Goal: Information Seeking & Learning: Learn about a topic

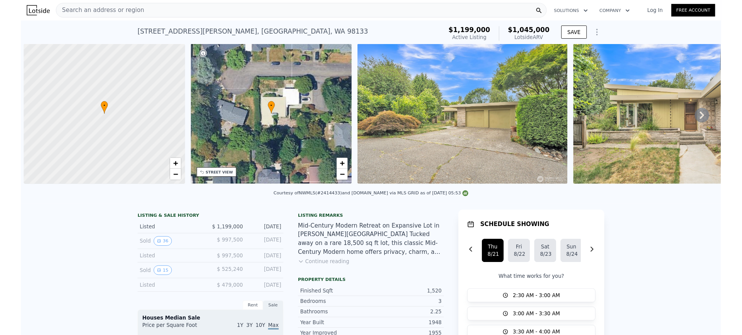
scroll to position [0, 3]
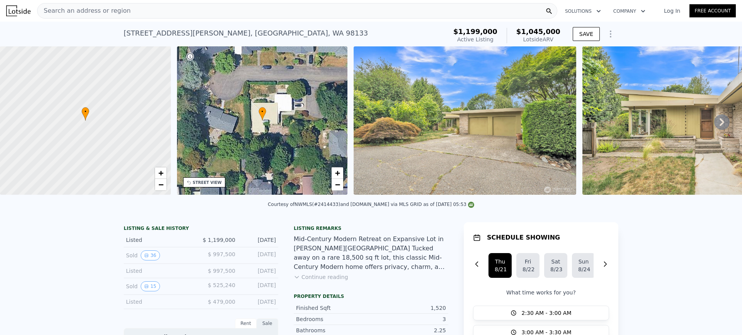
click at [261, 31] on div "11521 Corliss Ave N , Seattle , WA 98133 Active at $1.199m (~ARV $1.045m )" at bounding box center [284, 36] width 320 height 22
click at [254, 14] on div "Search an address or region" at bounding box center [297, 10] width 520 height 15
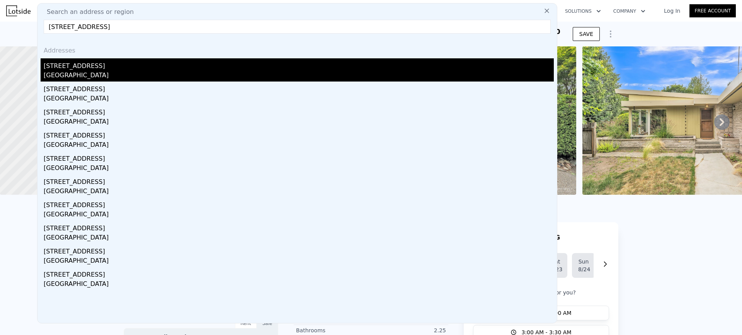
type input "5605 21st Ave SW, Seattle, WA 98106"
click at [93, 70] on div "5605 21st Ave SW" at bounding box center [299, 64] width 510 height 12
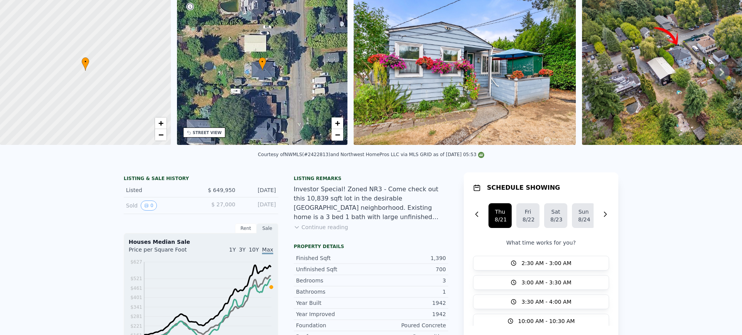
scroll to position [3, 0]
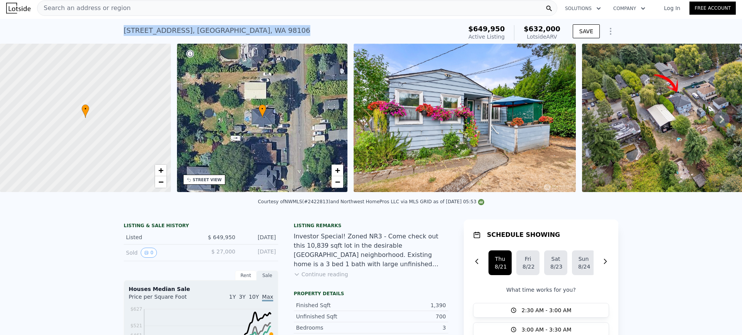
drag, startPoint x: 238, startPoint y: 29, endPoint x: 109, endPoint y: 27, distance: 128.4
click at [109, 27] on div "5605 21st Ave SW , Seattle , WA 98106 Active at $649,950 (~ARV $632k ) $649,950…" at bounding box center [371, 31] width 742 height 25
copy div "5605 21st Ave SW , Seattle , WA 98106"
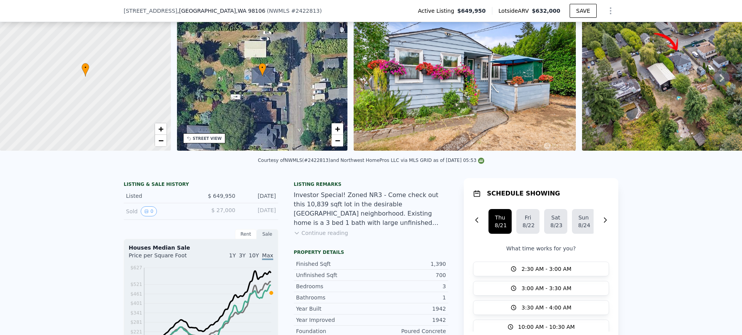
scroll to position [77, 0]
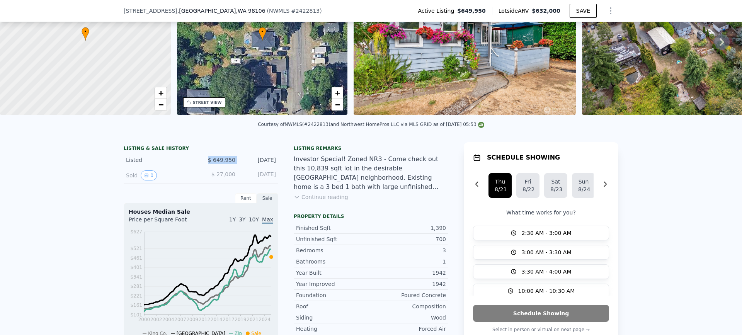
drag, startPoint x: 236, startPoint y: 164, endPoint x: 197, endPoint y: 164, distance: 39.0
click at [197, 164] on div "Listed $ 649,950 Aug 20, 2025" at bounding box center [201, 160] width 155 height 14
copy span "$ 649,950"
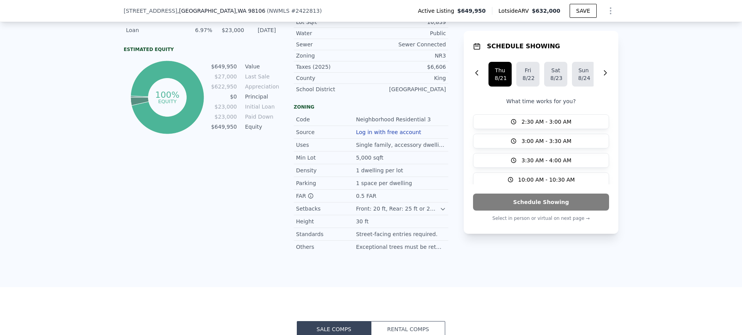
scroll to position [348, 0]
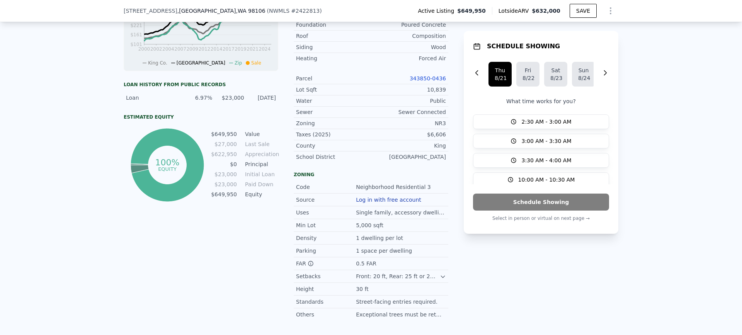
click at [429, 82] on link "343850-0436" at bounding box center [428, 78] width 36 height 6
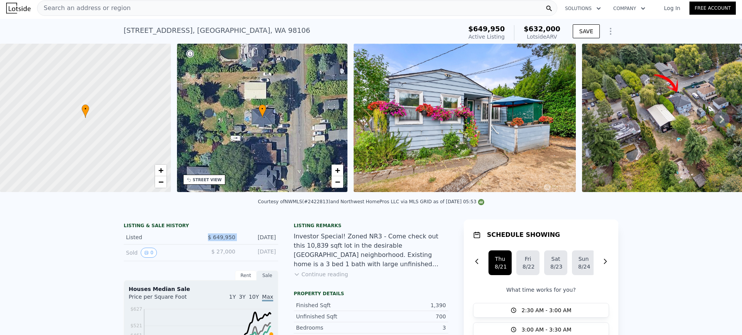
scroll to position [0, 0]
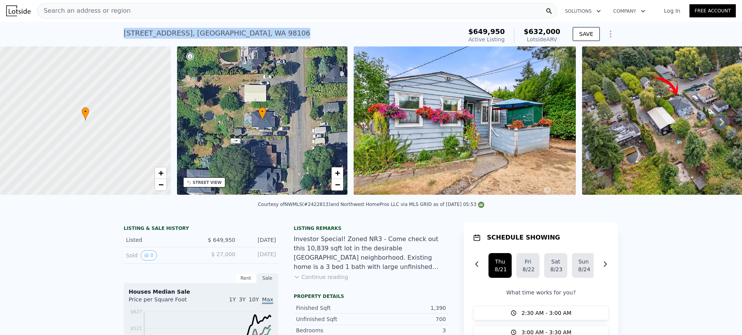
drag, startPoint x: 247, startPoint y: 35, endPoint x: 88, endPoint y: 39, distance: 159.3
click at [88, 39] on div "5605 21st Ave SW , Seattle , WA 98106 Active at $649,950 (~ARV $632k ) $649,950…" at bounding box center [371, 34] width 742 height 25
copy div "5605 21st Ave SW , Seattle , WA 98106"
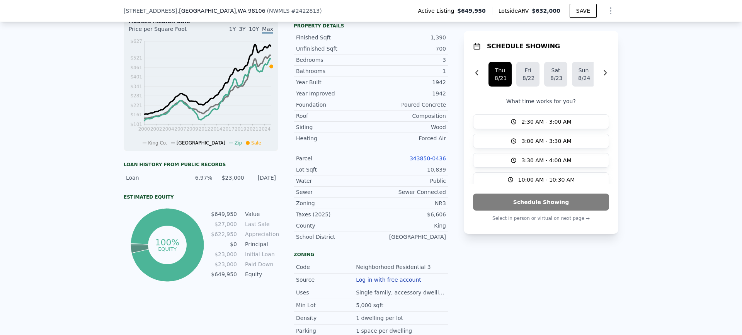
scroll to position [229, 0]
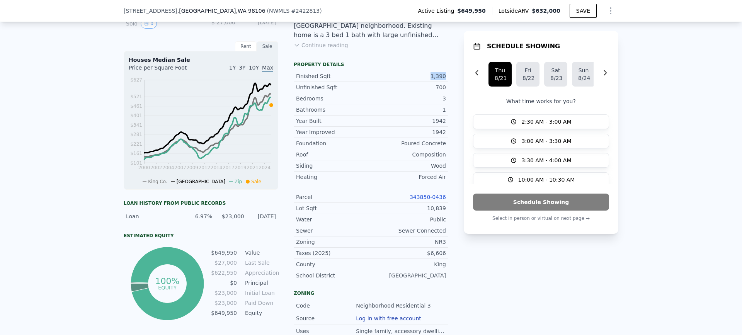
drag, startPoint x: 426, startPoint y: 81, endPoint x: 444, endPoint y: 80, distance: 17.8
click at [444, 80] on div "Finished Sqft 1,390" at bounding box center [371, 76] width 155 height 11
copy div "1,390"
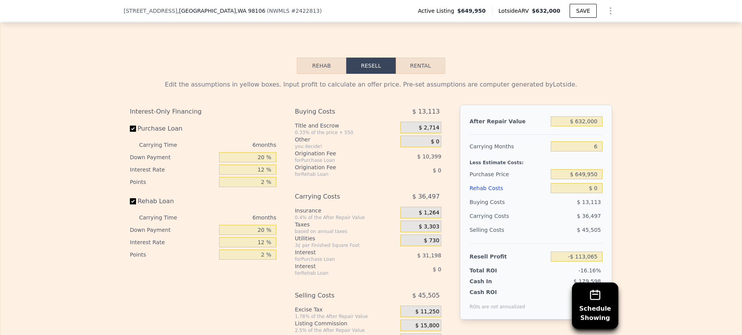
scroll to position [1196, 0]
drag, startPoint x: 564, startPoint y: 133, endPoint x: 640, endPoint y: 130, distance: 76.2
click at [640, 130] on div "Edit the assumptions in yellow boxes. Input profit to calculate an offer price.…" at bounding box center [370, 218] width 741 height 288
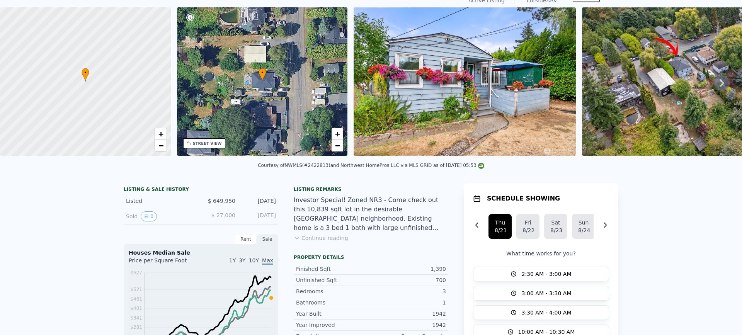
scroll to position [3, 0]
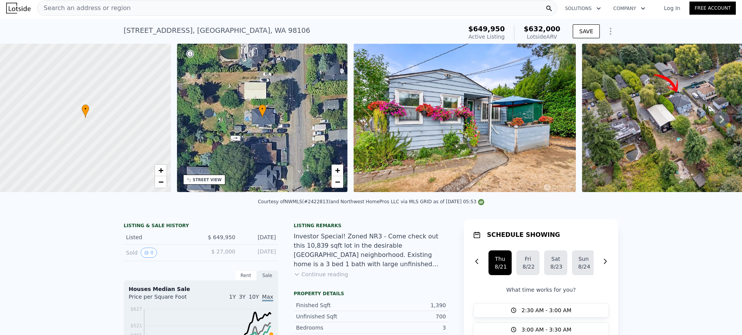
click at [256, 31] on div "5605 21st Ave SW , Seattle , WA 98106 Active at $649,950 (~ARV $632k )" at bounding box center [292, 33] width 336 height 22
click at [243, 29] on div "5605 21st Ave SW , Seattle , WA 98106 Active at $649,950 (~ARV $632k )" at bounding box center [292, 33] width 336 height 22
click at [226, 10] on div "Search an address or region" at bounding box center [297, 7] width 520 height 15
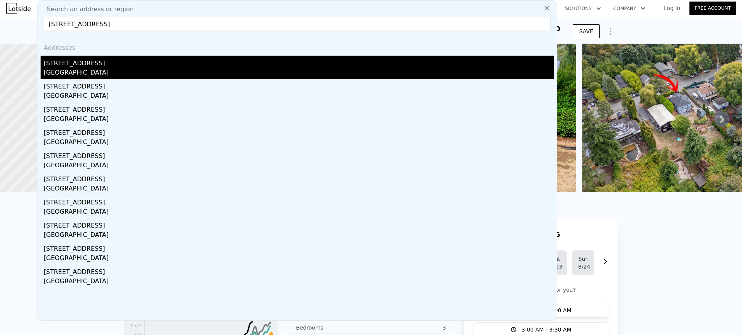
type input "13051 37th Ave NE, Seattle, WA 98125"
click at [95, 70] on div "King County, WA 98125" at bounding box center [299, 73] width 510 height 11
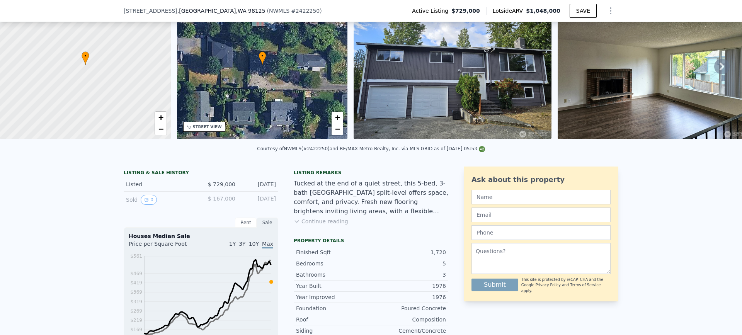
scroll to position [113, 0]
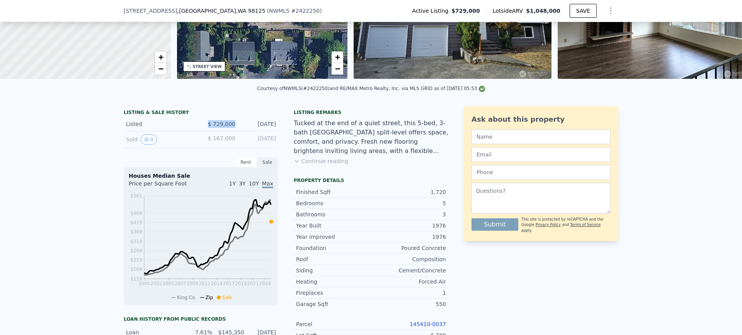
drag, startPoint x: 233, startPoint y: 130, endPoint x: 198, endPoint y: 130, distance: 35.6
click at [199, 130] on div "Listed $ 729,000 Aug 17, 2025" at bounding box center [201, 124] width 155 height 14
copy span "$ 729,000"
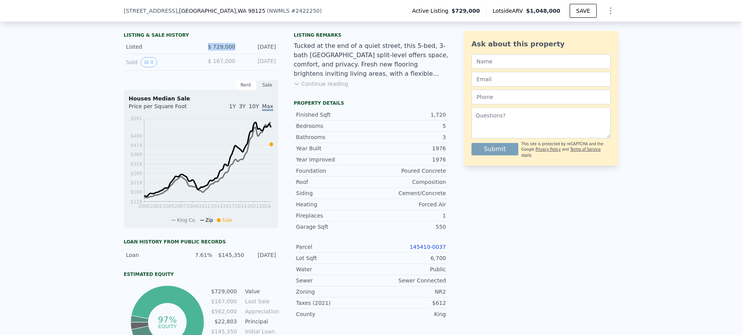
scroll to position [229, 0]
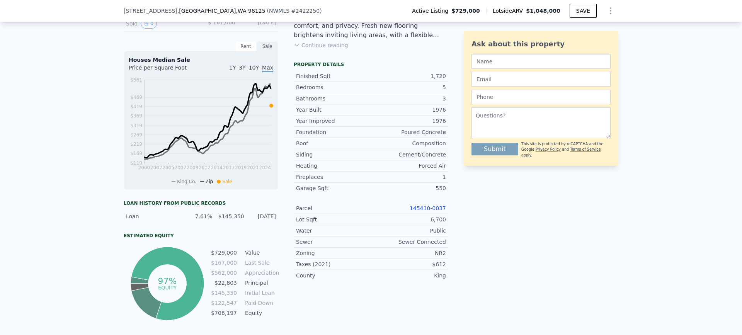
click at [433, 211] on link "145410-0037" at bounding box center [428, 208] width 36 height 6
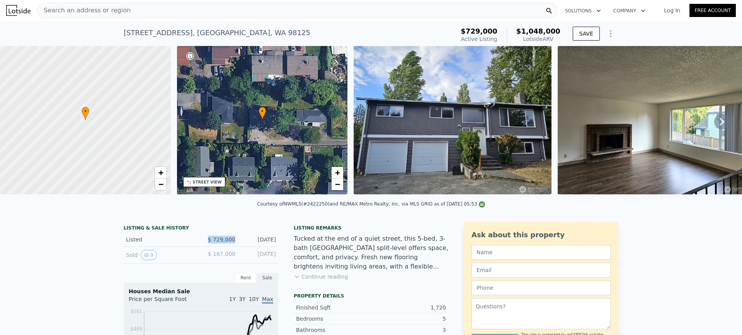
scroll to position [0, 0]
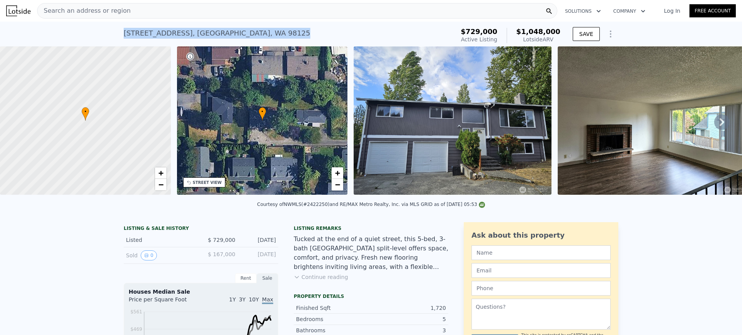
drag, startPoint x: 238, startPoint y: 31, endPoint x: 116, endPoint y: 34, distance: 121.8
click at [116, 34] on div "13051 37th Ave NE , King County , WA 98125 Active at $729k (~ARV $1.048m ) $729…" at bounding box center [371, 34] width 742 height 25
copy div "13051 37th Ave NE , King County , WA 98125"
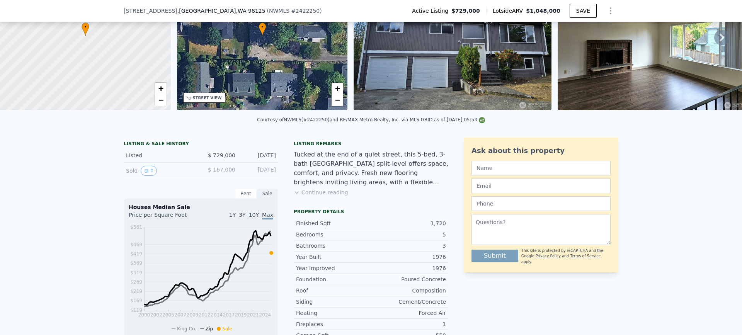
scroll to position [75, 0]
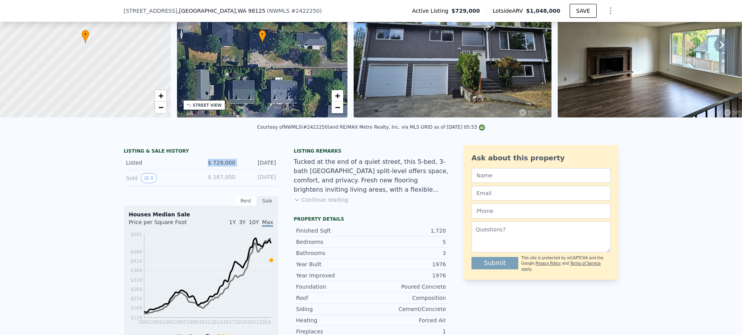
drag, startPoint x: 236, startPoint y: 167, endPoint x: 191, endPoint y: 168, distance: 45.2
click at [193, 168] on div "Listed $ 729,000 Aug 17, 2025" at bounding box center [201, 163] width 155 height 14
copy div "$ 729,000"
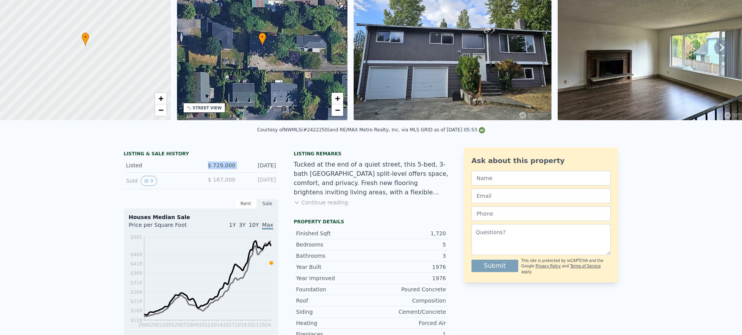
scroll to position [0, 0]
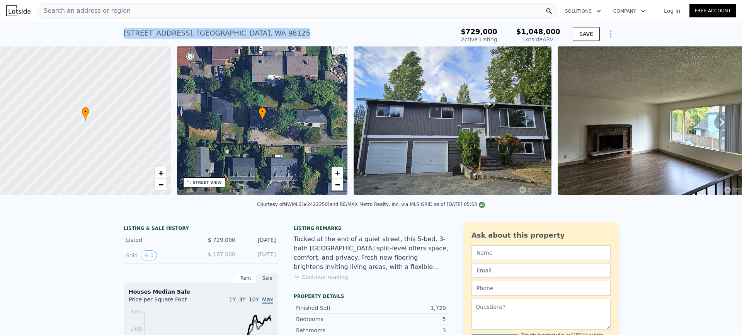
drag, startPoint x: 266, startPoint y: 33, endPoint x: 122, endPoint y: 37, distance: 144.6
click at [120, 37] on div "13051 37th Ave NE , King County , WA 98125 Active at $729k (~ARV $1.048m ) $729…" at bounding box center [371, 34] width 742 height 25
copy div "13051 37th Ave NE , King County , WA 98125"
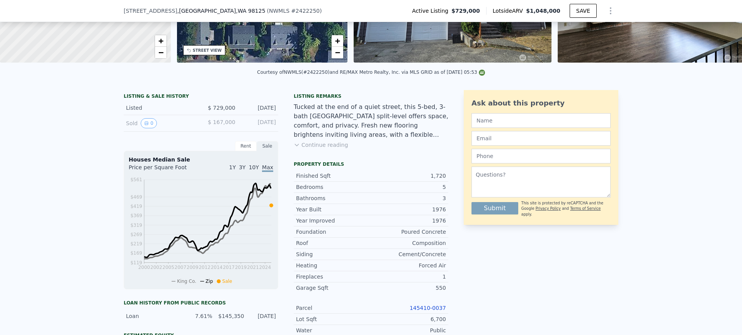
scroll to position [152, 0]
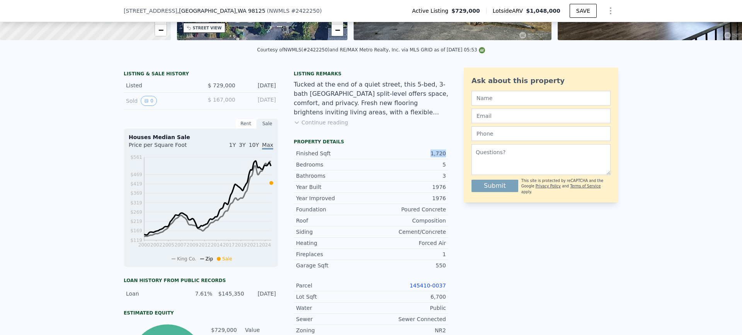
drag, startPoint x: 428, startPoint y: 158, endPoint x: 444, endPoint y: 156, distance: 16.0
click at [443, 157] on div "Finished Sqft 1,720" at bounding box center [371, 153] width 155 height 11
copy div "1,720"
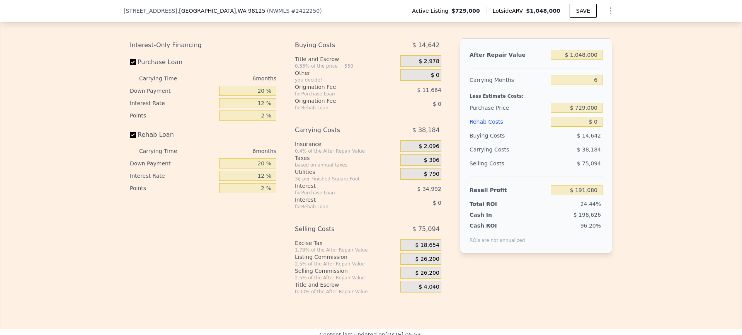
scroll to position [1157, 0]
drag, startPoint x: 567, startPoint y: 200, endPoint x: 604, endPoint y: 201, distance: 36.3
click at [601, 201] on div "After Repair Value $ 1,048,000 Carrying Months 6 Less Estimate Costs: Purchase …" at bounding box center [536, 145] width 152 height 215
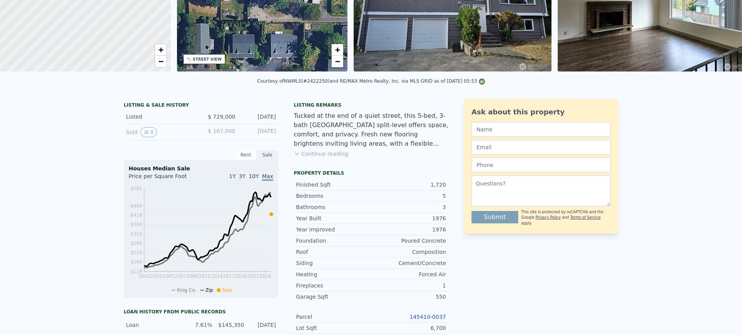
scroll to position [0, 0]
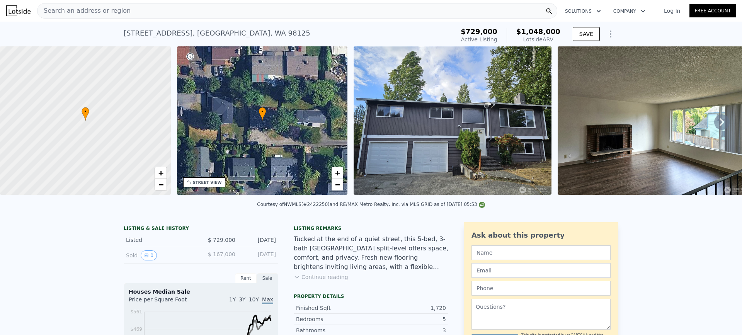
click at [284, 27] on div "13051 37th Ave NE , King County , WA 98125 Active at $729k (~ARV $1.048m )" at bounding box center [288, 36] width 328 height 22
click at [274, 33] on div "13051 37th Ave NE , King County , WA 98125 Active at $729k (~ARV $1.048m )" at bounding box center [288, 36] width 328 height 22
click at [267, 10] on div "Search an address or region" at bounding box center [297, 10] width 520 height 15
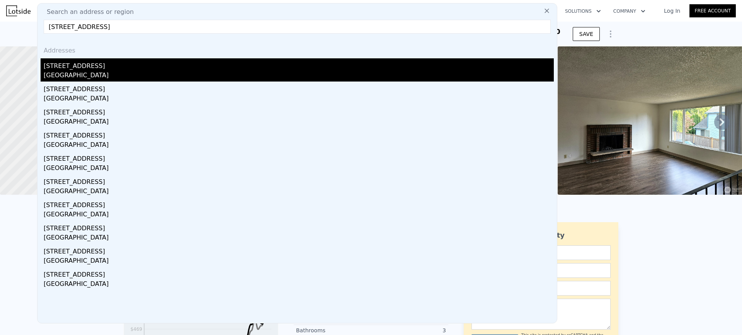
type input "12517 22nd Ave NE, Seattle, WA 98125"
click at [84, 72] on div "Seattle, WA 98125" at bounding box center [299, 76] width 510 height 11
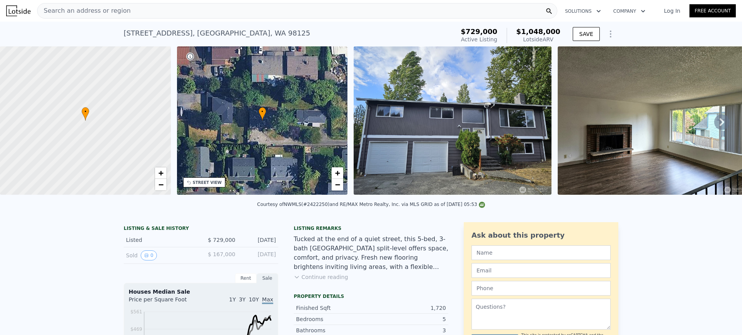
type input "3"
type input "2"
type input "700"
type input "1175"
type input "4800"
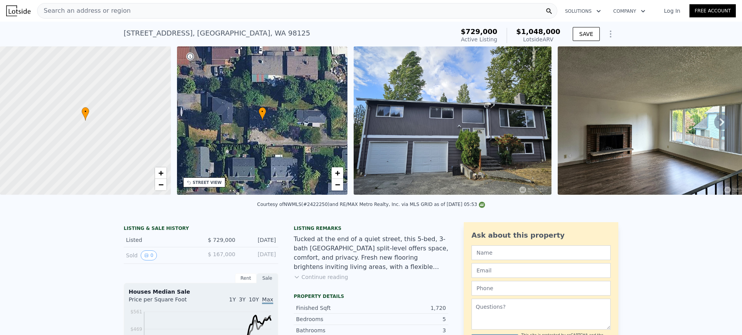
type input "8367"
type input "$ 718,000"
type input "-$ 6,543"
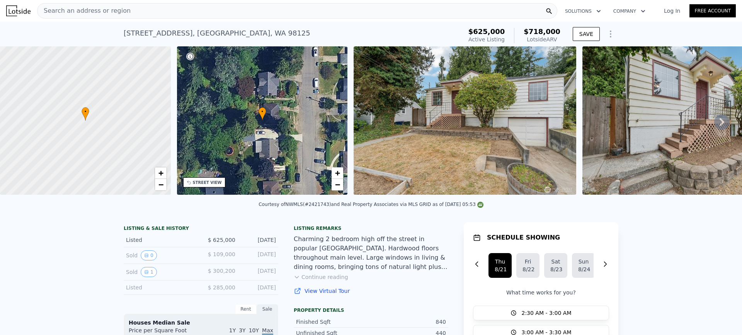
click at [458, 130] on img at bounding box center [465, 120] width 223 height 148
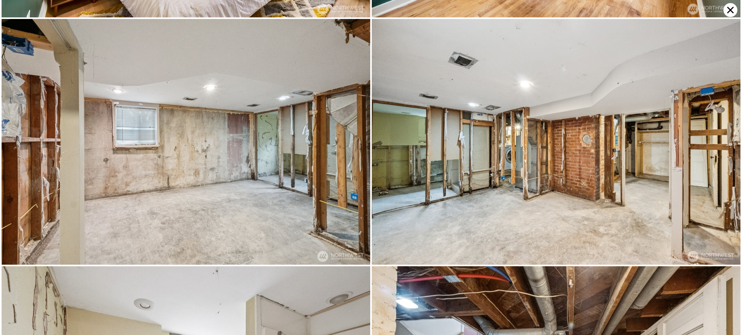
scroll to position [2454, 0]
click at [726, 9] on icon at bounding box center [731, 10] width 14 height 14
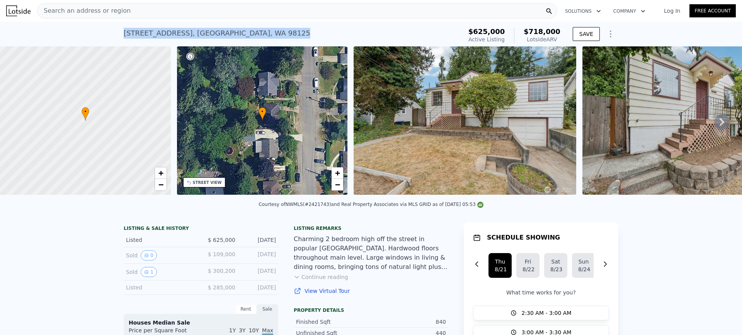
drag, startPoint x: 245, startPoint y: 31, endPoint x: 107, endPoint y: 39, distance: 137.9
click at [107, 39] on div "12517 22nd Ave NE , Seattle , WA 98125 Active at $625k (~ARV $718k ) $625,000 A…" at bounding box center [371, 34] width 742 height 25
copy div "12517 22nd Ave NE , Seattle , WA 98125"
drag, startPoint x: 235, startPoint y: 245, endPoint x: 208, endPoint y: 244, distance: 27.1
click at [206, 245] on div "Listed $ 625,000 Aug 16, 2025" at bounding box center [201, 240] width 155 height 14
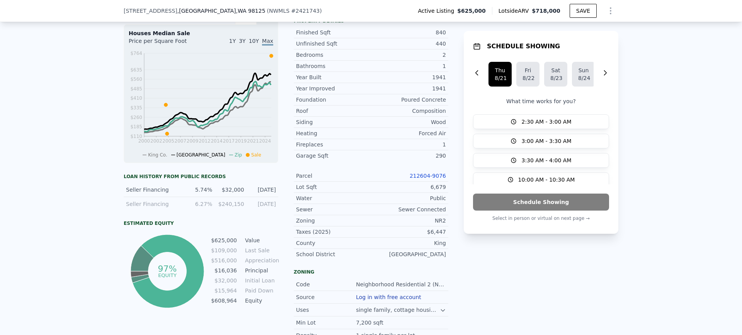
scroll to position [268, 0]
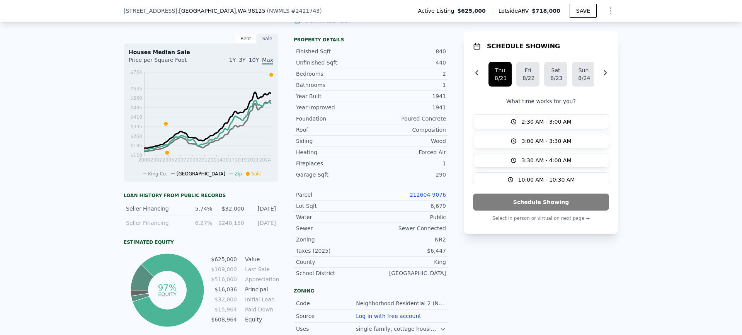
click at [428, 198] on link "212604-9076" at bounding box center [428, 195] width 36 height 6
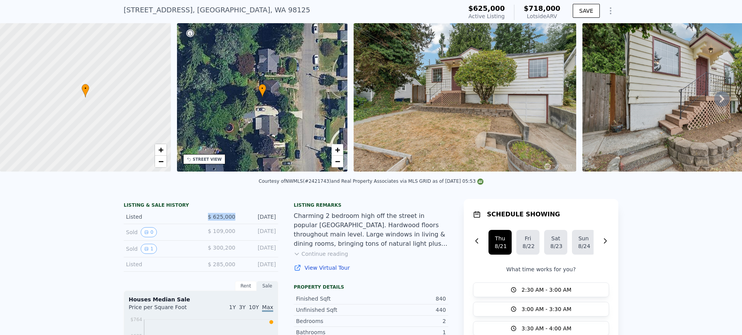
scroll to position [0, 0]
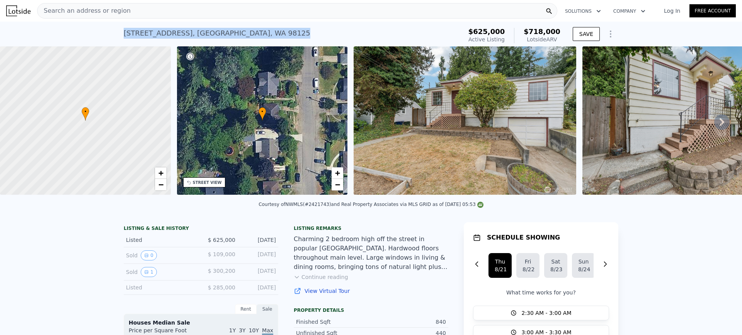
drag, startPoint x: 249, startPoint y: 34, endPoint x: 70, endPoint y: 35, distance: 179.0
click at [72, 35] on div "12517 22nd Ave NE , Seattle , WA 98125 Active at $625k (~ARV $718k ) $625,000 A…" at bounding box center [371, 34] width 742 height 25
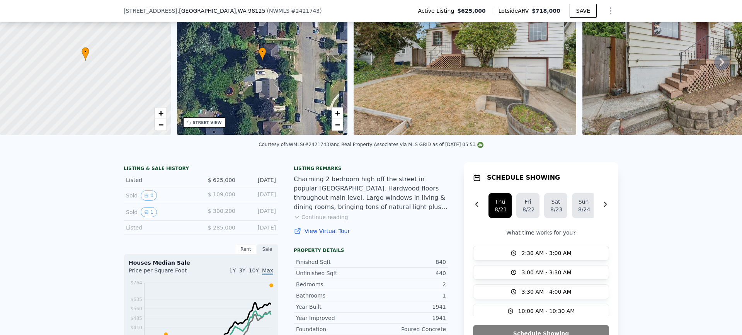
scroll to position [152, 0]
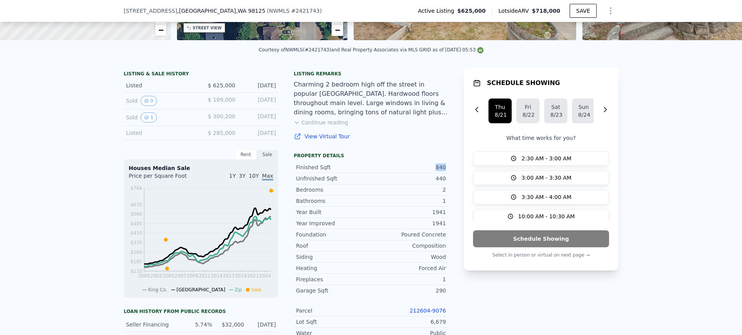
drag, startPoint x: 426, startPoint y: 171, endPoint x: 445, endPoint y: 171, distance: 18.6
click at [445, 171] on div "Finished Sqft 840" at bounding box center [371, 167] width 155 height 11
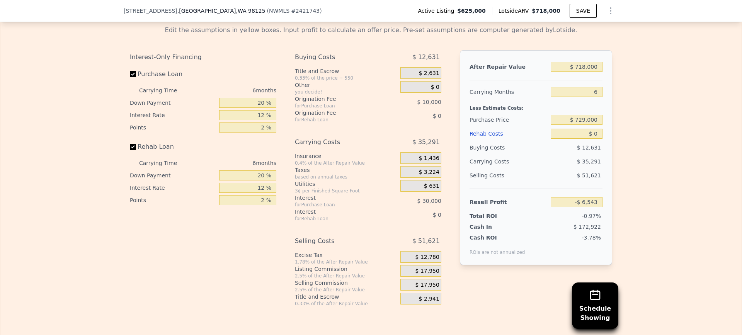
scroll to position [1312, 0]
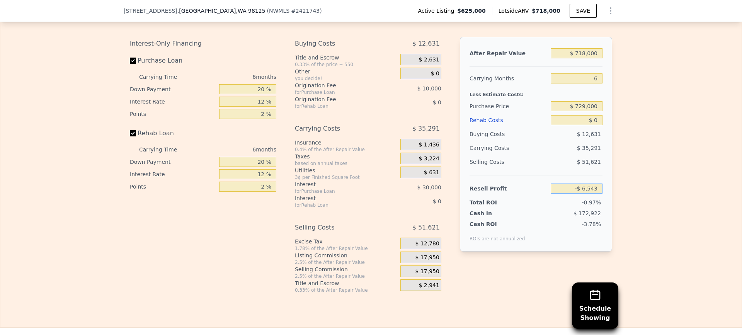
drag, startPoint x: 585, startPoint y: 199, endPoint x: 636, endPoint y: 198, distance: 50.7
click at [635, 198] on div "Edit the assumptions in yellow boxes. Input profit to calculate an offer price.…" at bounding box center [370, 150] width 741 height 288
click at [567, 194] on input "-$ 6,543" at bounding box center [577, 189] width 52 height 10
drag, startPoint x: 565, startPoint y: 200, endPoint x: 625, endPoint y: 196, distance: 60.1
click at [624, 197] on div "Edit the assumptions in yellow boxes. Input profit to calculate an offer price.…" at bounding box center [370, 150] width 741 height 288
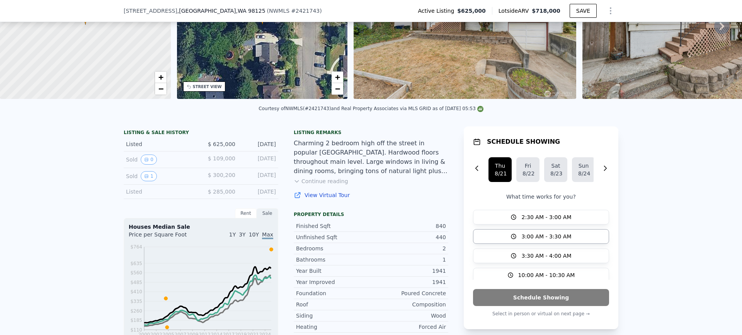
scroll to position [36, 0]
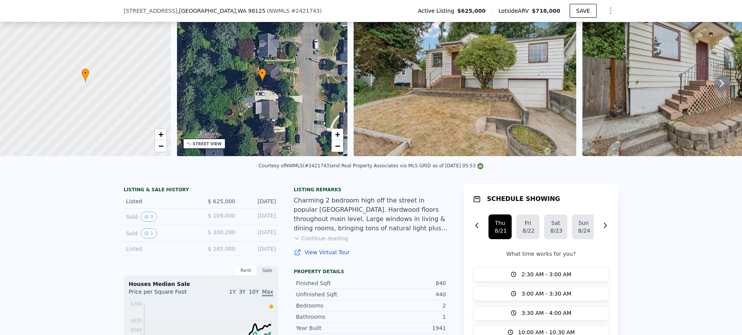
type input "$ 625,000"
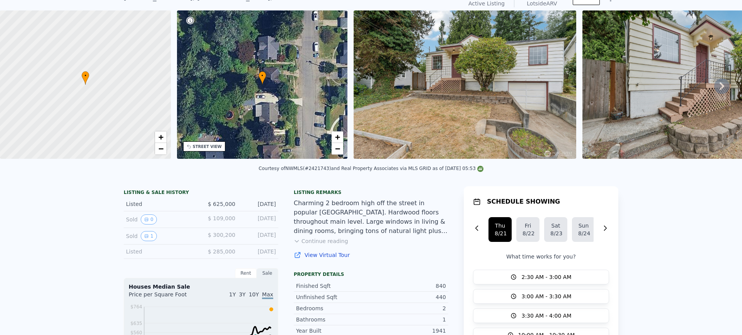
scroll to position [3, 0]
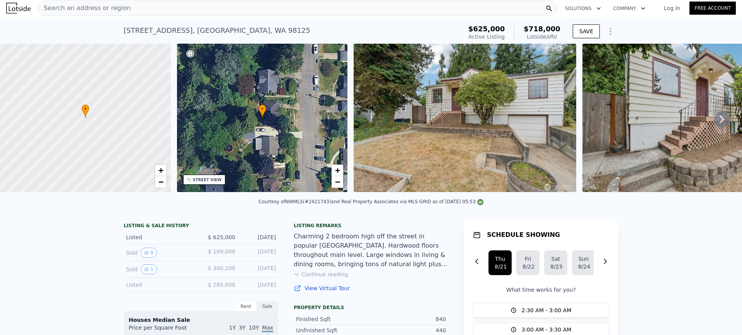
click at [255, 29] on div "12517 22nd Ave NE , Seattle , WA 98125 Active at $625k (~ARV $718k )" at bounding box center [292, 33] width 336 height 22
click at [234, 14] on div "Search an address or region" at bounding box center [297, 7] width 520 height 15
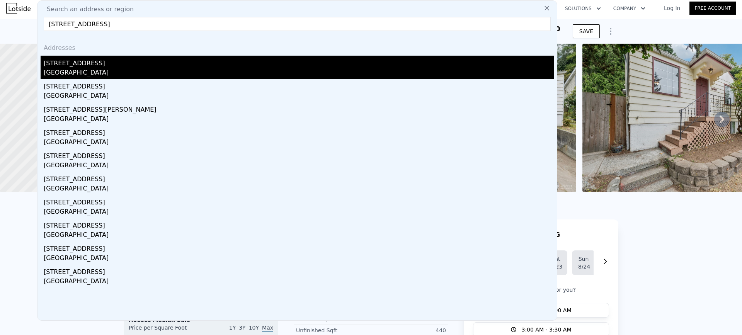
type input "4055 NE 57th St, Seattle, WA 98105"
click at [106, 70] on div "Seattle, WA 98105" at bounding box center [299, 73] width 510 height 11
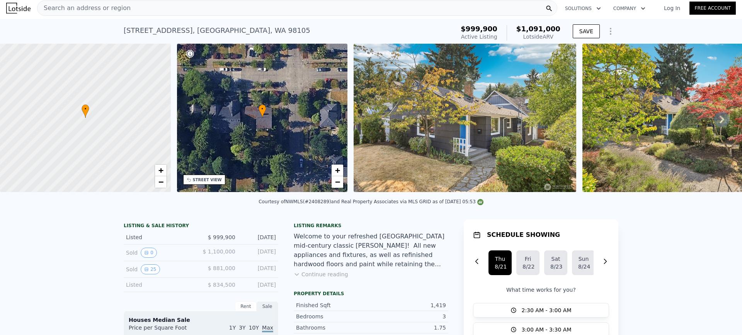
click at [273, 131] on div "• + −" at bounding box center [262, 118] width 171 height 148
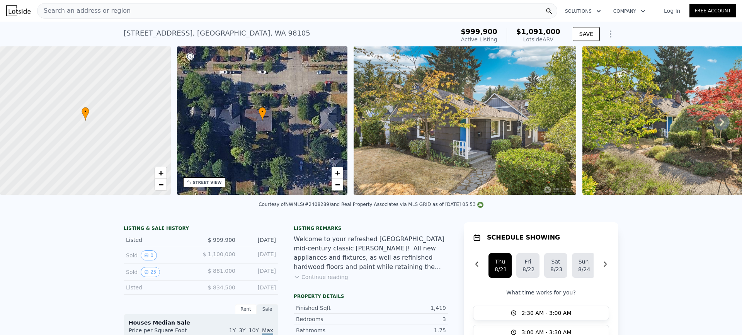
click at [407, 136] on img at bounding box center [465, 120] width 223 height 148
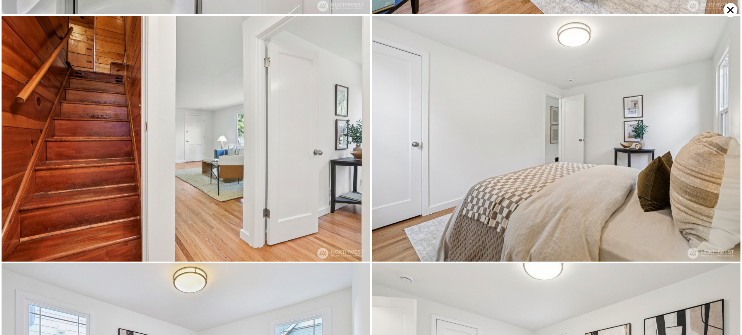
scroll to position [2209, 0]
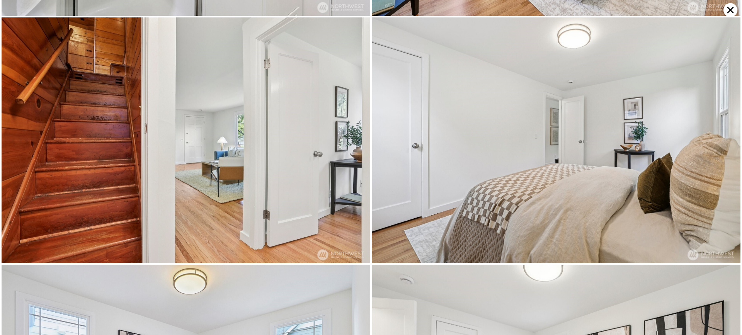
click at [726, 8] on icon at bounding box center [731, 10] width 14 height 14
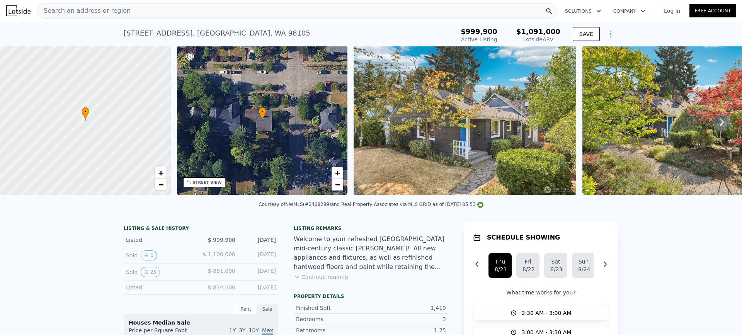
click at [244, 33] on div "4055 NE 57th St , Seattle , WA 98105 Active at $999,900 (~ARV $1.091m )" at bounding box center [288, 36] width 328 height 22
click at [246, 15] on div "Search an address or region" at bounding box center [297, 10] width 520 height 15
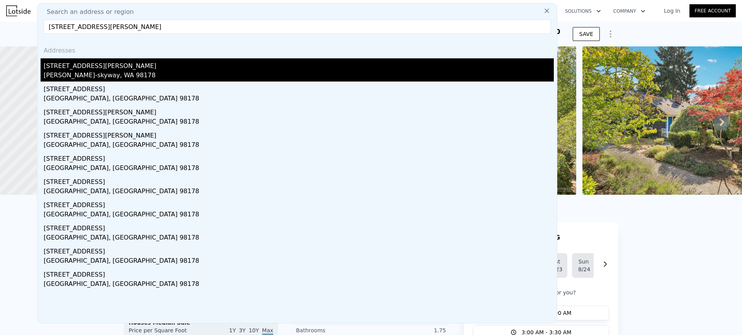
type input "10658 Laurel Ln S, Seattle, WA 98178"
click at [127, 72] on div "Bryn Mawr-skyway, WA 98178" at bounding box center [299, 76] width 510 height 11
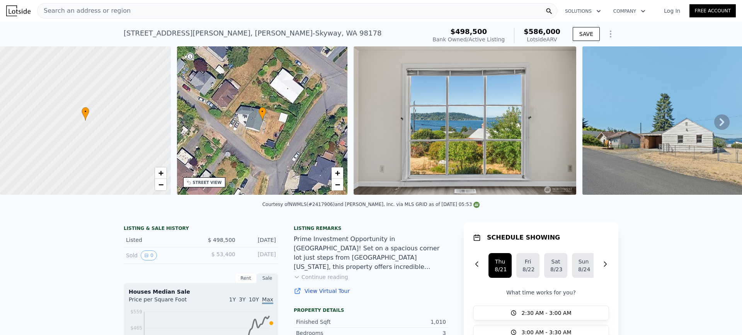
click at [477, 129] on img at bounding box center [465, 120] width 223 height 148
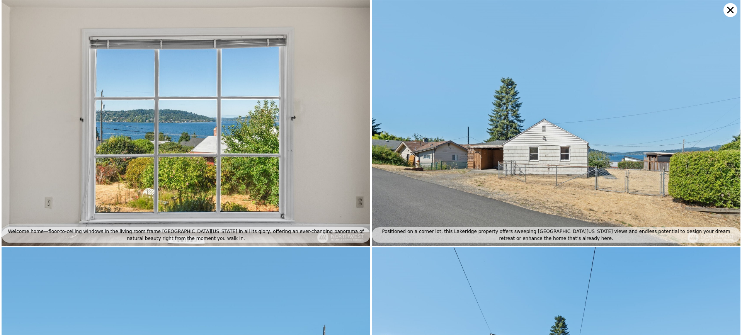
click at [726, 12] on icon at bounding box center [731, 10] width 14 height 14
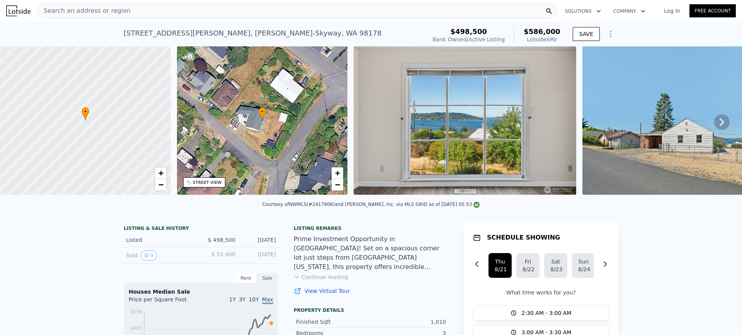
click at [199, 14] on div "Search an address or region" at bounding box center [297, 10] width 520 height 15
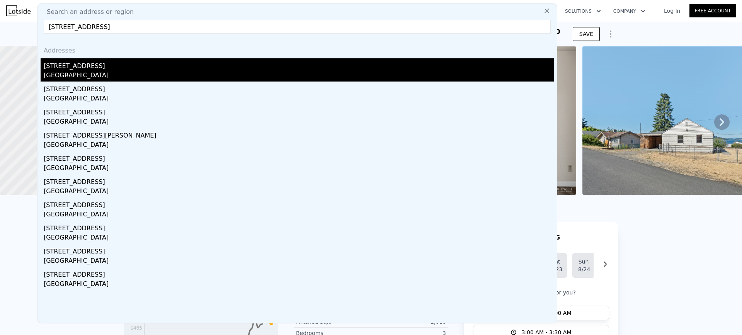
type input "3117 15th Ave S, Seattle, WA 98144"
click at [90, 69] on div "3117 15th Ave S" at bounding box center [299, 64] width 510 height 12
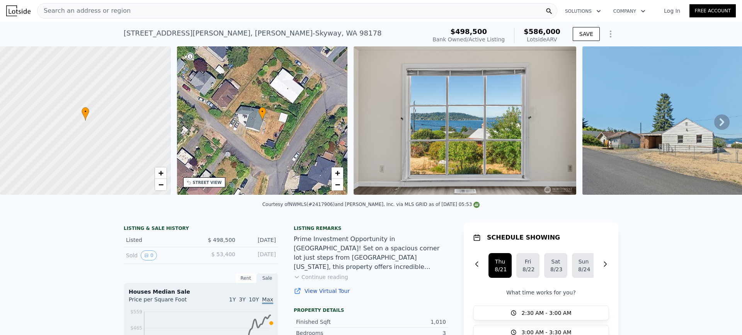
type input "770"
type input "1400"
type input "2990"
type input "6000"
type input "$ 689,000"
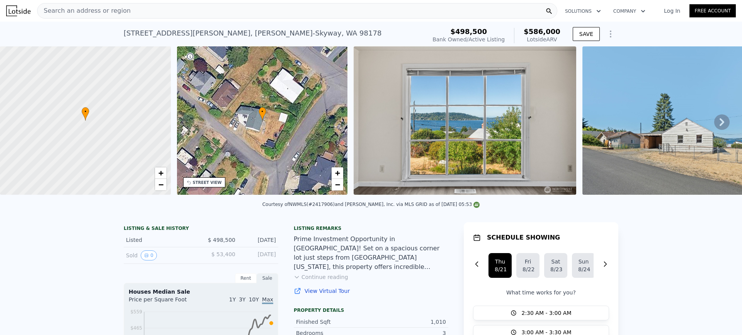
type input "6"
type input "-$ 133,587"
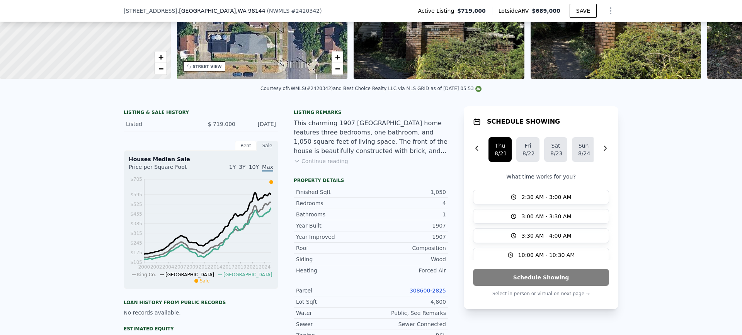
scroll to position [85, 0]
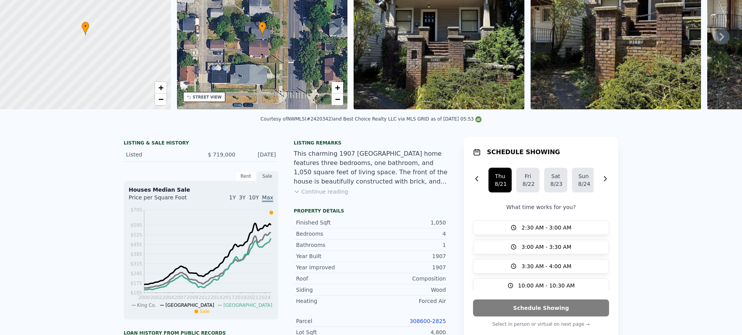
click at [406, 106] on img at bounding box center [439, 35] width 171 height 148
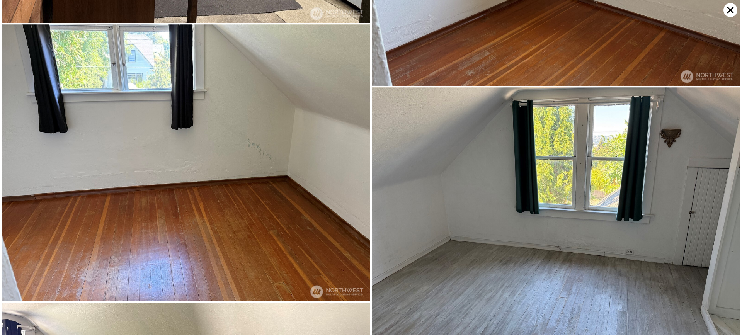
scroll to position [2999, 0]
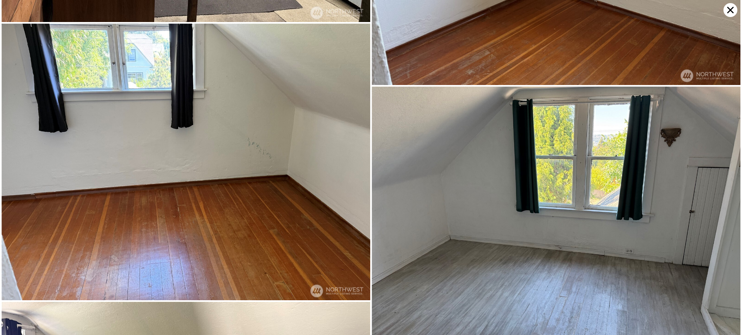
click at [729, 12] on icon at bounding box center [731, 10] width 14 height 14
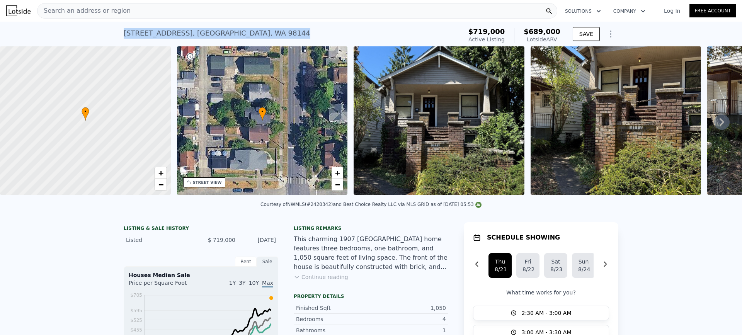
drag, startPoint x: 249, startPoint y: 37, endPoint x: 120, endPoint y: 40, distance: 128.8
click at [120, 40] on div "3117 15th Ave S , Seattle , WA 98144 Active at $719k (~ARV $689k ) $719,000 Act…" at bounding box center [371, 34] width 742 height 25
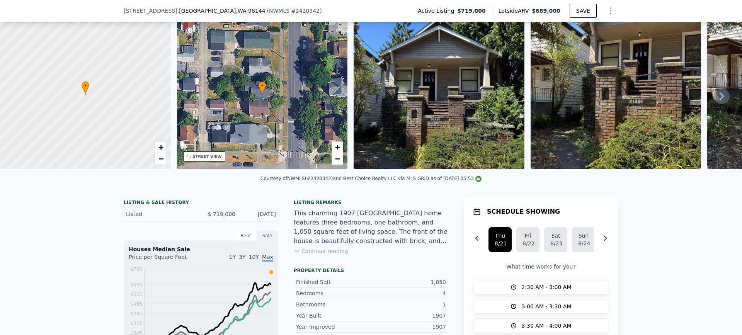
scroll to position [75, 0]
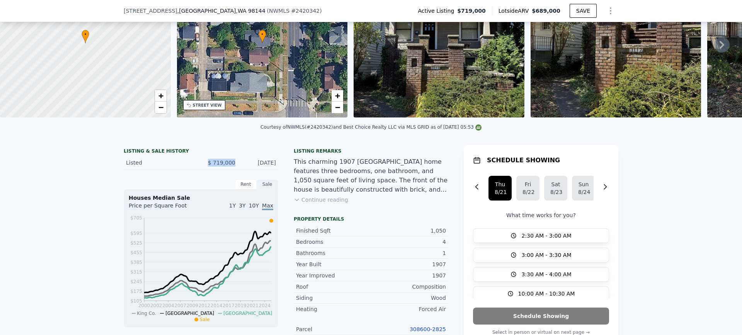
drag, startPoint x: 207, startPoint y: 167, endPoint x: 198, endPoint y: 167, distance: 8.5
click at [198, 167] on div "Listed $ 719,000 Aug 13, 2025" at bounding box center [201, 163] width 155 height 14
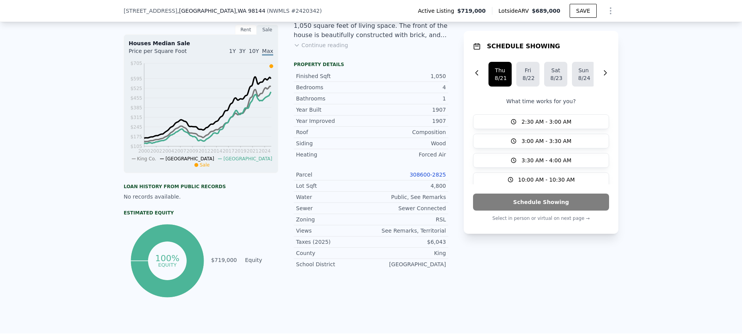
click at [432, 177] on link "308600-2825" at bounding box center [428, 175] width 36 height 6
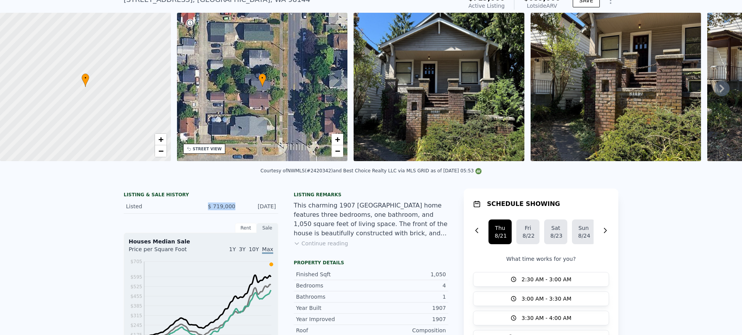
scroll to position [0, 0]
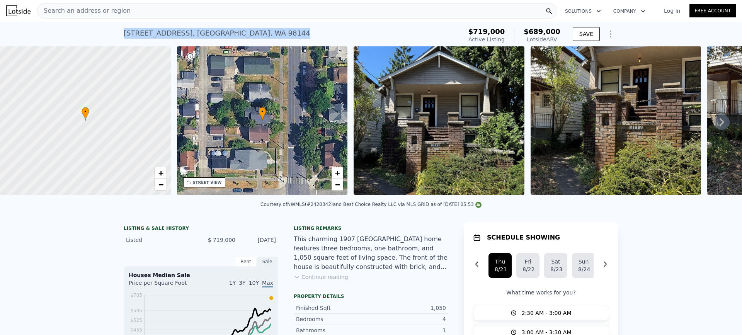
drag, startPoint x: 167, startPoint y: 37, endPoint x: 111, endPoint y: 39, distance: 56.1
click at [112, 39] on div "3117 15th Ave S , Seattle , WA 98144 Active at $719k (~ARV $689k ) $719,000 Act…" at bounding box center [371, 34] width 742 height 25
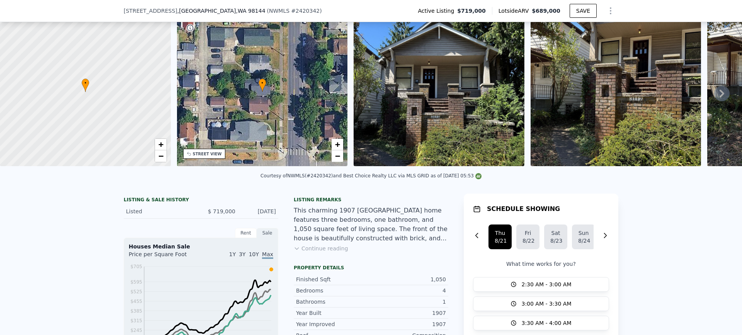
scroll to position [113, 0]
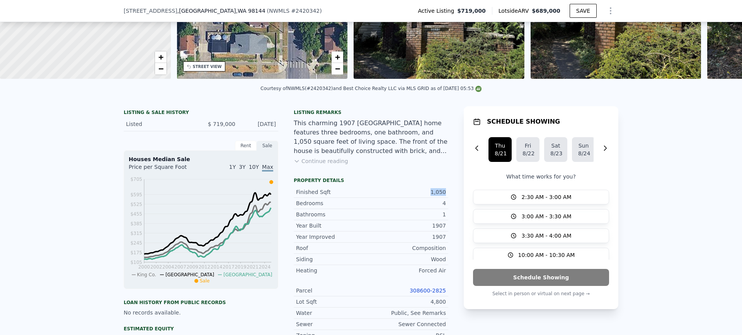
drag, startPoint x: 427, startPoint y: 195, endPoint x: 445, endPoint y: 199, distance: 18.7
click at [445, 198] on div "Finished Sqft 1,050" at bounding box center [371, 192] width 155 height 11
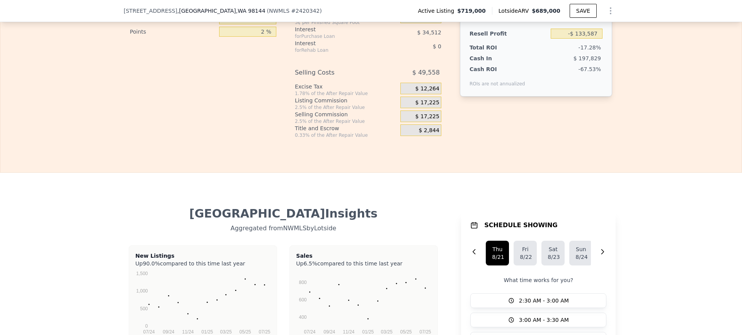
scroll to position [1234, 0]
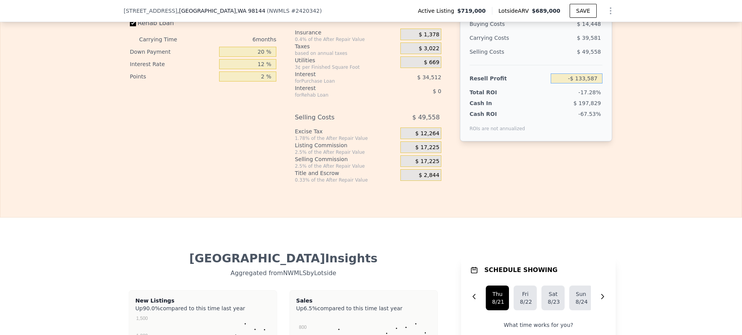
drag, startPoint x: 559, startPoint y: 90, endPoint x: 631, endPoint y: 89, distance: 71.5
click at [630, 89] on div "Edit the assumptions in yellow boxes. Input profit to calculate an offer price.…" at bounding box center [370, 40] width 741 height 288
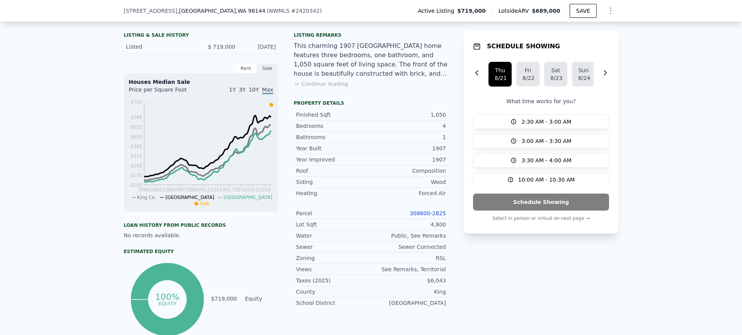
scroll to position [152, 0]
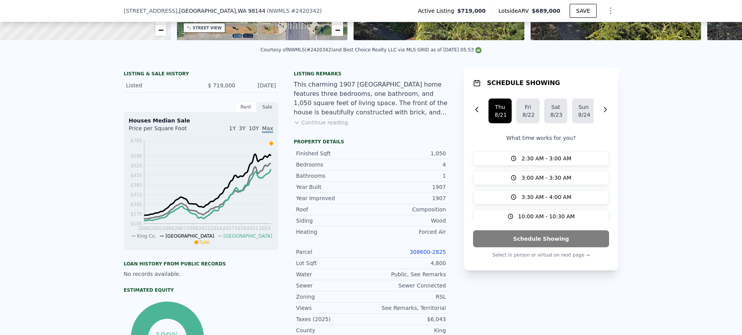
type input "$ 719,000"
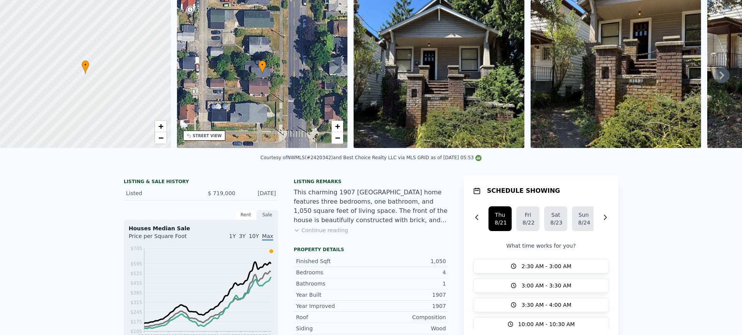
scroll to position [3, 0]
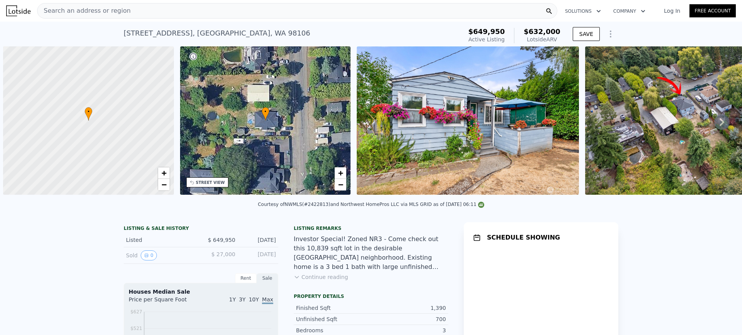
scroll to position [0, 3]
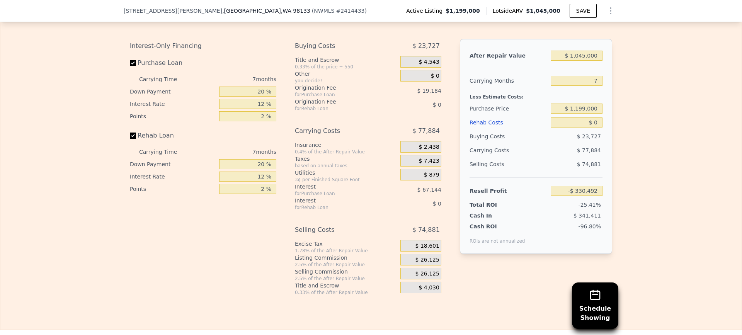
scroll to position [1312, 0]
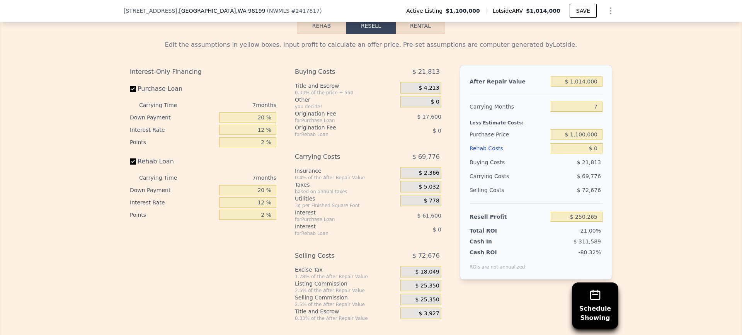
scroll to position [1234, 0]
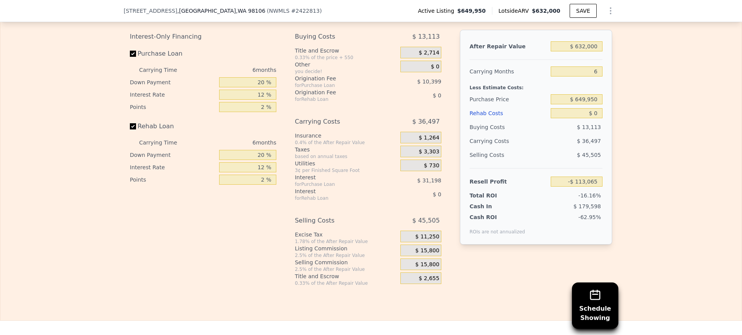
scroll to position [1312, 0]
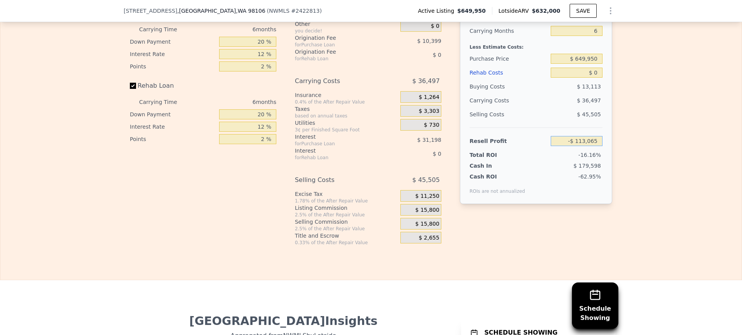
drag, startPoint x: 566, startPoint y: 151, endPoint x: 625, endPoint y: 152, distance: 58.8
click at [625, 152] on div "Edit the assumptions in yellow boxes. Input profit to calculate an offer price.…" at bounding box center [370, 102] width 741 height 288
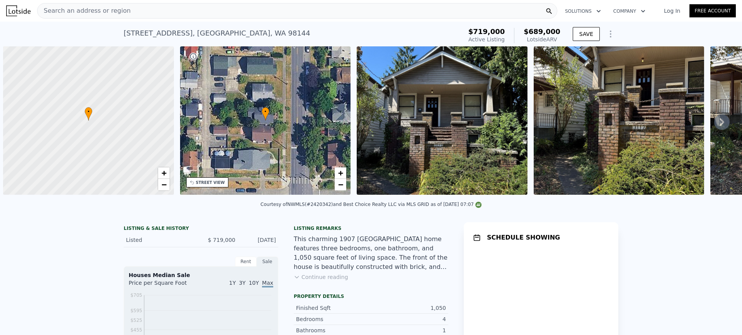
scroll to position [0, 3]
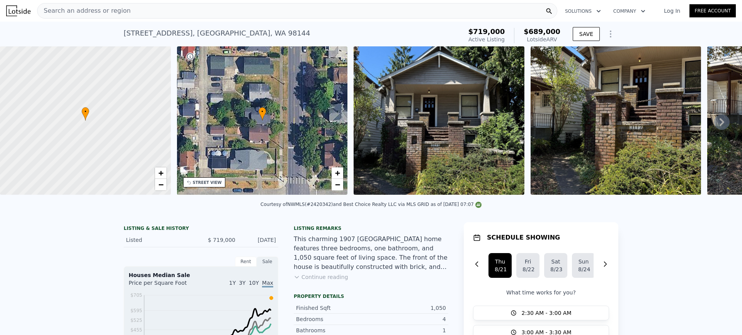
click at [414, 102] on img at bounding box center [439, 120] width 171 height 148
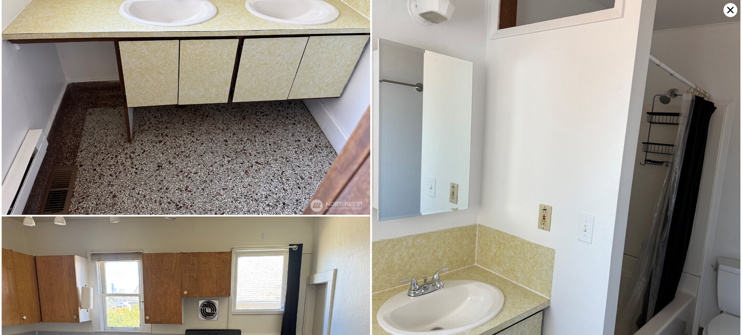
scroll to position [3827, 0]
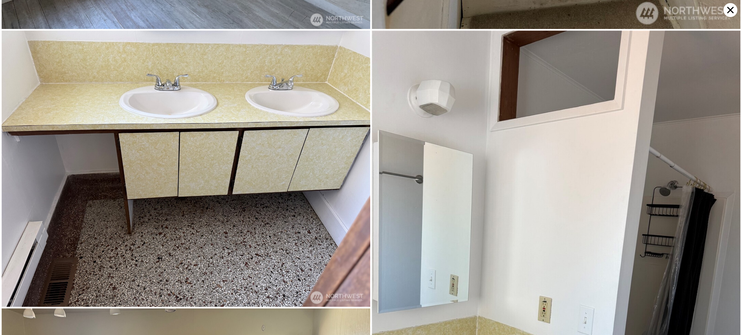
click at [728, 12] on icon at bounding box center [731, 10] width 7 height 7
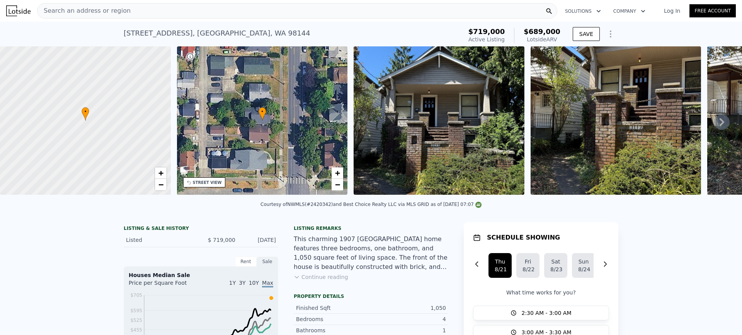
click at [254, 37] on div "3117 15th Ave S , Seattle , WA 98144 Active at $719k (~ARV $689k )" at bounding box center [292, 36] width 336 height 22
click at [225, 12] on div "Search an address or region" at bounding box center [297, 10] width 520 height 15
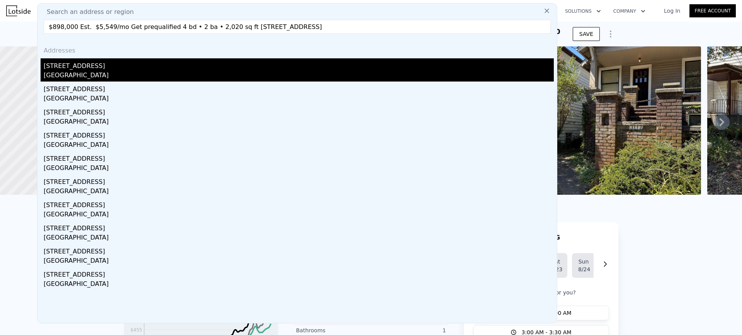
type input "$898,000 Est. $5,549/mo Get prequalified 4 bd • 2 ba • 2,020 sq ft 2117 S Bayvi…"
click at [103, 68] on div "2117 S Bayview St" at bounding box center [299, 64] width 510 height 12
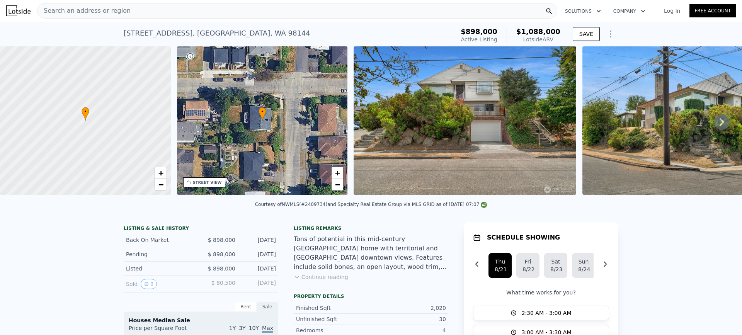
click at [458, 140] on img at bounding box center [465, 120] width 223 height 148
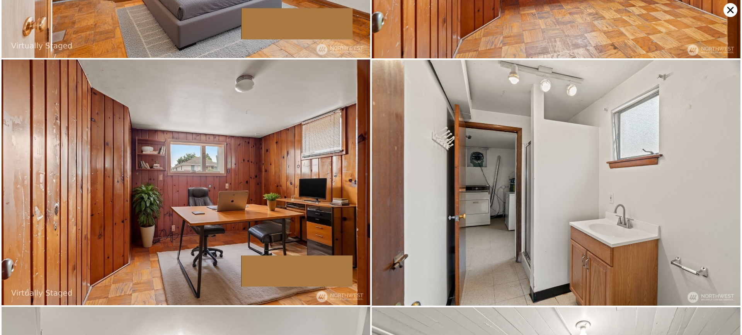
scroll to position [2455, 0]
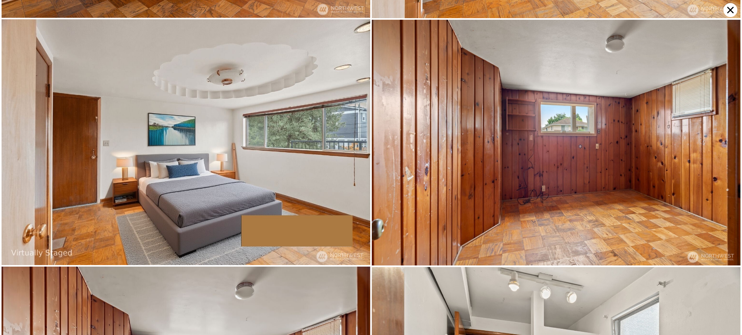
click at [729, 10] on icon at bounding box center [731, 10] width 14 height 14
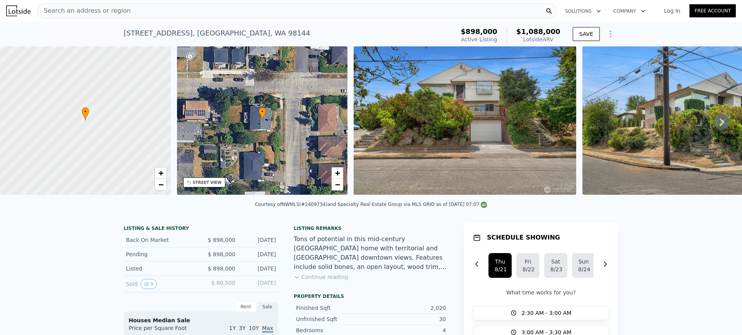
click at [264, 123] on div "• + −" at bounding box center [262, 120] width 171 height 148
click at [210, 183] on div "STREET VIEW" at bounding box center [207, 183] width 29 height 6
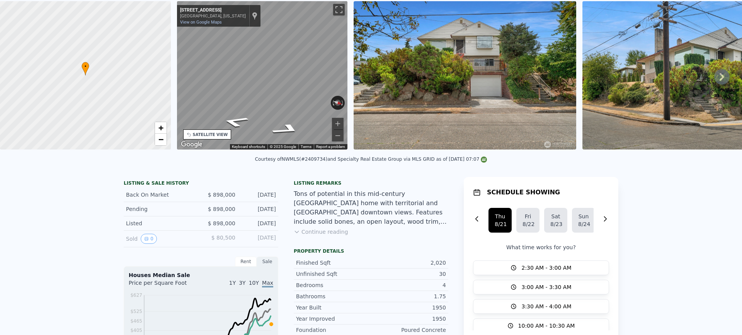
scroll to position [3, 0]
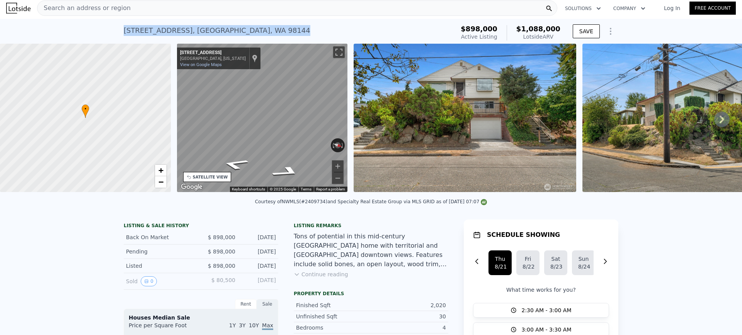
drag, startPoint x: 215, startPoint y: 30, endPoint x: 116, endPoint y: 34, distance: 99.0
click at [116, 34] on div "2117 S Bayview St , Seattle , WA 98144 Active at $898k (~ARV $1.088m ) $898,000…" at bounding box center [371, 31] width 742 height 25
copy div "2117 S Bayview St , Seattle , WA 98144"
drag, startPoint x: 234, startPoint y: 242, endPoint x: 206, endPoint y: 247, distance: 28.7
click at [206, 245] on div "Back On Market $ 898,000 Aug 16, 2025" at bounding box center [201, 237] width 155 height 14
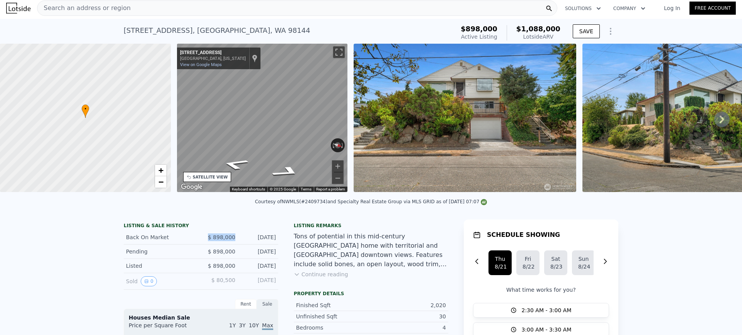
copy span "$ 898,000"
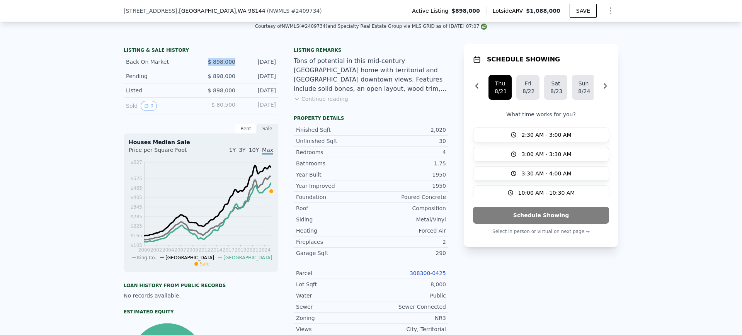
scroll to position [232, 0]
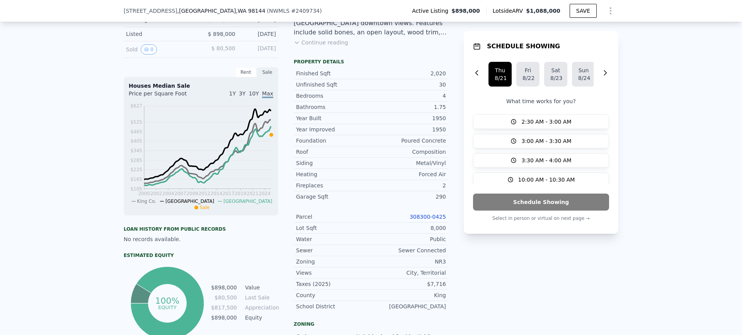
click at [431, 220] on link "308300-0425" at bounding box center [428, 217] width 36 height 6
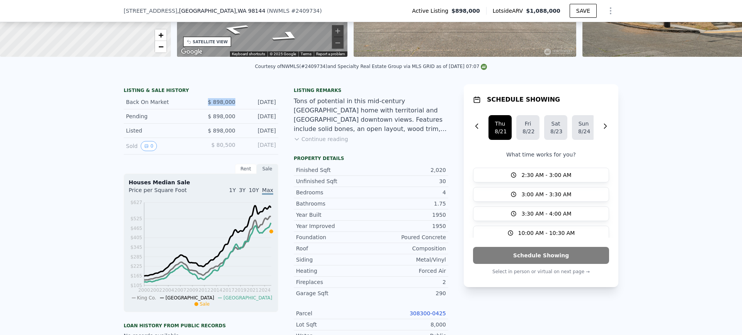
scroll to position [77, 0]
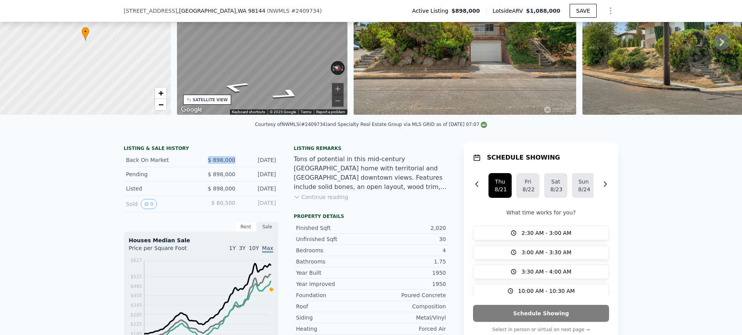
click at [235, 167] on div "Back On Market $ 898,000 Aug 16, 2025" at bounding box center [201, 160] width 155 height 14
click at [234, 165] on div "Back On Market $ 898,000 Aug 16, 2025" at bounding box center [201, 160] width 155 height 14
drag, startPoint x: 234, startPoint y: 165, endPoint x: 212, endPoint y: 164, distance: 21.7
click at [212, 164] on div "Back On Market $ 898,000 Aug 16, 2025" at bounding box center [201, 160] width 155 height 14
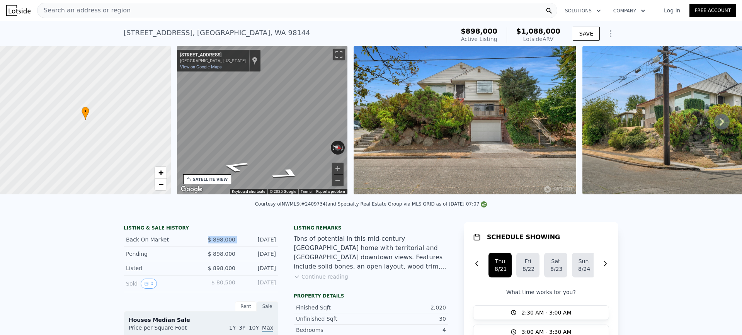
scroll to position [0, 0]
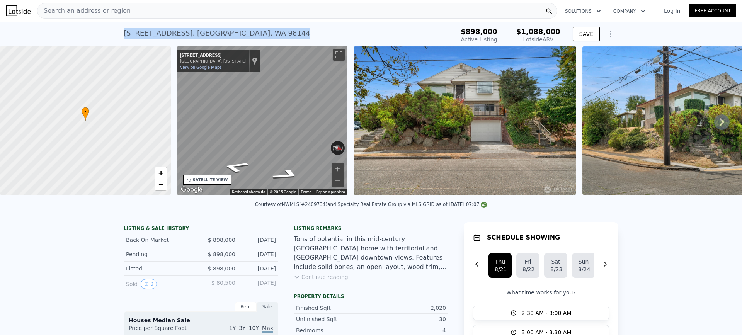
drag, startPoint x: 232, startPoint y: 31, endPoint x: 68, endPoint y: 34, distance: 163.6
click at [74, 34] on div "2117 S Bayview St , Seattle , WA 98144 Active at $898k (~ARV $1.088m ) $898,000…" at bounding box center [371, 34] width 742 height 25
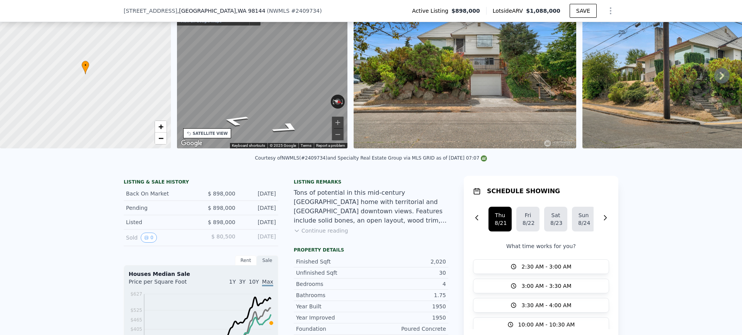
scroll to position [155, 0]
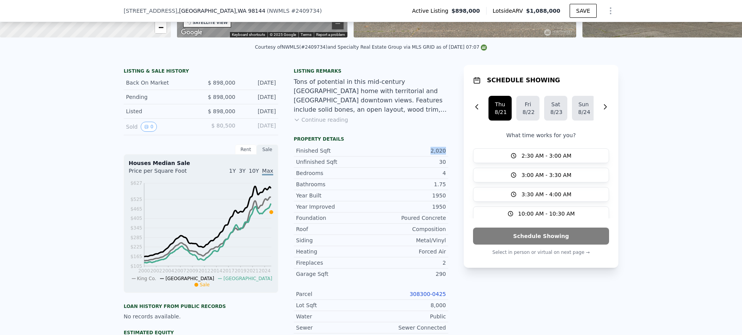
drag, startPoint x: 421, startPoint y: 152, endPoint x: 453, endPoint y: 151, distance: 31.3
click at [452, 152] on div "LISTING & SALE HISTORY Back On Market $ 898,000 Aug 16, 2025 Pending $ 898,000 …" at bounding box center [371, 306] width 495 height 483
copy div "2,020"
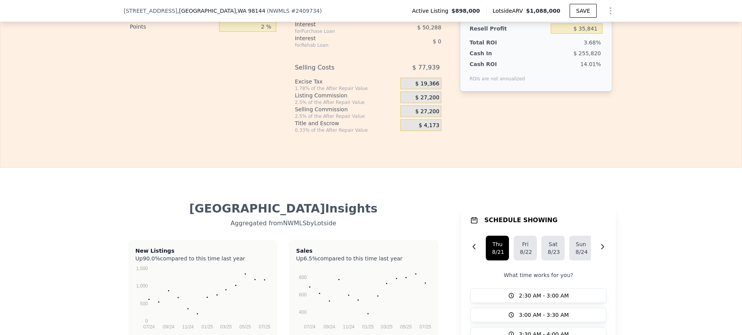
scroll to position [1392, 0]
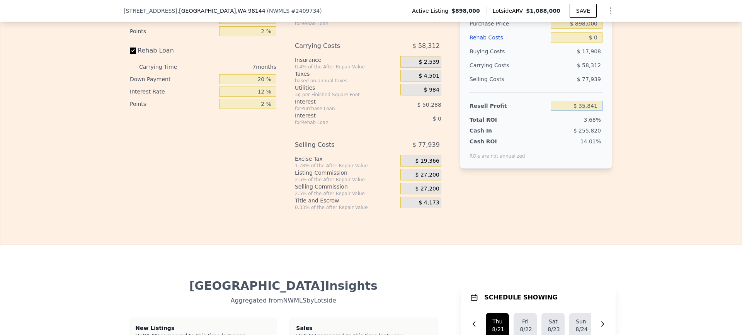
drag, startPoint x: 567, startPoint y: 118, endPoint x: 638, endPoint y: 119, distance: 70.8
click at [638, 119] on div "Edit the assumptions in yellow boxes. Input profit to calculate an offer price.…" at bounding box center [370, 67] width 741 height 288
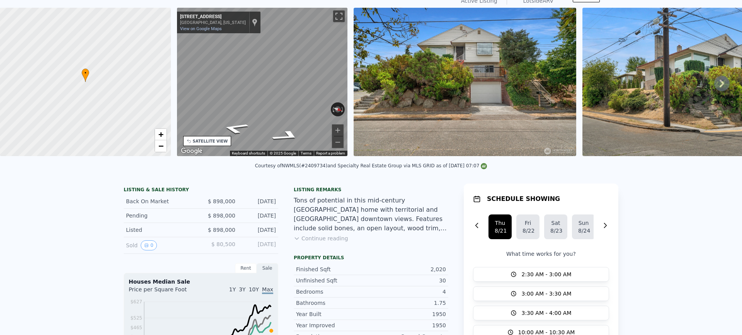
scroll to position [3, 0]
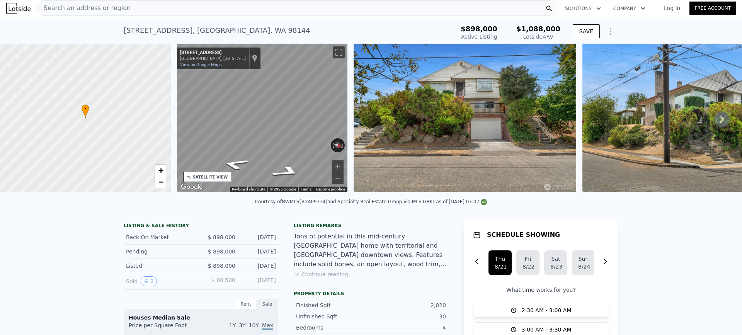
click at [249, 29] on div "2117 S Bayview St , Seattle , WA 98144 Active at $898k (~ARV $1.088m )" at bounding box center [288, 33] width 328 height 22
click at [223, 15] on div "Search an address or region" at bounding box center [297, 7] width 520 height 15
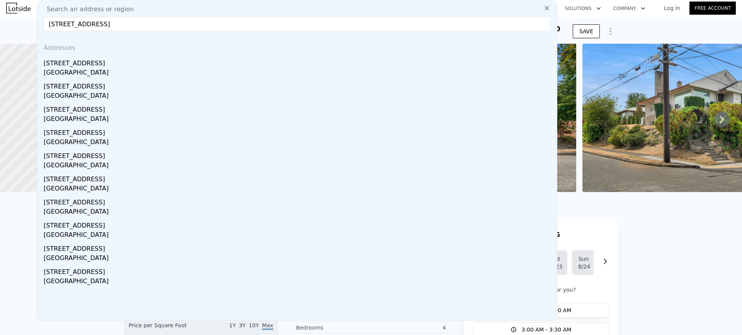
type input "1709 S Juneau St, Seattle, WA 98108"
click at [116, 65] on div "1709 S Juneau St" at bounding box center [299, 62] width 510 height 12
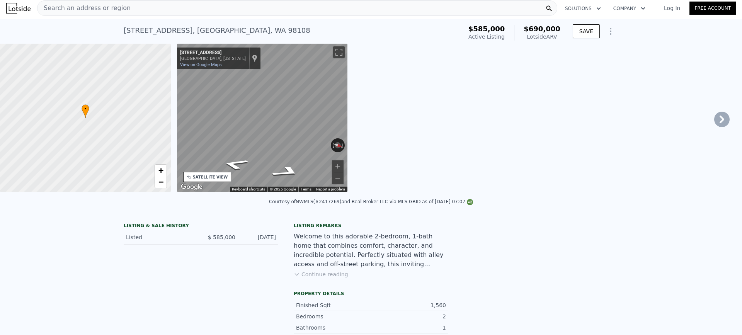
type input "3"
type input "2"
type input "1200"
type input "2040"
type input "2701"
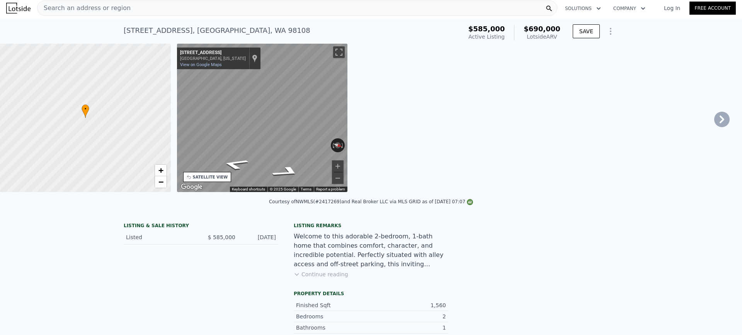
type input "6561"
type input "$ 690,000"
type input "6"
type input "$ 10,857"
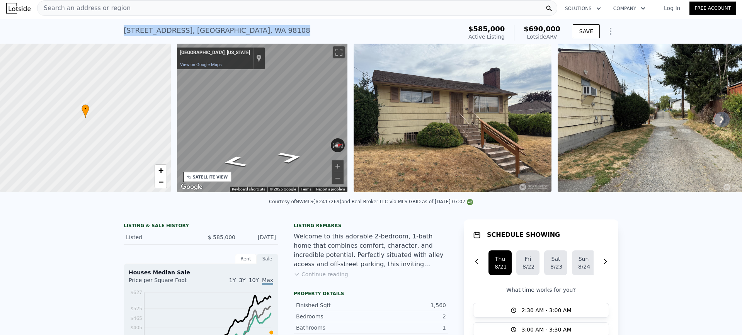
drag, startPoint x: 242, startPoint y: 30, endPoint x: 114, endPoint y: 40, distance: 128.0
click at [114, 40] on div "1709 S Juneau St , Seattle , WA 98108 Active at $585k (~ARV $690k ) $585,000 Ac…" at bounding box center [371, 31] width 742 height 25
copy div "1709 S Juneau St , Seattle , WA 98108"
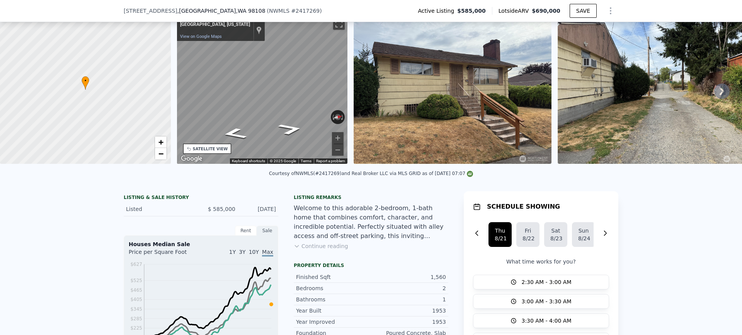
scroll to position [39, 0]
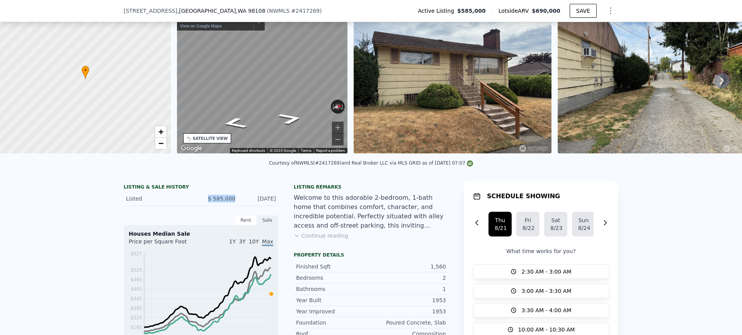
drag, startPoint x: 225, startPoint y: 203, endPoint x: 193, endPoint y: 201, distance: 31.7
click at [196, 202] on div "Listed $ 585,000 Aug 8, 2025" at bounding box center [201, 199] width 155 height 14
copy span "$ 585,000"
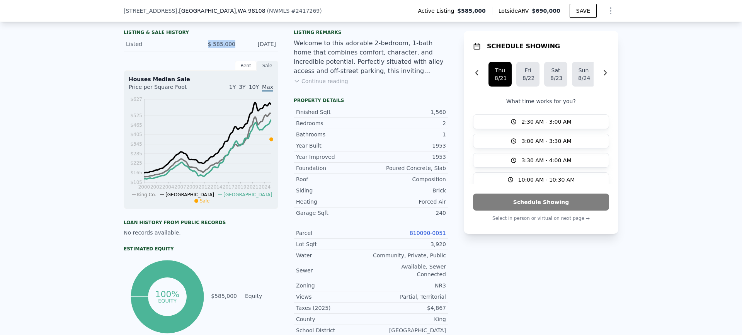
scroll to position [232, 0]
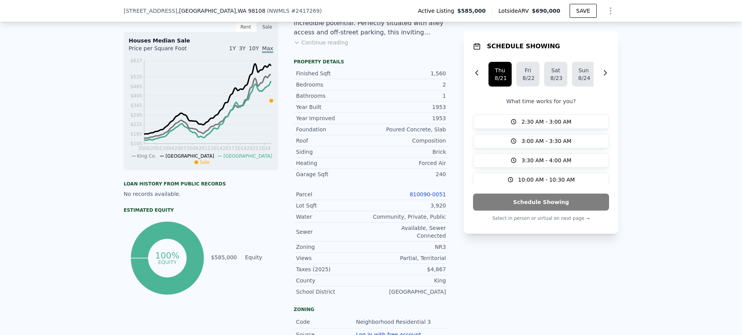
click at [432, 198] on link "810090-0051" at bounding box center [428, 194] width 36 height 6
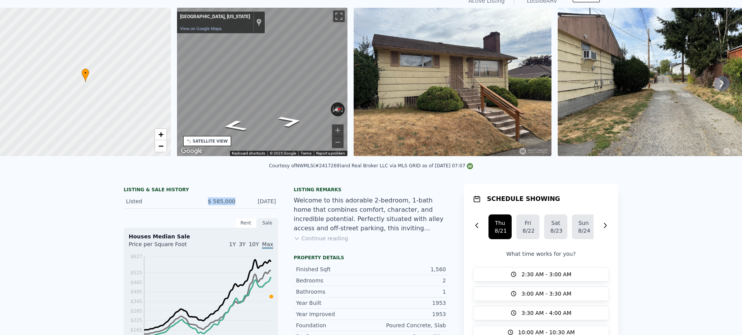
scroll to position [0, 0]
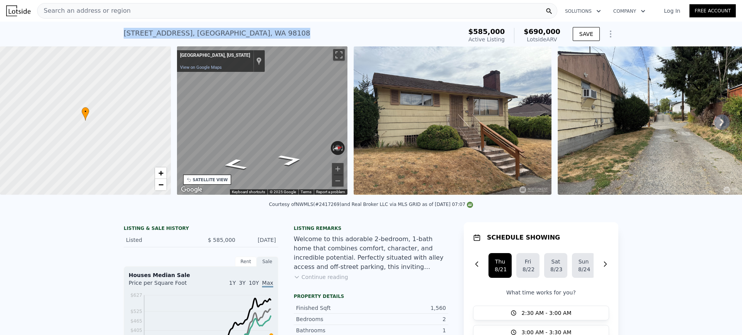
drag, startPoint x: 241, startPoint y: 32, endPoint x: 49, endPoint y: 29, distance: 191.8
click at [50, 29] on div "1709 S Juneau St , Seattle , WA 98108 Active at $585k (~ARV $690k ) $585,000 Ac…" at bounding box center [371, 34] width 742 height 25
copy div "1709 S Juneau St , Seattle , WA 98108"
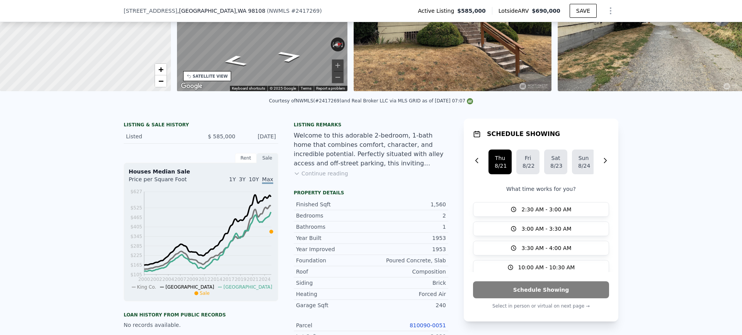
scroll to position [113, 0]
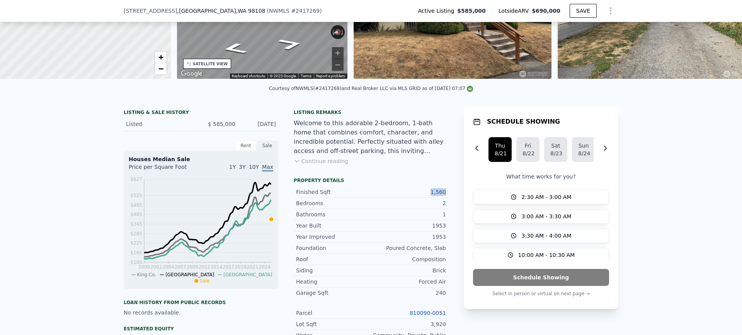
drag, startPoint x: 428, startPoint y: 196, endPoint x: 448, endPoint y: 196, distance: 20.5
click at [448, 196] on div "LISTING & SALE HISTORY Listed $ 585,000 Aug 8, 2025 Rent Sale Rent over time Pr…" at bounding box center [371, 340] width 495 height 468
copy div "1,560"
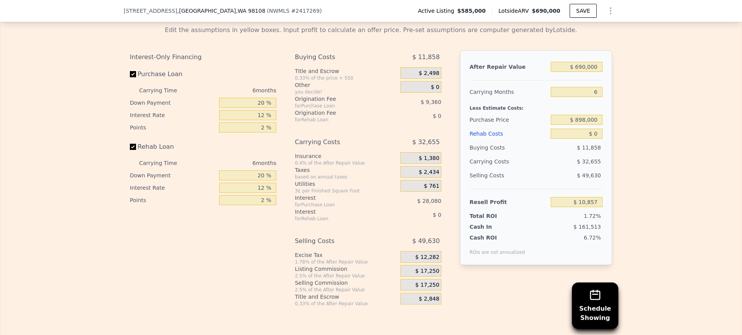
scroll to position [1350, 0]
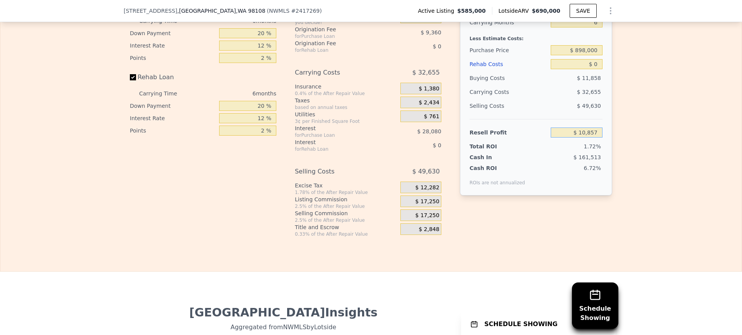
drag, startPoint x: 564, startPoint y: 135, endPoint x: 688, endPoint y: 131, distance: 124.9
click at [688, 131] on div "Edit the assumptions in yellow boxes. Input profit to calculate an offer price.…" at bounding box center [370, 94] width 741 height 288
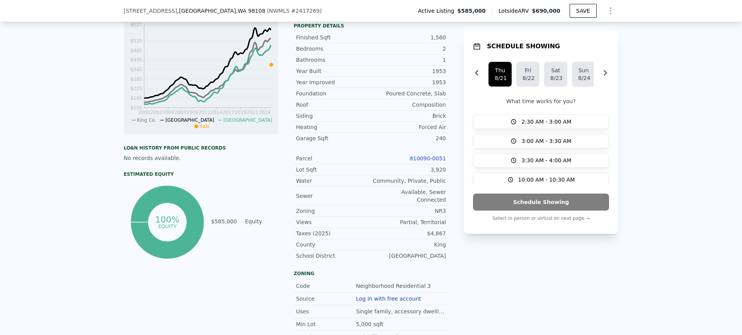
scroll to position [36, 0]
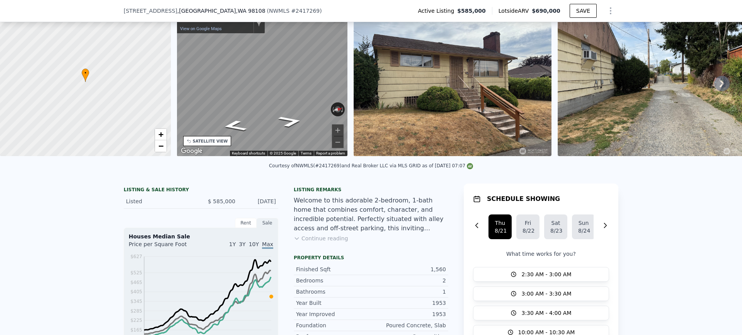
type input "$ 585,000"
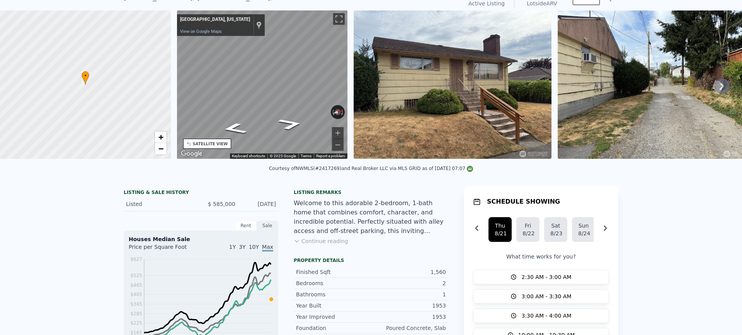
scroll to position [3, 0]
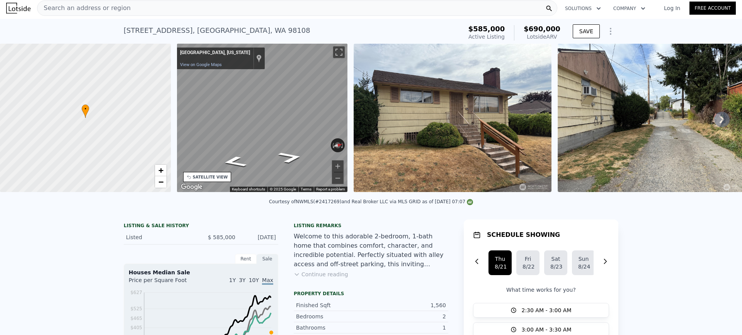
click at [242, 32] on div "1709 S Juneau St , Seattle , WA 98108 Active at $585k (~ARV $690k )" at bounding box center [292, 33] width 336 height 22
click at [236, 10] on div "Search an address or region" at bounding box center [297, 7] width 520 height 15
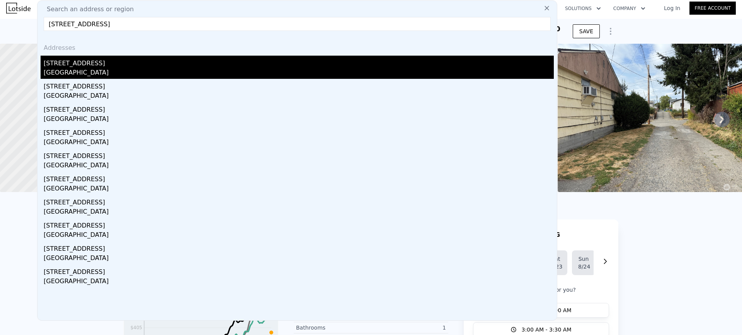
type input "547 S Trenton St, Seattle, WA 98108"
click at [99, 71] on div "Seattle, WA 98108" at bounding box center [299, 73] width 510 height 11
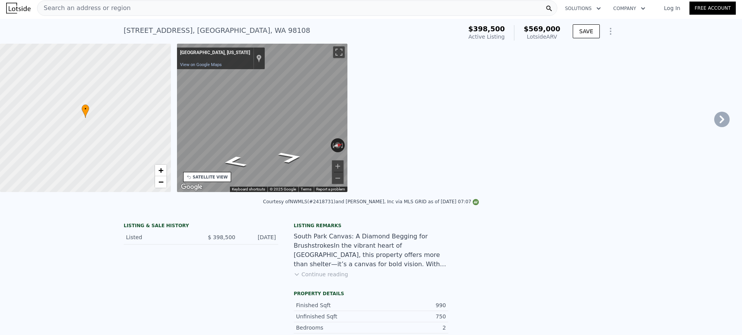
type input "4"
type input "750"
type input "1300"
type input "3480"
type input "9800"
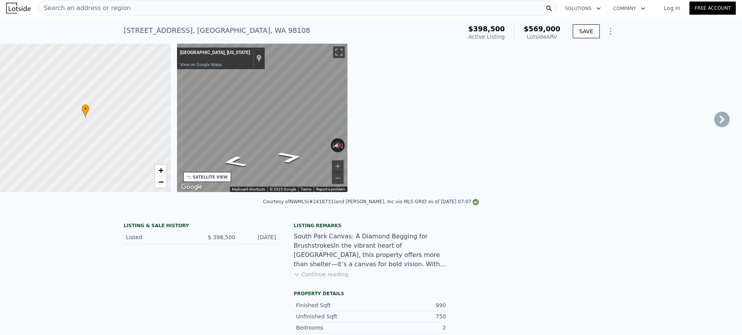
type input "$ 569,000"
type input "$ 98,000"
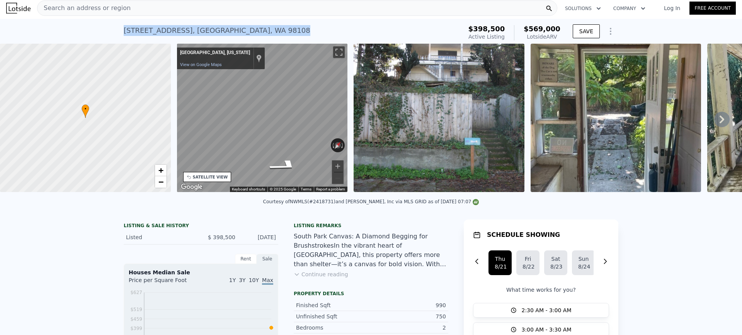
drag, startPoint x: 235, startPoint y: 28, endPoint x: 97, endPoint y: 28, distance: 138.4
click at [97, 28] on div "547 S Trenton St , Seattle , WA 98108 Active at $398,500 (~ARV $569k ) $398,500…" at bounding box center [371, 31] width 742 height 25
copy div "547 S Trenton St , Seattle , WA 98108"
click at [451, 131] on img at bounding box center [439, 118] width 171 height 148
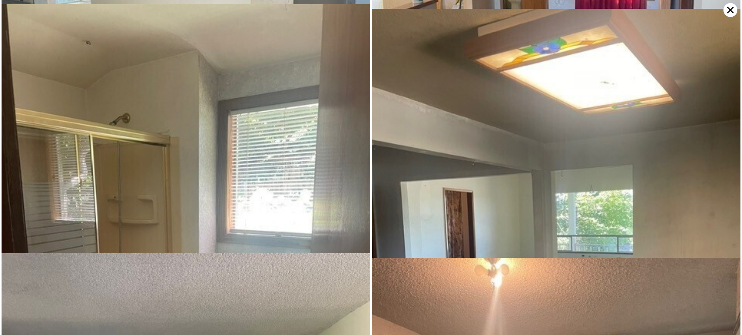
scroll to position [2232, 0]
click at [733, 7] on icon at bounding box center [731, 10] width 14 height 14
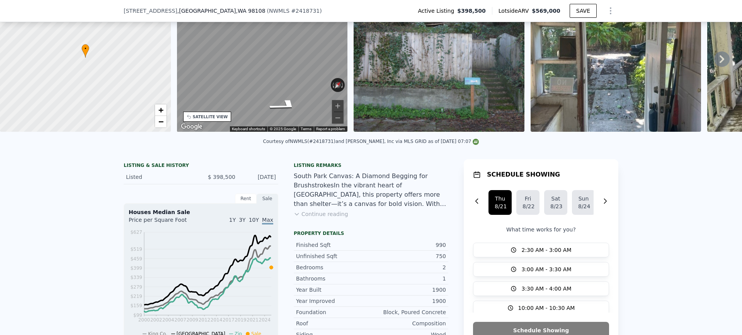
scroll to position [0, 0]
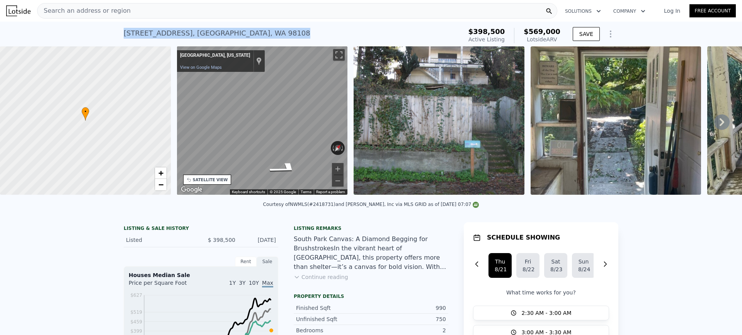
drag, startPoint x: 234, startPoint y: 32, endPoint x: 95, endPoint y: 38, distance: 139.3
click at [98, 38] on div "547 S Trenton St , Seattle , WA 98108 Active at $398,500 (~ARV $569k ) $398,500…" at bounding box center [371, 34] width 742 height 25
copy div "547 S Trenton St , Seattle , WA 98108"
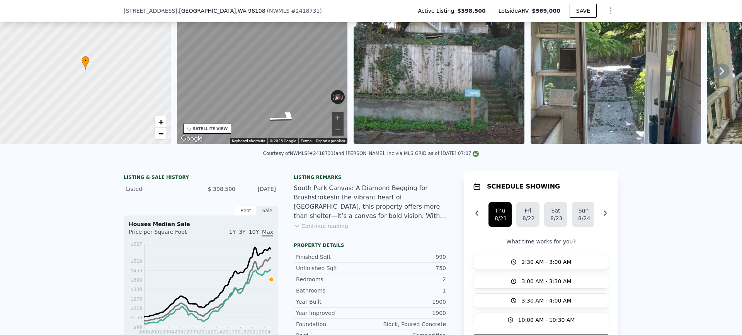
scroll to position [75, 0]
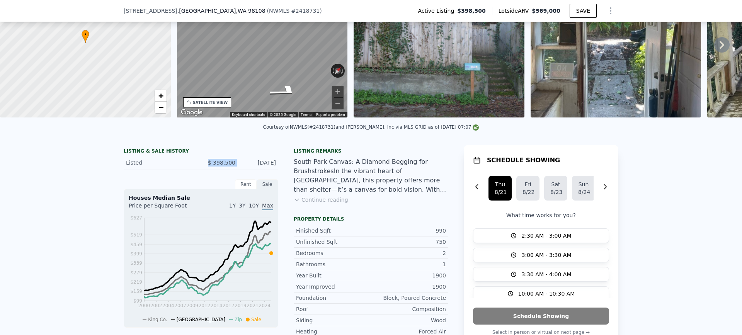
drag, startPoint x: 219, startPoint y: 167, endPoint x: 195, endPoint y: 167, distance: 24.4
click at [197, 167] on div "Listed $ 398,500 Aug 8, 2025" at bounding box center [201, 163] width 155 height 14
copy span "$ 398,500"
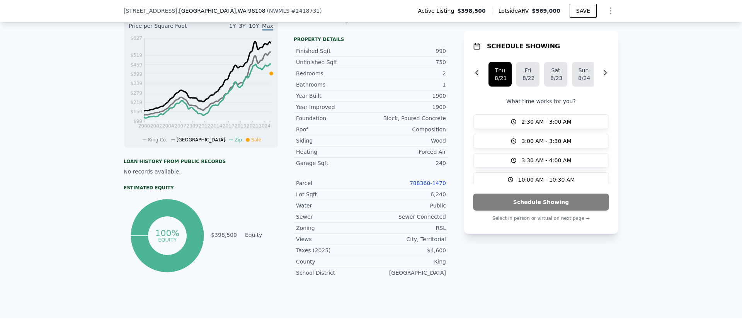
scroll to position [268, 0]
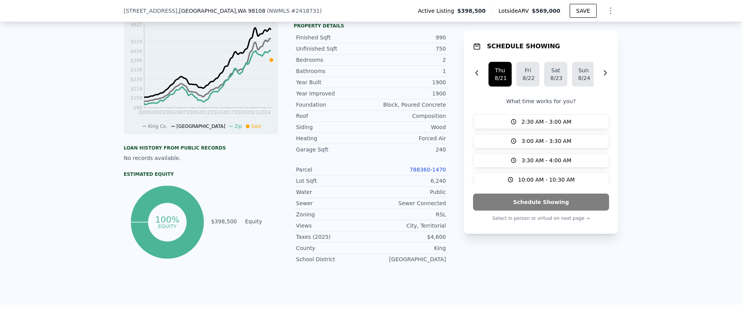
click at [431, 173] on link "788360-1470" at bounding box center [428, 170] width 36 height 6
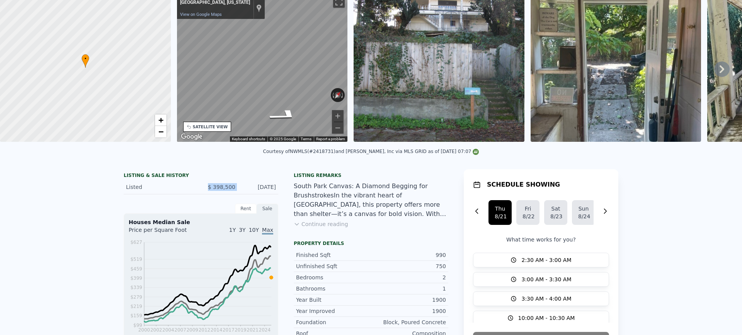
scroll to position [0, 0]
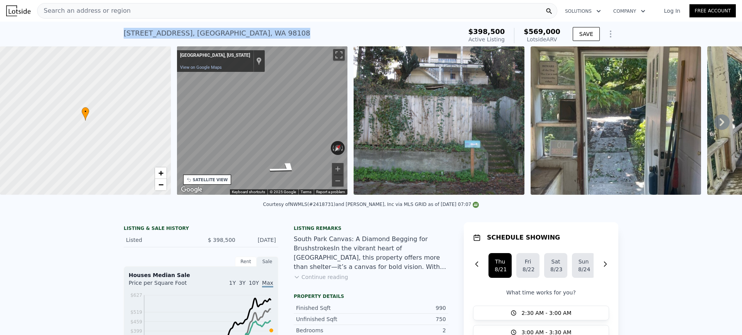
drag, startPoint x: 242, startPoint y: 28, endPoint x: 56, endPoint y: 32, distance: 186.0
click at [56, 32] on div "547 S Trenton St , Seattle , WA 98108 Active at $398,500 (~ARV $569k ) $398,500…" at bounding box center [371, 34] width 742 height 25
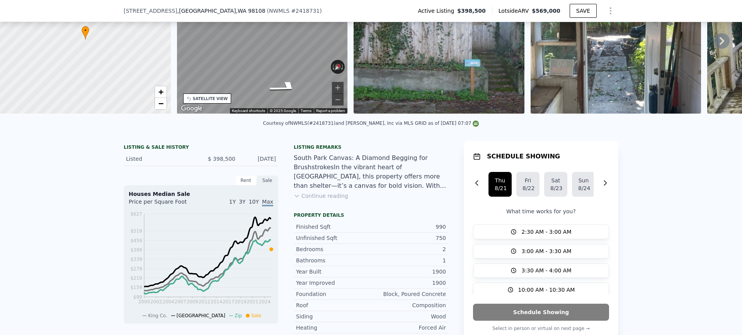
scroll to position [113, 0]
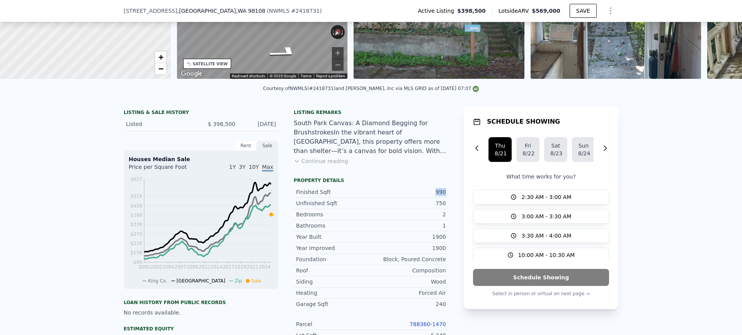
drag, startPoint x: 426, startPoint y: 195, endPoint x: 450, endPoint y: 194, distance: 23.6
click at [450, 194] on div "LISTING & SALE HISTORY Listed $ 398,500 Aug 8, 2025 Rent Sale Rent over time Pr…" at bounding box center [371, 265] width 495 height 319
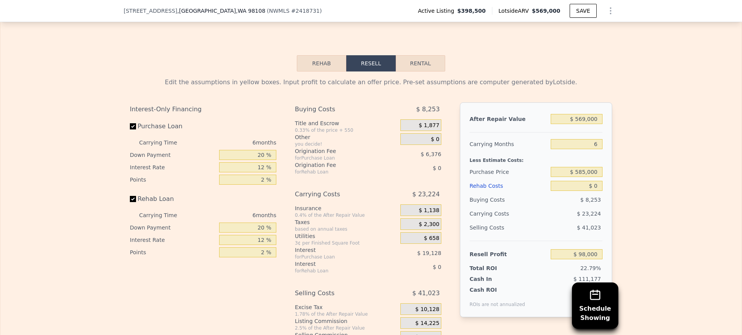
scroll to position [1234, 0]
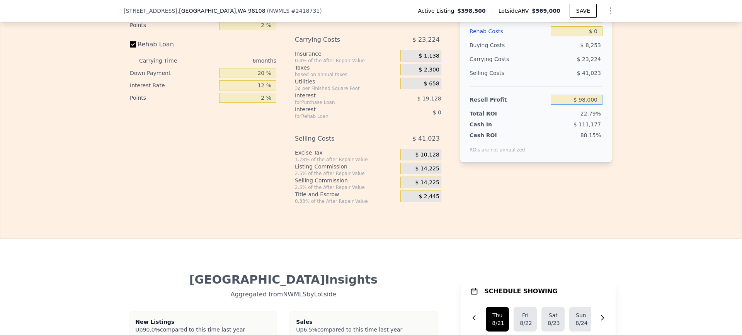
drag, startPoint x: 569, startPoint y: 109, endPoint x: 651, endPoint y: 109, distance: 82.3
click at [651, 109] on div "Edit the assumptions in yellow boxes. Input profit to calculate an offer price.…" at bounding box center [370, 61] width 741 height 288
type input "$ 398,500"
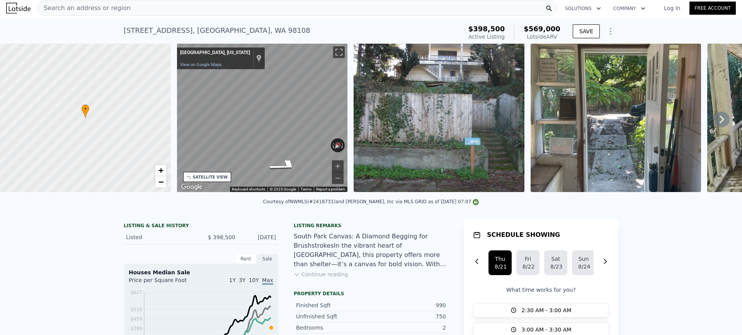
scroll to position [0, 0]
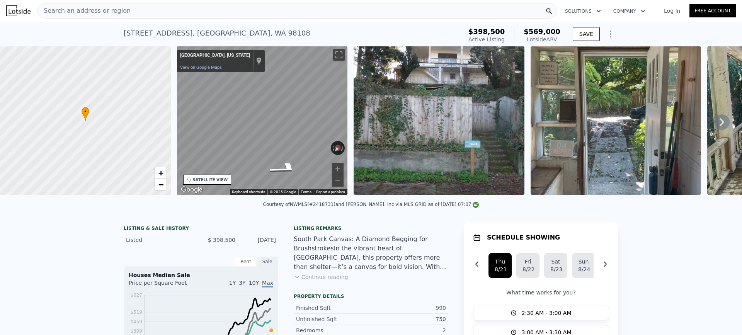
drag, startPoint x: 251, startPoint y: 32, endPoint x: 209, endPoint y: 15, distance: 45.3
click at [251, 32] on div "547 S Trenton St , Seattle , WA 98108 Active at $398,500 (~ARV $569k )" at bounding box center [292, 36] width 336 height 22
click at [209, 13] on div "Search an address or region" at bounding box center [297, 10] width 520 height 15
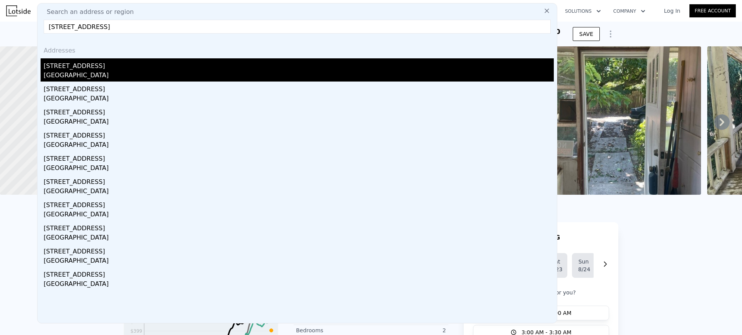
type input "8649 18th Ave SW, Seattle, WA 98106"
click at [110, 68] on div "8649 18th Ave SW" at bounding box center [299, 64] width 510 height 12
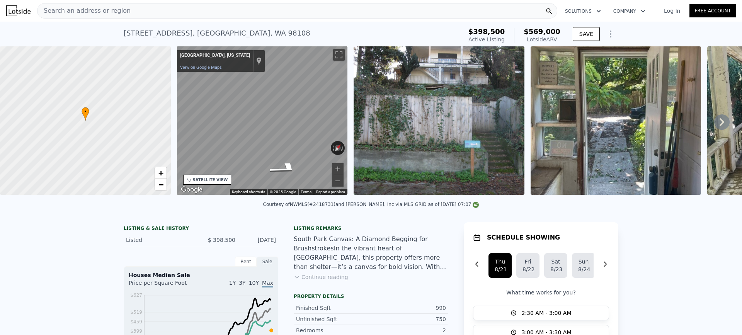
type input "3"
type input "5"
type input "3"
type input "1240"
type input "2220"
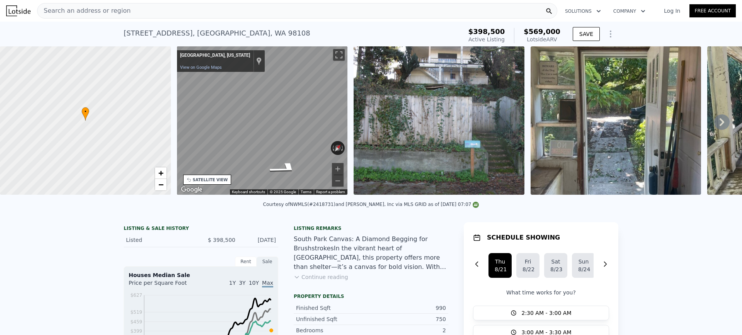
type input "4800"
type input "8240"
type input "$ 792,000"
type input "7"
type input "$ 55,869"
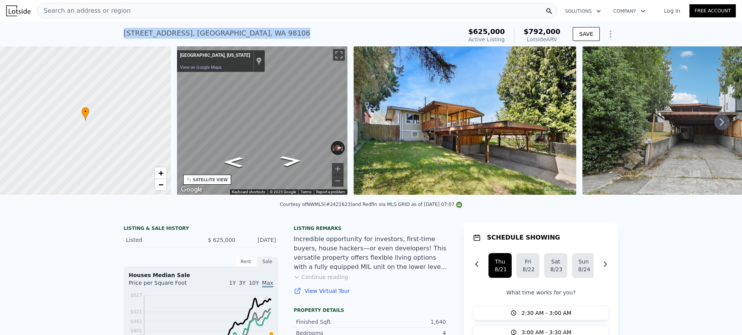
drag, startPoint x: 244, startPoint y: 32, endPoint x: 92, endPoint y: 36, distance: 151.6
click at [93, 36] on div "8649 18th Ave SW , Seattle , WA 98106 Active at $625k (~ARV $792k ) $625,000 Ac…" at bounding box center [371, 34] width 742 height 25
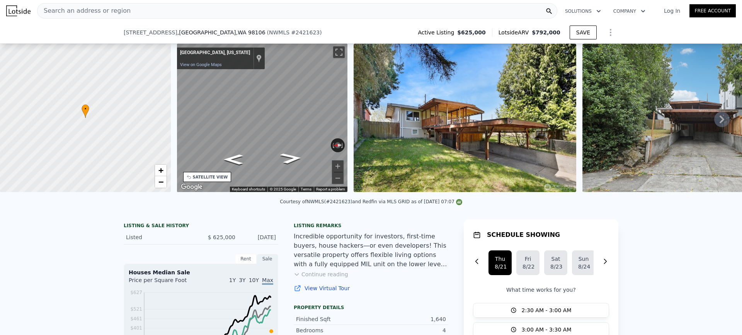
scroll to position [75, 0]
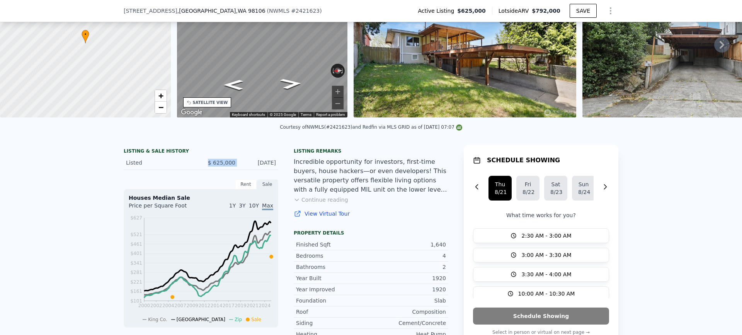
drag, startPoint x: 237, startPoint y: 166, endPoint x: 196, endPoint y: 165, distance: 40.6
click at [197, 165] on div "Listed $ 625,000 Aug 16, 2025" at bounding box center [201, 163] width 155 height 14
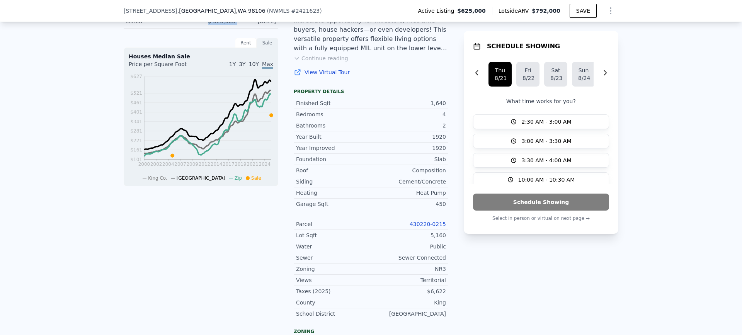
scroll to position [229, 0]
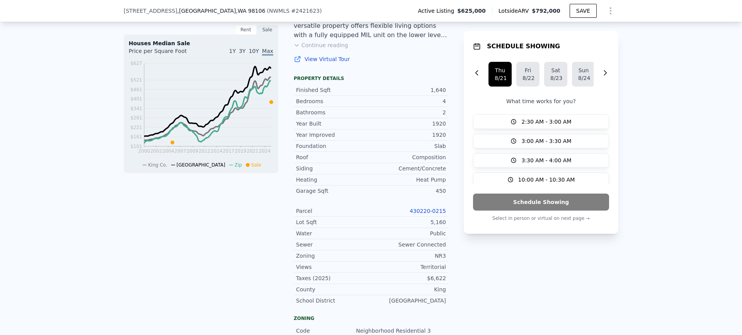
click at [426, 214] on link "430220-0215" at bounding box center [428, 211] width 36 height 6
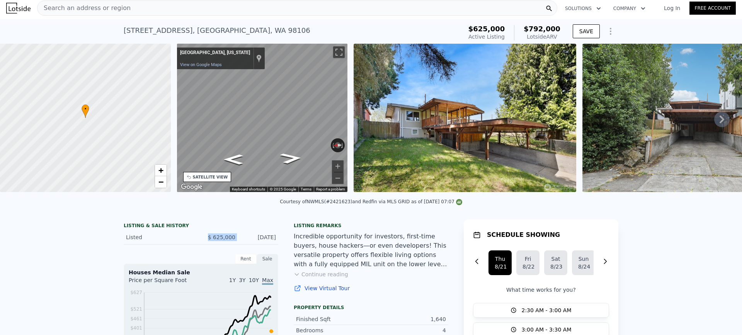
scroll to position [0, 0]
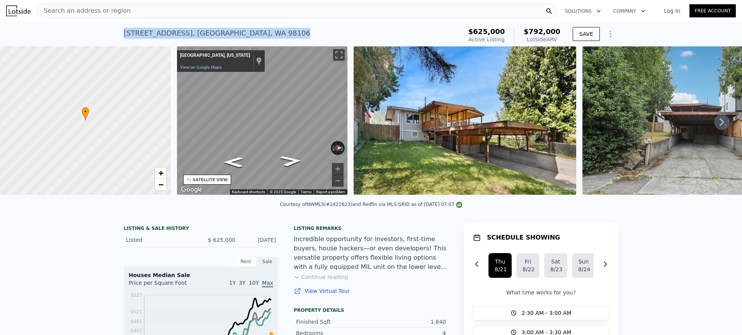
drag, startPoint x: 228, startPoint y: 34, endPoint x: 95, endPoint y: 39, distance: 133.1
click at [97, 39] on div "8649 18th Ave SW , Seattle , WA 98106 Active at $625k (~ARV $792k ) $625,000 Ac…" at bounding box center [371, 34] width 742 height 25
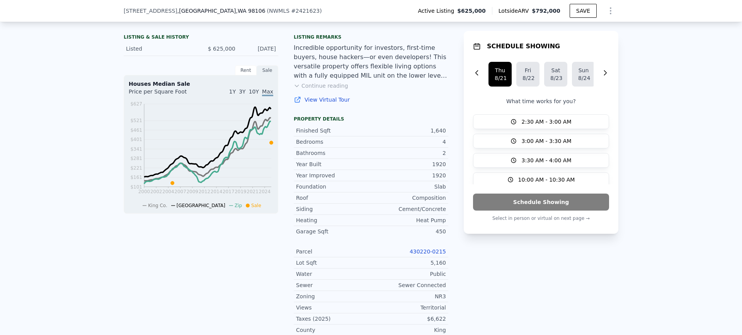
scroll to position [191, 0]
drag, startPoint x: 425, startPoint y: 135, endPoint x: 449, endPoint y: 131, distance: 24.3
click at [447, 133] on div "LISTING & SALE HISTORY Listed $ 625,000 Aug 16, 2025 Rent Sale Rent over time P…" at bounding box center [371, 266] width 495 height 474
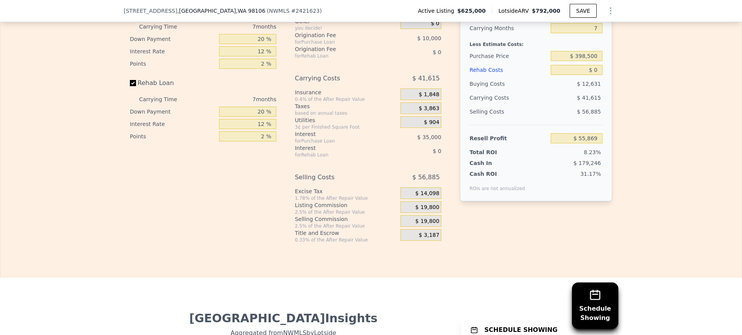
scroll to position [1350, 0]
drag, startPoint x: 574, startPoint y: 150, endPoint x: 648, endPoint y: 147, distance: 73.5
click at [648, 147] on div "Edit the assumptions in yellow boxes. Input profit to calculate an offer price.…" at bounding box center [370, 100] width 741 height 288
type input "$ 625,000"
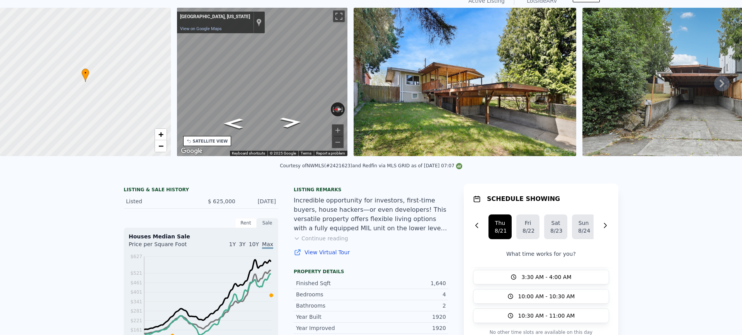
scroll to position [0, 0]
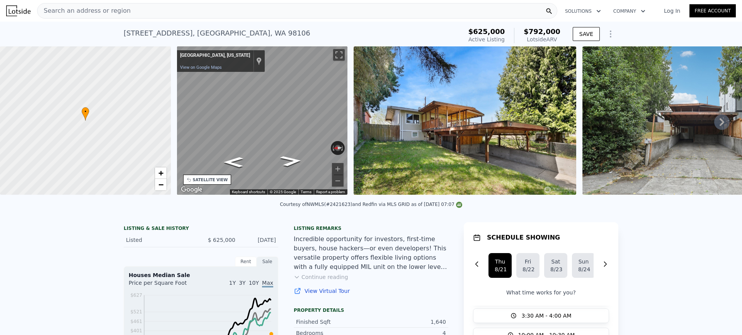
click at [169, 11] on div "Search an address or region" at bounding box center [297, 10] width 520 height 15
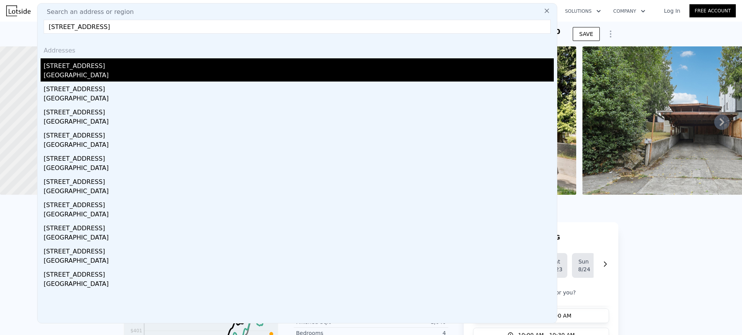
type input "5605 21st Ave SW, Seattle, WA 98106"
click at [94, 68] on div "5605 21st Ave SW" at bounding box center [299, 64] width 510 height 12
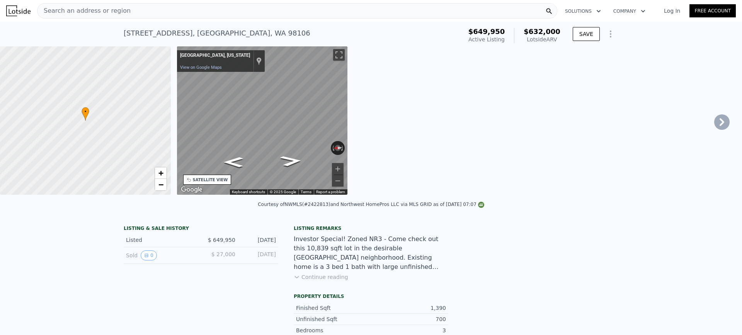
type input "1"
type input "4"
type input "2.5"
type input "1020"
type input "1850"
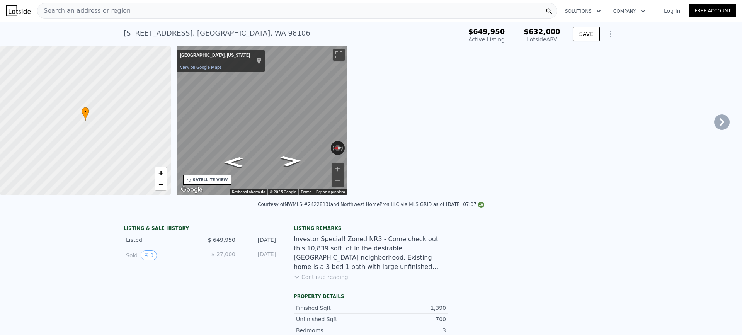
type input "6625"
type input "11700"
type input "$ 632,000"
type input "6"
type input "-$ 113,065"
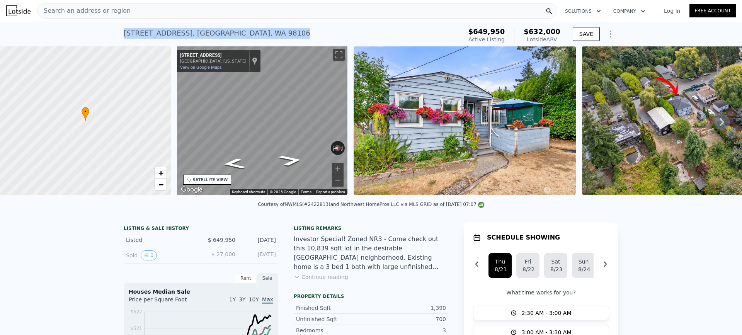
drag, startPoint x: 219, startPoint y: 32, endPoint x: 99, endPoint y: 32, distance: 119.8
click at [100, 32] on div "5605 21st Ave SW , Seattle , WA 98106 Active at $649,950 (~ARV $632k ) $649,950…" at bounding box center [371, 34] width 742 height 25
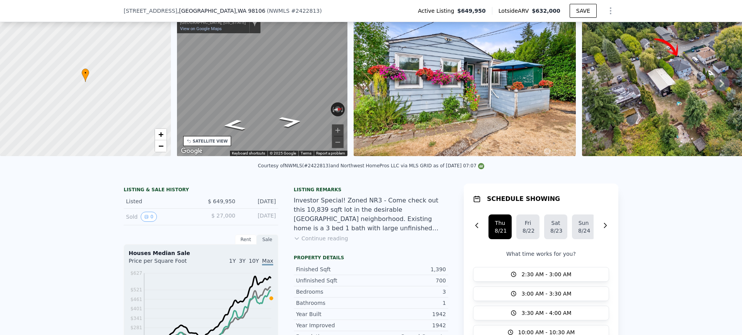
scroll to position [113, 0]
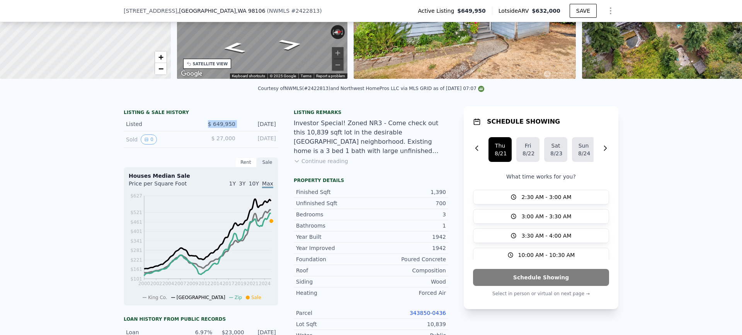
drag, startPoint x: 236, startPoint y: 129, endPoint x: 184, endPoint y: 126, distance: 51.5
click at [188, 127] on div "Listed $ 649,950 Aug 20, 2025" at bounding box center [201, 124] width 155 height 14
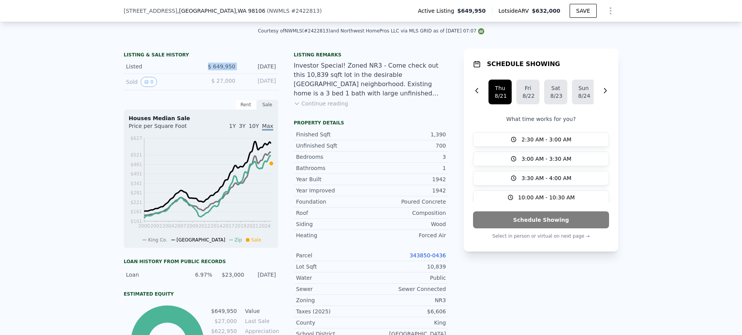
scroll to position [229, 0]
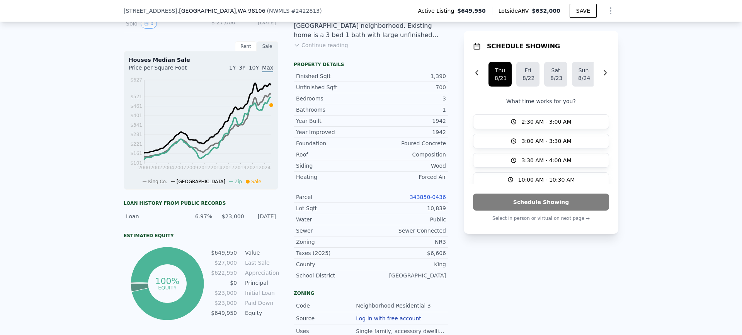
click at [428, 199] on link "343850-0436" at bounding box center [428, 197] width 36 height 6
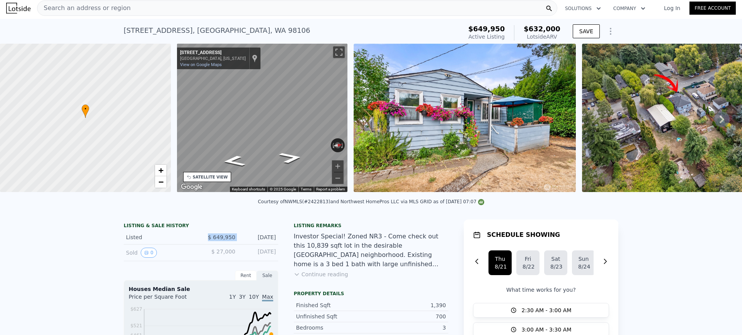
scroll to position [0, 0]
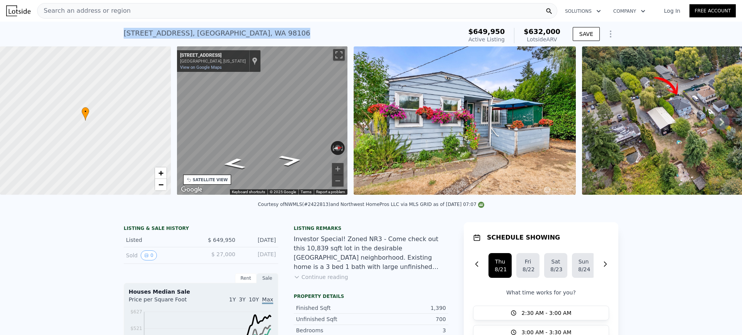
drag, startPoint x: 247, startPoint y: 32, endPoint x: 0, endPoint y: 32, distance: 247.4
click at [0, 32] on div "5605 21st Ave SW , Seattle , WA 98106 Active at $649,950 (~ARV $632k ) $649,950…" at bounding box center [371, 34] width 742 height 25
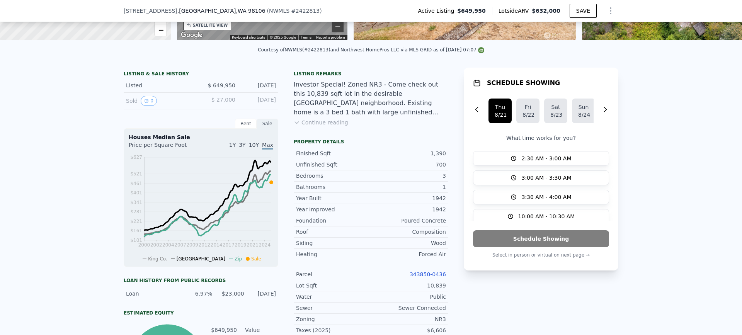
scroll to position [229, 0]
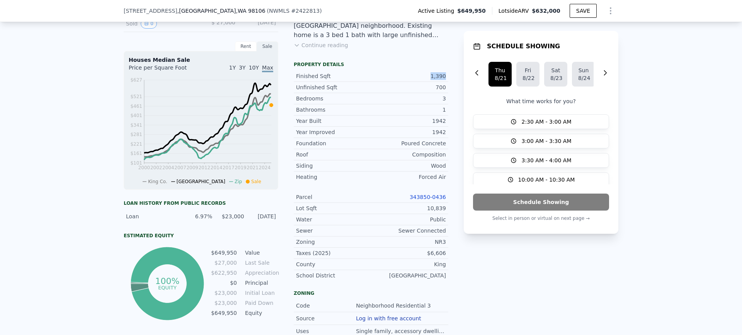
drag, startPoint x: 429, startPoint y: 80, endPoint x: 449, endPoint y: 79, distance: 19.7
click at [448, 80] on div "LISTING & SALE HISTORY Listed $ 649,950 Aug 20, 2025 Sold 0 $ 27,000 Nov 2, 199…" at bounding box center [371, 214] width 495 height 449
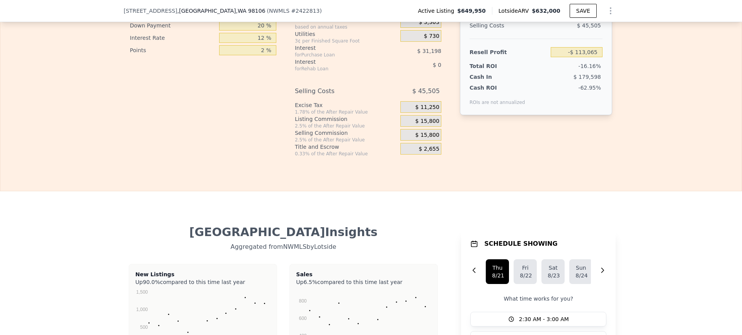
scroll to position [1350, 0]
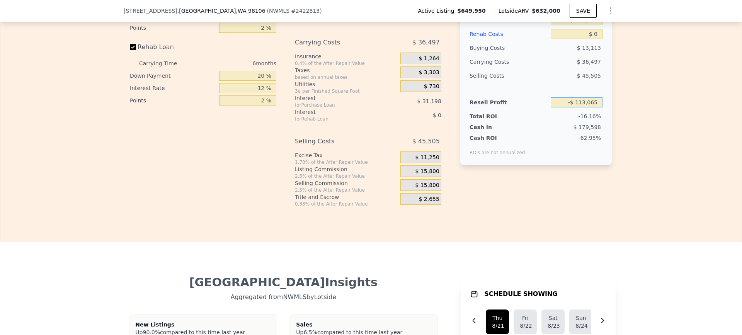
drag, startPoint x: 569, startPoint y: 111, endPoint x: 641, endPoint y: 105, distance: 72.2
click at [640, 105] on div "Edit the assumptions in yellow boxes. Input profit to calculate an offer price.…" at bounding box center [370, 64] width 741 height 288
drag, startPoint x: 562, startPoint y: 112, endPoint x: 634, endPoint y: 104, distance: 72.3
click at [634, 105] on div "Edit the assumptions in yellow boxes. Input profit to calculate an offer price.…" at bounding box center [370, 64] width 741 height 288
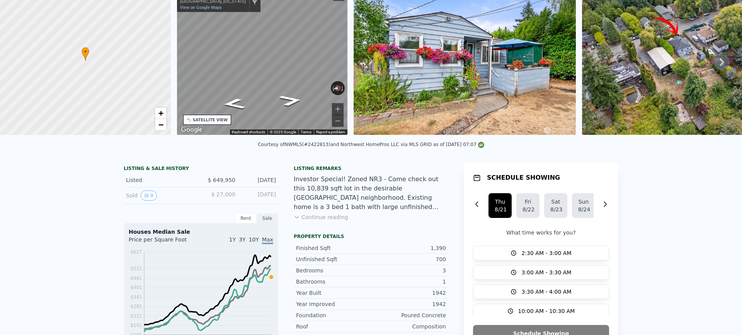
scroll to position [3, 0]
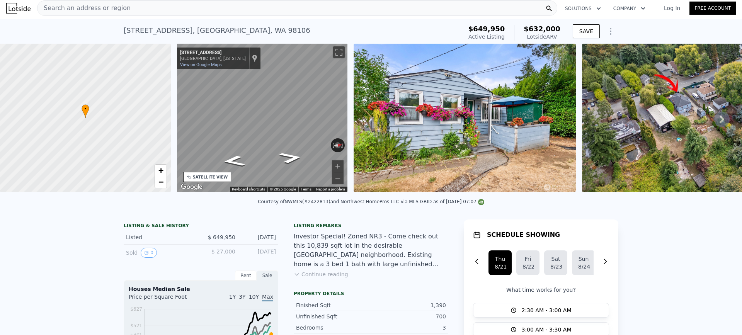
type input "$ 649,950"
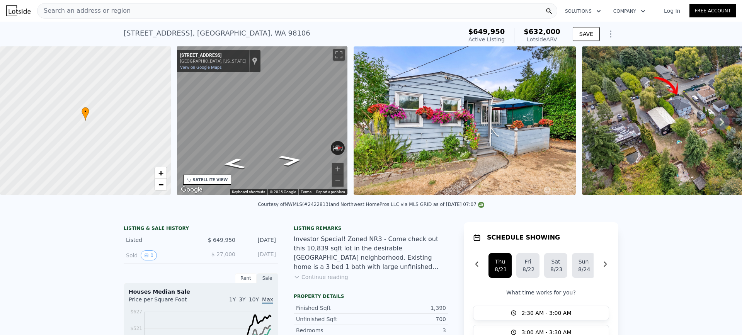
click at [216, 11] on div "Search an address or region" at bounding box center [297, 10] width 520 height 15
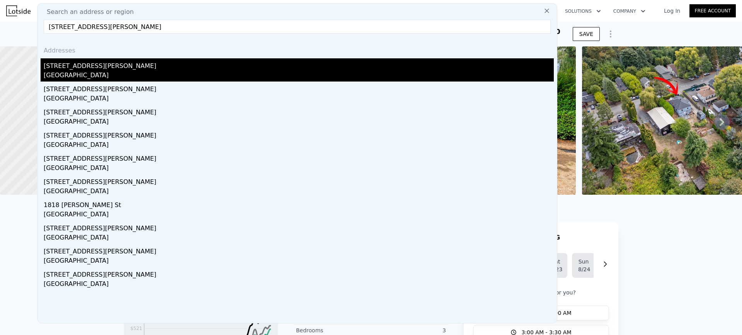
type input "1940 SW Dawson St, Seattle, WA 98106"
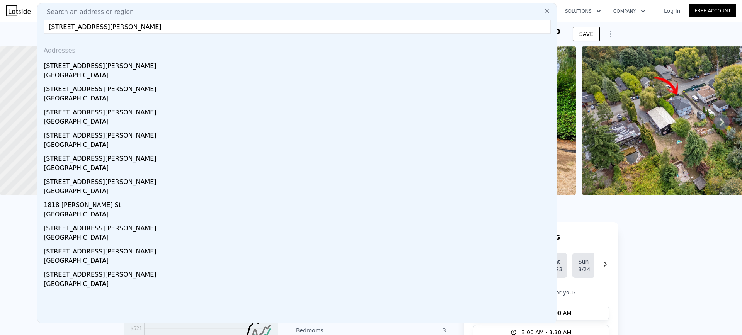
drag, startPoint x: 105, startPoint y: 65, endPoint x: 153, endPoint y: 79, distance: 50.5
click at [104, 65] on div "1940 SW Dawson St" at bounding box center [299, 64] width 510 height 12
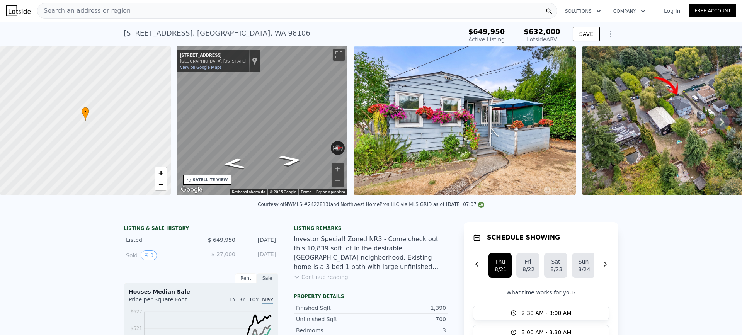
type input "2"
type input "1.5"
type input "3.5"
type input "1350"
type input "2080"
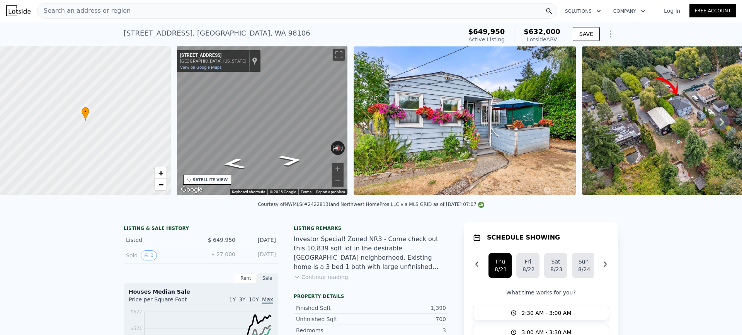
type input "1482"
type input "11344"
type input "$ 865,000"
type input "$ 209,526"
checkbox input "false"
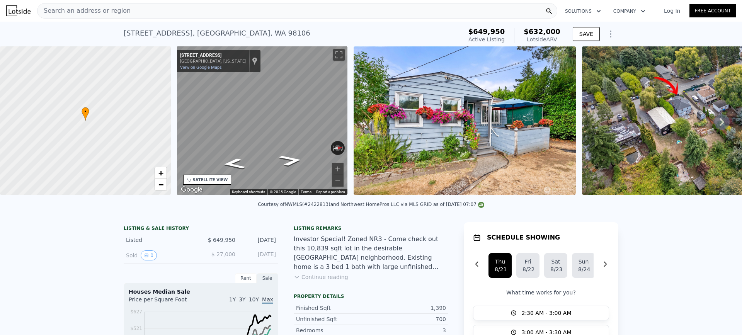
checkbox input "false"
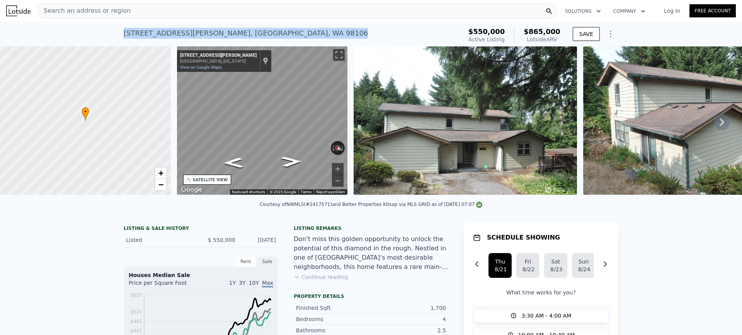
drag, startPoint x: 211, startPoint y: 32, endPoint x: 45, endPoint y: 32, distance: 166.2
click at [49, 32] on div "1940 SW Dawson St , Seattle , WA 98106 Active at $550k (~ARV $865k ) $550,000 A…" at bounding box center [371, 34] width 742 height 25
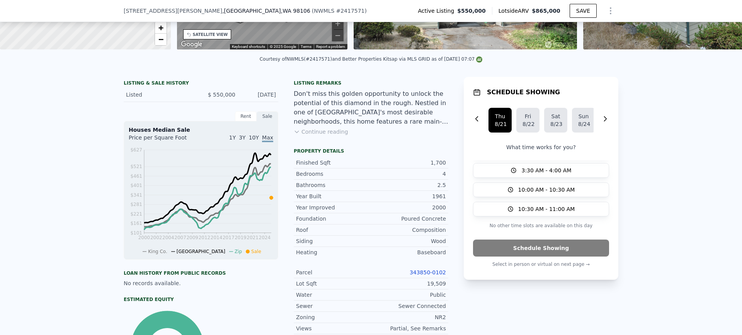
scroll to position [75, 0]
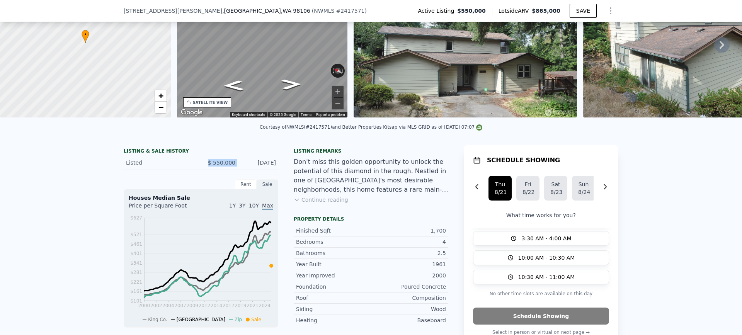
drag, startPoint x: 237, startPoint y: 168, endPoint x: 192, endPoint y: 166, distance: 44.9
click at [193, 166] on div "Listed $ 550,000 Aug 15, 2025" at bounding box center [201, 163] width 155 height 14
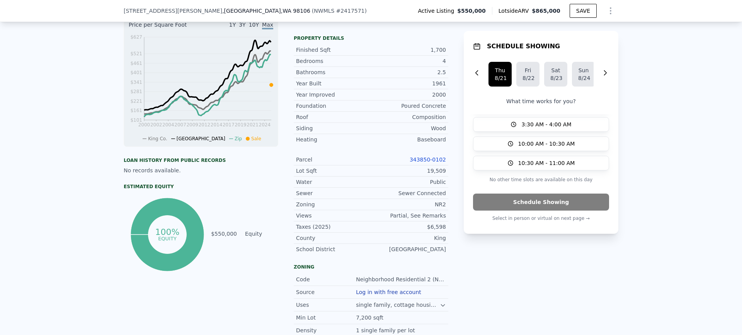
scroll to position [268, 0]
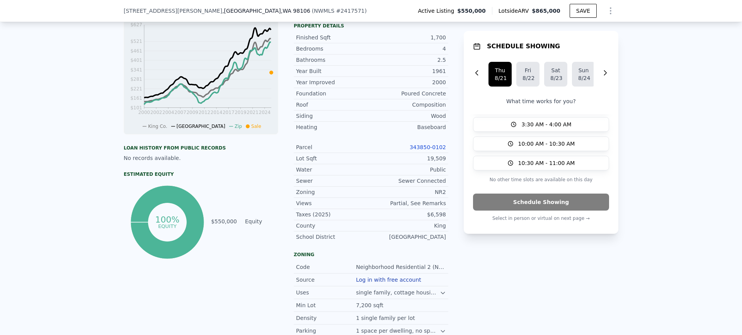
click at [433, 150] on link "343850-0102" at bounding box center [428, 147] width 36 height 6
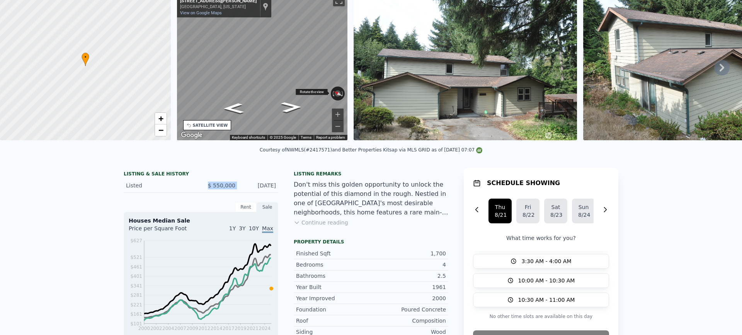
scroll to position [0, 0]
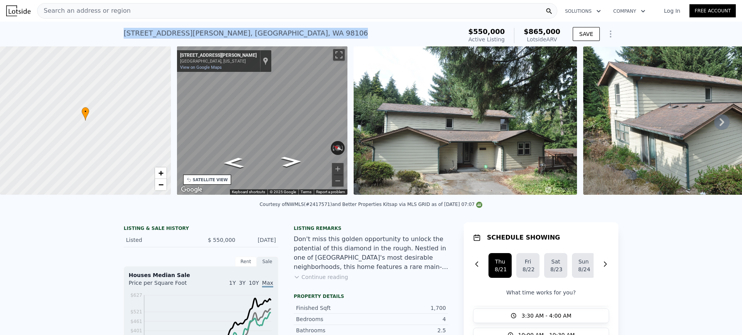
drag, startPoint x: 220, startPoint y: 34, endPoint x: 92, endPoint y: 32, distance: 127.2
click at [95, 32] on div "1940 SW Dawson St , Seattle , WA 98106 Active at $550k (~ARV $865k ) $550,000 A…" at bounding box center [371, 34] width 742 height 25
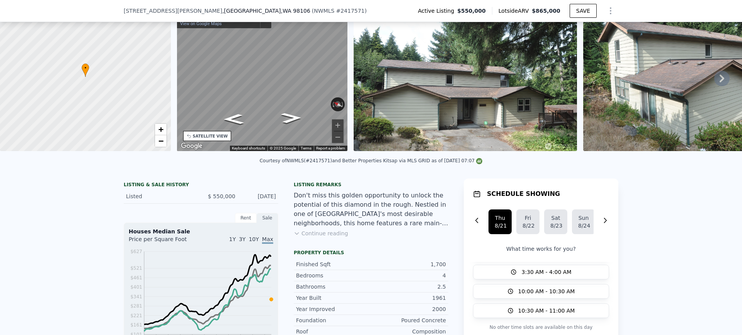
scroll to position [116, 0]
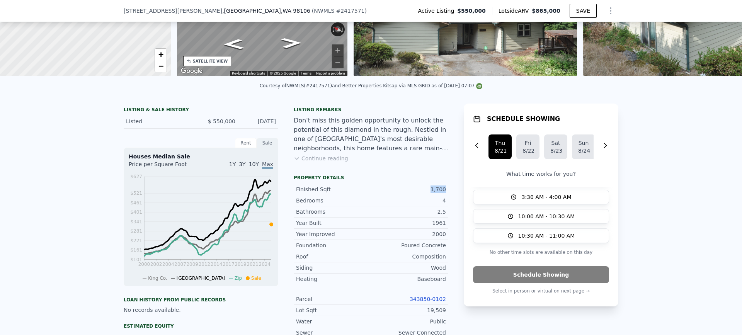
drag, startPoint x: 419, startPoint y: 192, endPoint x: 453, endPoint y: 194, distance: 34.4
click at [453, 194] on div "LISTING & SALE HISTORY Listed $ 550,000 Aug 15, 2025 Rent Sale Rent over time P…" at bounding box center [371, 328] width 495 height 449
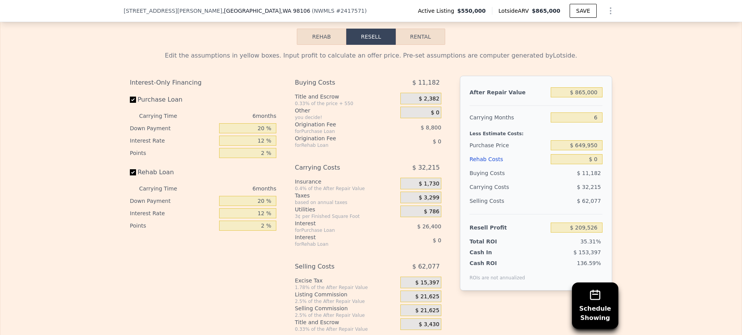
scroll to position [1314, 0]
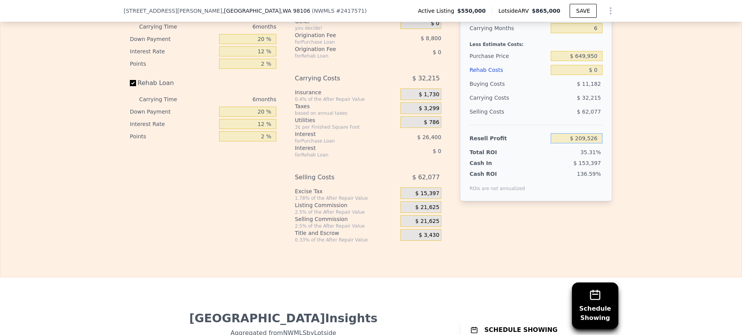
drag, startPoint x: 569, startPoint y: 150, endPoint x: 652, endPoint y: 151, distance: 82.3
click at [651, 151] on div "Edit the assumptions in yellow boxes. Input profit to calculate an offer price.…" at bounding box center [370, 100] width 741 height 288
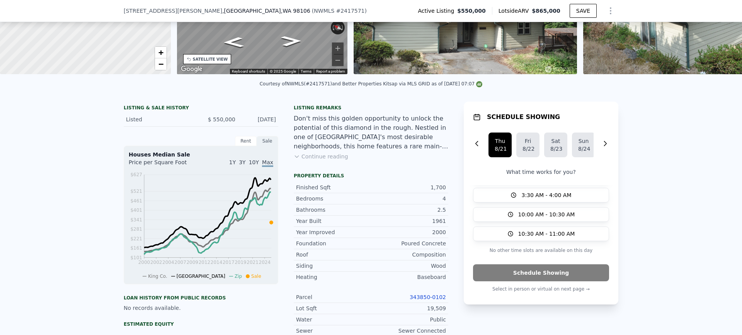
scroll to position [77, 0]
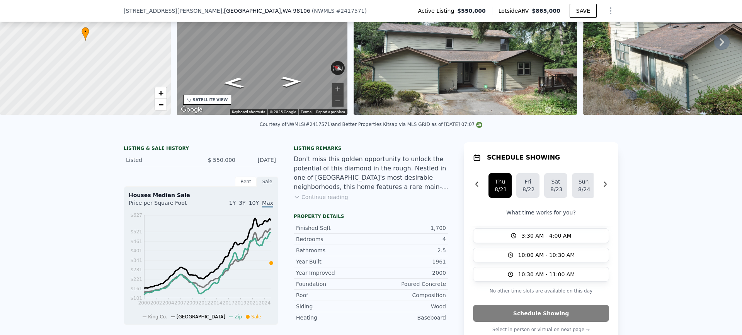
type input "$ 550,000"
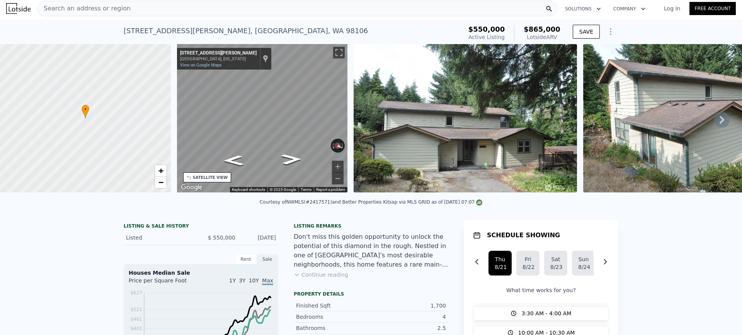
scroll to position [0, 0]
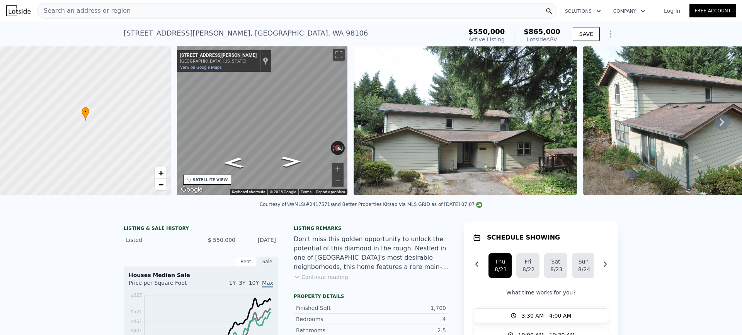
click at [213, 15] on div "Search an address or region" at bounding box center [297, 10] width 520 height 15
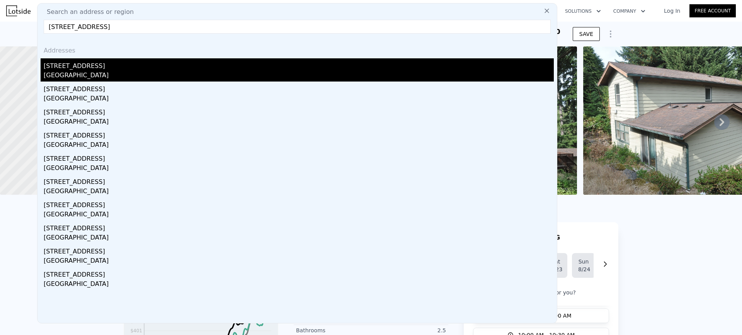
type input "310 26th Ave, Seattle, WA 98122"
click at [90, 75] on div "Seattle, WA 98122" at bounding box center [299, 76] width 510 height 11
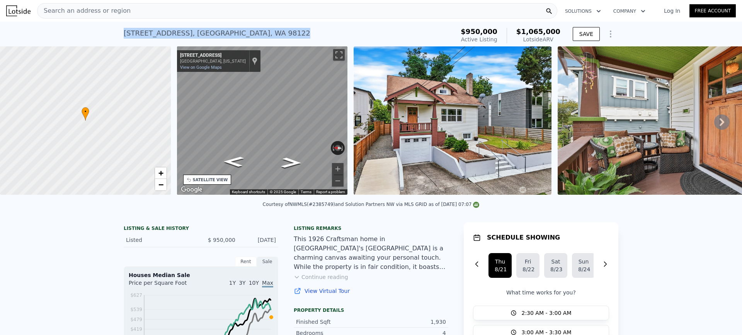
drag, startPoint x: 227, startPoint y: 36, endPoint x: 103, endPoint y: 37, distance: 124.1
click at [103, 37] on div "310 26th Ave , Seattle , WA 98122 Active at $950k (~ARV $1.065m ) $950,000 Acti…" at bounding box center [371, 34] width 742 height 25
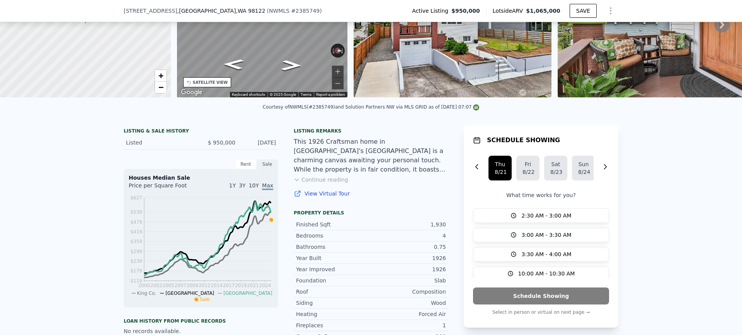
scroll to position [36, 0]
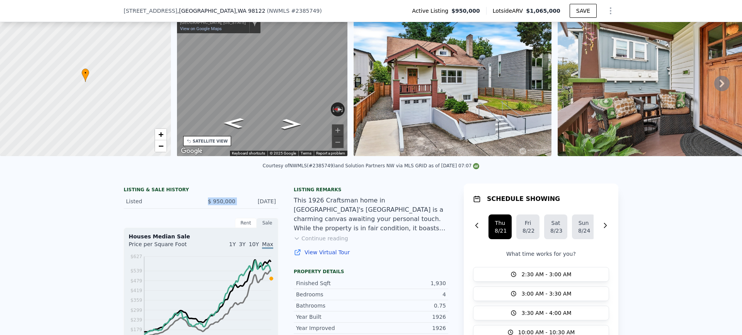
drag, startPoint x: 236, startPoint y: 205, endPoint x: 193, endPoint y: 204, distance: 42.9
click at [194, 204] on div "Listed $ 950,000 Aug 16, 2025" at bounding box center [201, 201] width 155 height 14
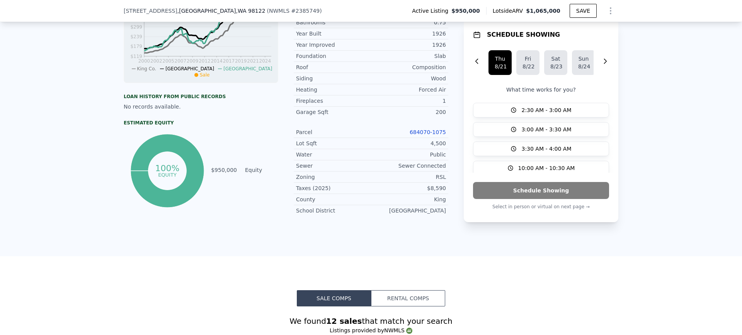
scroll to position [268, 0]
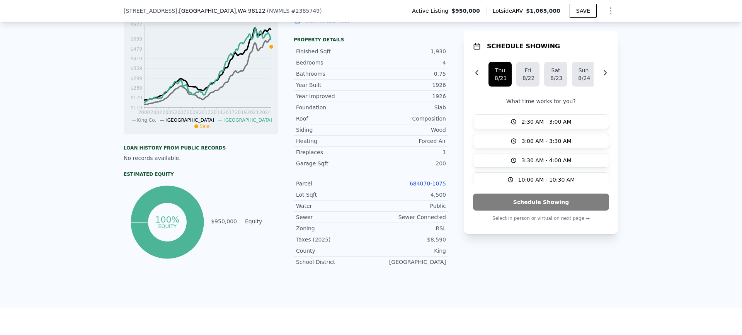
click at [431, 187] on link "684070-1075" at bounding box center [428, 184] width 36 height 6
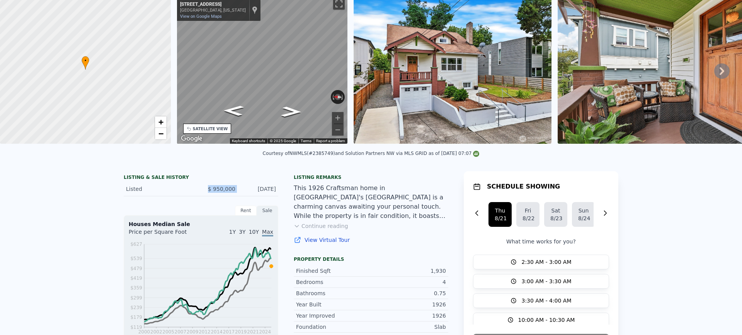
scroll to position [0, 0]
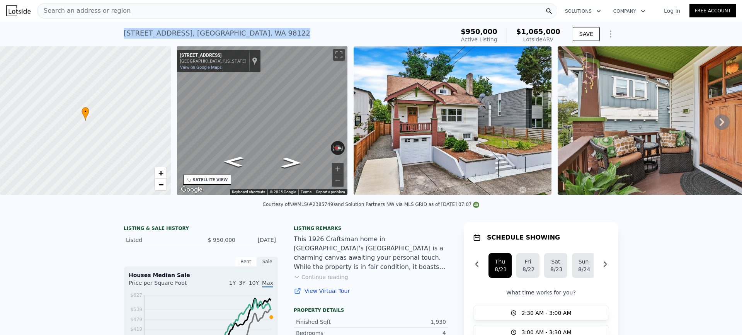
drag, startPoint x: 229, startPoint y: 32, endPoint x: 95, endPoint y: 34, distance: 134.5
click at [102, 34] on div "310 26th Ave , Seattle , WA 98122 Active at $950k (~ARV $1.065m ) $950,000 Acti…" at bounding box center [371, 34] width 742 height 25
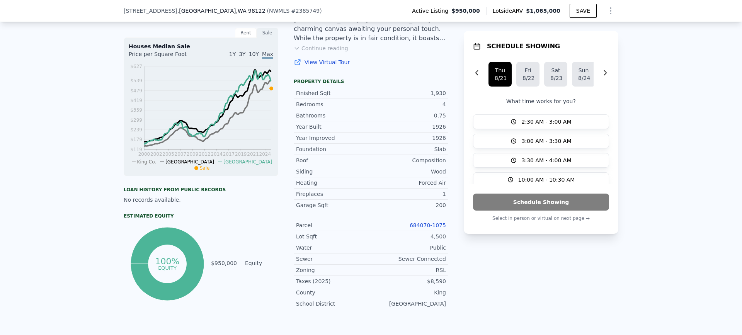
scroll to position [232, 0]
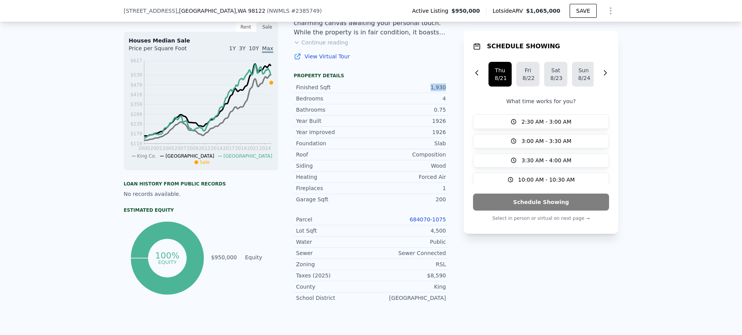
drag, startPoint x: 424, startPoint y: 89, endPoint x: 451, endPoint y: 90, distance: 26.3
click at [451, 90] on div "LISTING & SALE HISTORY Listed $ 950,000 Aug 16, 2025 Rent Sale Rent over time P…" at bounding box center [371, 149] width 495 height 322
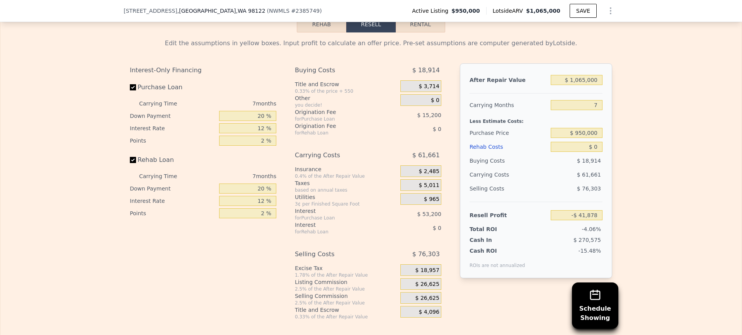
scroll to position [1276, 0]
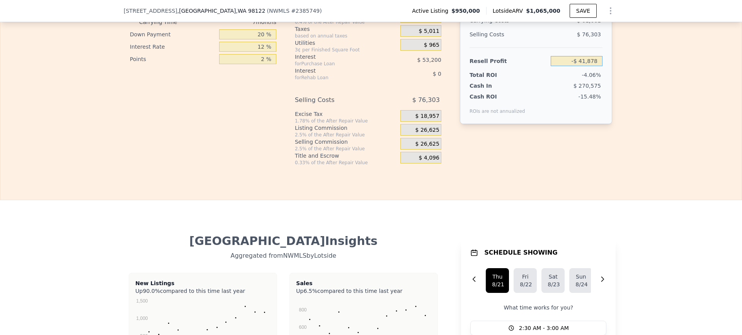
drag, startPoint x: 566, startPoint y: 74, endPoint x: 641, endPoint y: 69, distance: 75.1
click at [641, 69] on div "Edit the assumptions in yellow boxes. Input profit to calculate an offer price.…" at bounding box center [370, 22] width 741 height 288
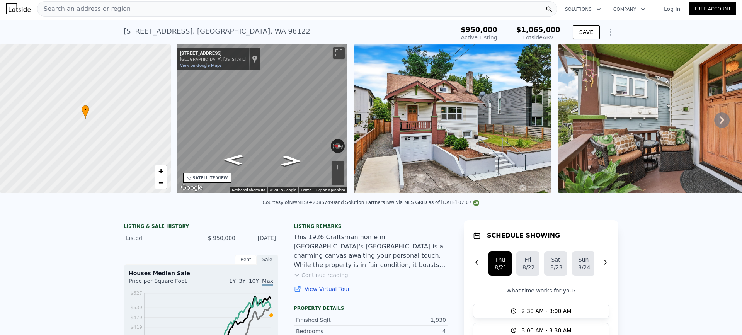
scroll to position [0, 0]
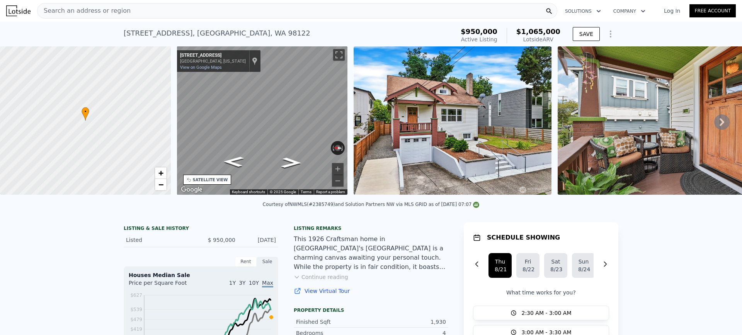
click at [211, 12] on div "Search an address or region" at bounding box center [297, 10] width 520 height 15
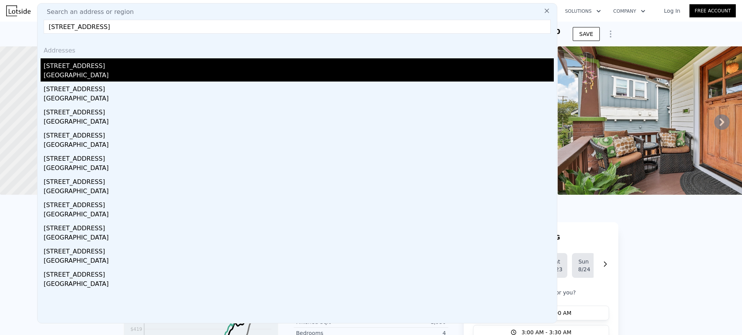
type input "651 W Bertona St, Seattle, WA 98119"
click at [102, 68] on div "651 W Bertona St" at bounding box center [299, 64] width 510 height 12
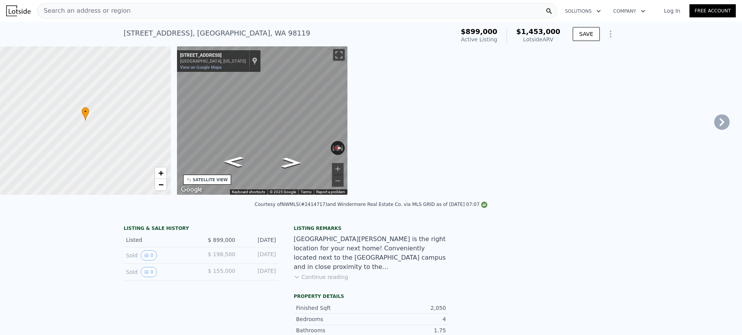
type input "2"
type input "1"
type input "1590"
type input "2770"
type input "3172"
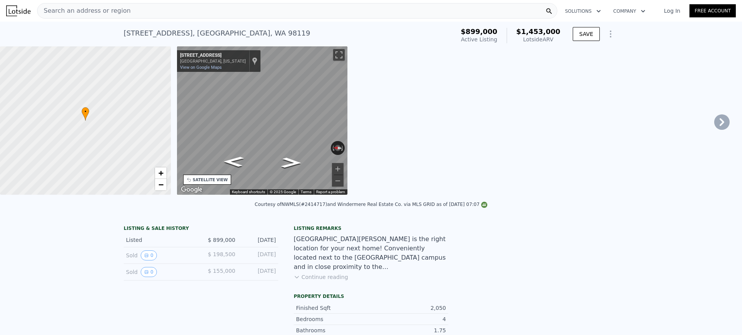
type input "6350"
type input "$ 1,453,000"
type input "8"
type input "$ 369,217"
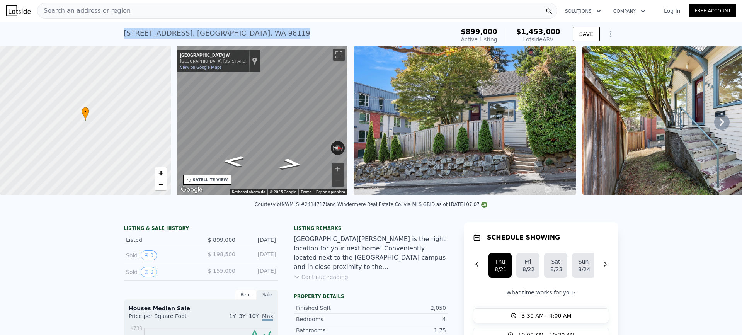
drag, startPoint x: 198, startPoint y: 32, endPoint x: 96, endPoint y: 34, distance: 101.7
click at [99, 34] on div "651 W Bertona St , Seattle , WA 98119 Active at $899k (~ARV $1.453m ) $899,000 …" at bounding box center [371, 34] width 742 height 25
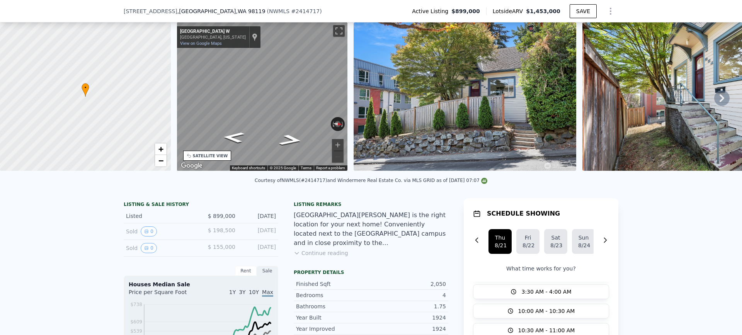
scroll to position [36, 0]
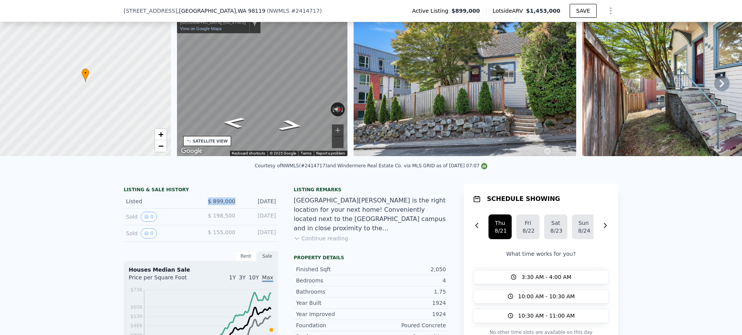
drag, startPoint x: 235, startPoint y: 205, endPoint x: 199, endPoint y: 204, distance: 36.0
click at [199, 204] on div "Listed $ 899,000 Aug 12, 2025" at bounding box center [201, 201] width 155 height 14
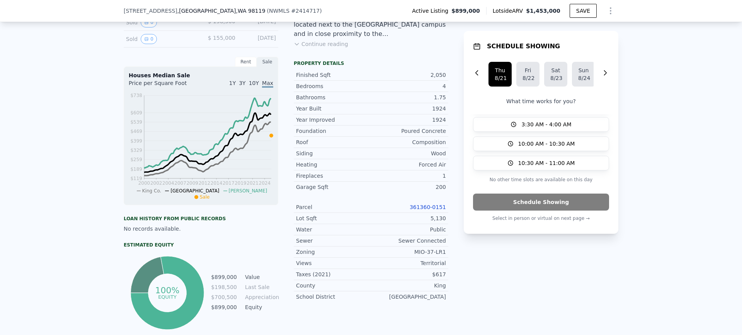
scroll to position [268, 0]
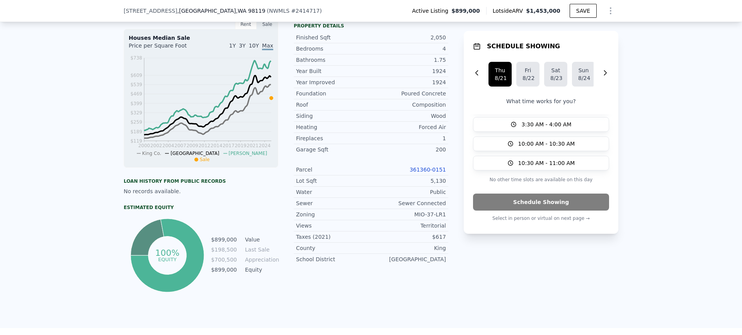
click at [437, 173] on link "361360-0151" at bounding box center [428, 170] width 36 height 6
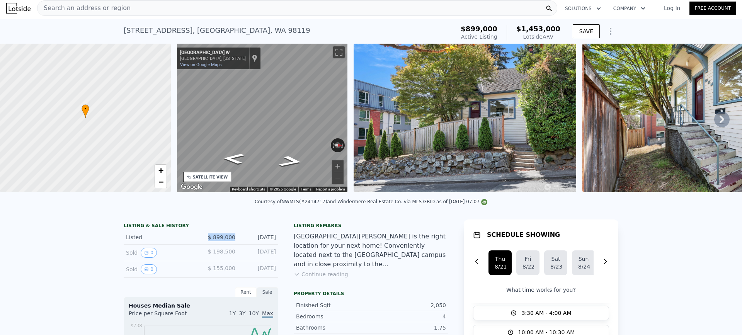
scroll to position [0, 0]
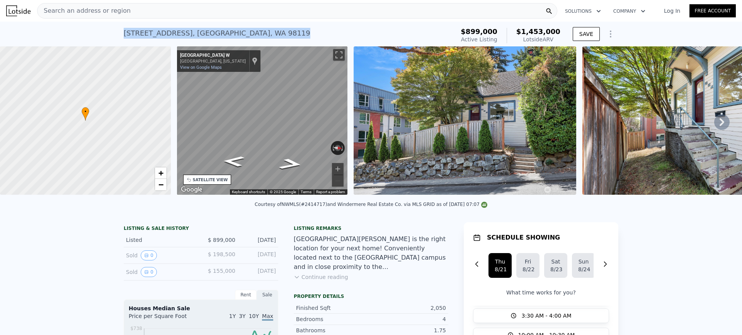
drag, startPoint x: 242, startPoint y: 32, endPoint x: 108, endPoint y: 36, distance: 134.2
click at [110, 36] on div "651 W Bertona St , Seattle , WA 98119 Active at $899k (~ARV $1.453m ) $899,000 …" at bounding box center [371, 34] width 742 height 25
drag, startPoint x: 236, startPoint y: 246, endPoint x: 195, endPoint y: 244, distance: 41.0
click at [196, 244] on div "Listed $ 899,000 Aug 12, 2025" at bounding box center [201, 240] width 155 height 14
drag, startPoint x: 236, startPoint y: 32, endPoint x: 91, endPoint y: 31, distance: 145.0
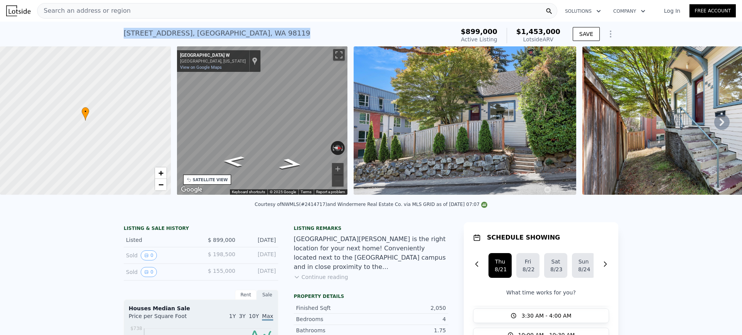
click at [96, 32] on div "651 W Bertona St , Seattle , WA 98119 Active at $899k (~ARV $1.453m ) $899,000 …" at bounding box center [371, 34] width 742 height 25
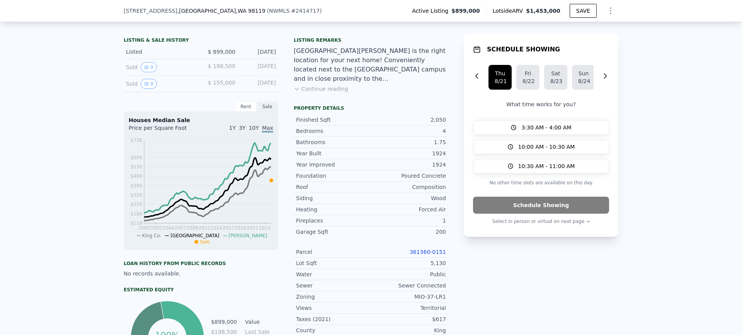
scroll to position [193, 0]
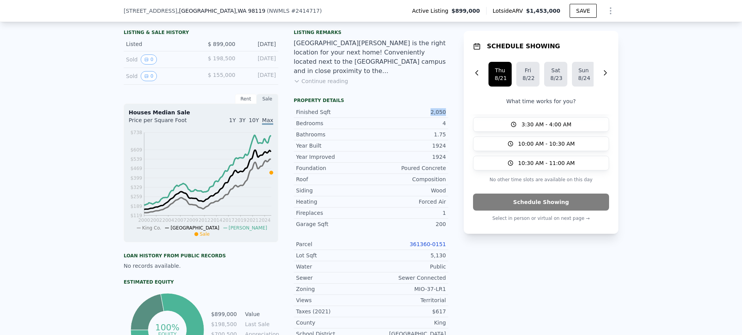
drag, startPoint x: 440, startPoint y: 118, endPoint x: 404, endPoint y: 117, distance: 35.6
click at [405, 118] on div "Finished Sqft 2,050" at bounding box center [371, 112] width 155 height 11
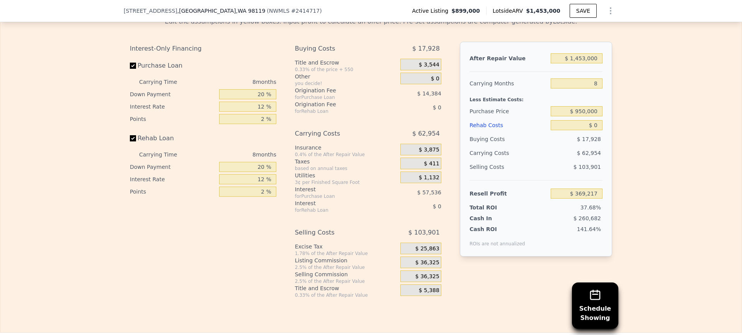
scroll to position [1237, 0]
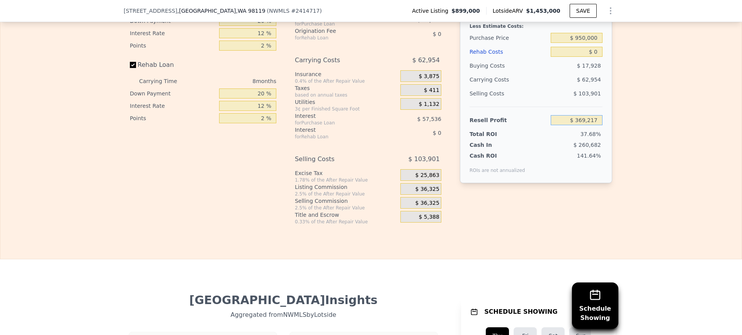
drag, startPoint x: 567, startPoint y: 130, endPoint x: 631, endPoint y: 126, distance: 64.7
click at [631, 126] on div "Edit the assumptions in yellow boxes. Input profit to calculate an offer price.…" at bounding box center [370, 81] width 741 height 288
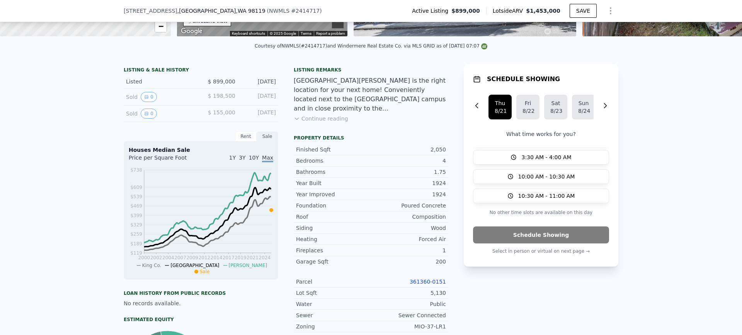
scroll to position [155, 0]
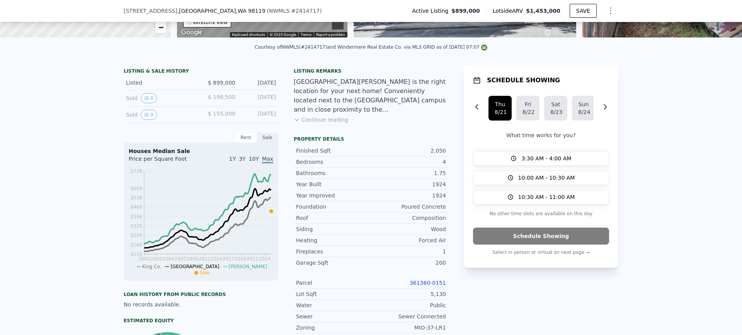
type input "$ 899,000"
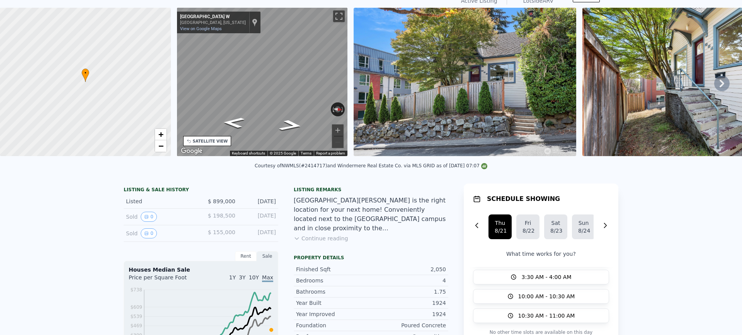
scroll to position [3, 0]
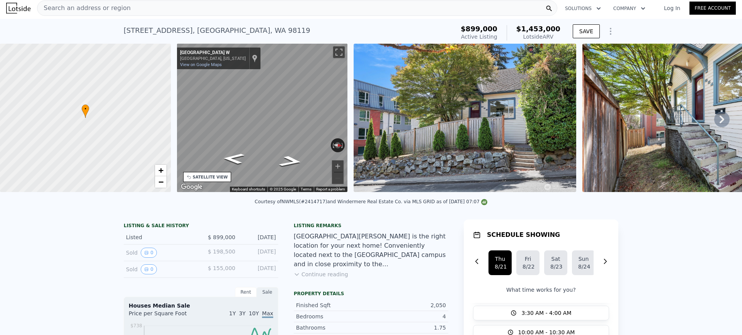
click at [245, 12] on div "Search an address or region" at bounding box center [297, 7] width 520 height 15
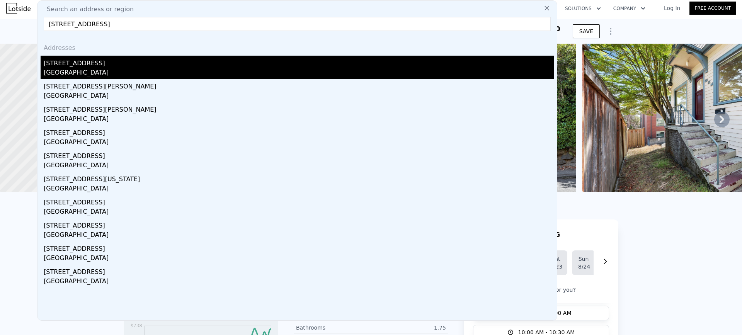
type input "2117 S Bayview St, Seattle, WA 98144"
click at [104, 68] on div "Seattle, WA 98144" at bounding box center [299, 73] width 510 height 11
type input "4"
type input "3.25"
type input "1500"
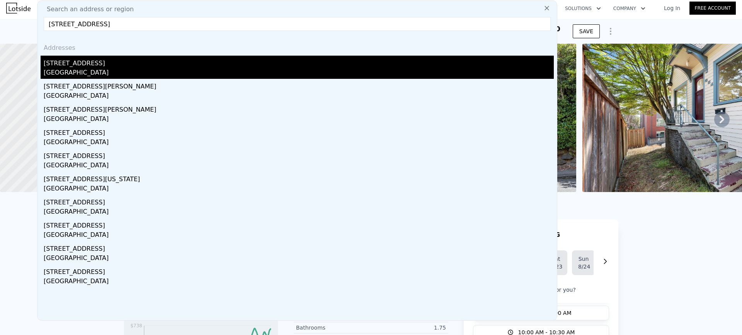
type input "2420"
type input "4600"
type input "8000"
type input "$ 1,088,000"
type input "7"
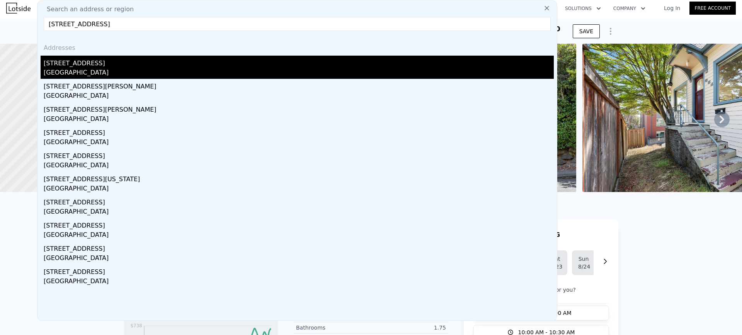
type input "$ 35,841"
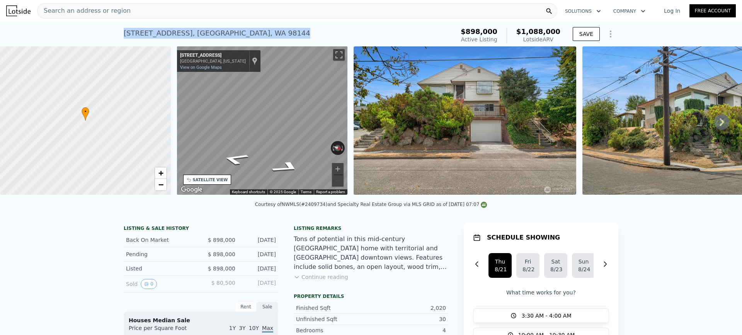
drag, startPoint x: 238, startPoint y: 31, endPoint x: 100, endPoint y: 31, distance: 138.0
click at [101, 31] on div "2117 S Bayview St , Seattle , WA 98144 Active at $898k (~ARV $1.088m ) $898,000…" at bounding box center [371, 34] width 742 height 25
drag, startPoint x: 240, startPoint y: 247, endPoint x: 206, endPoint y: 249, distance: 34.4
click at [206, 247] on div "Back On Market $ 898,000 Aug 16, 2025" at bounding box center [201, 240] width 155 height 14
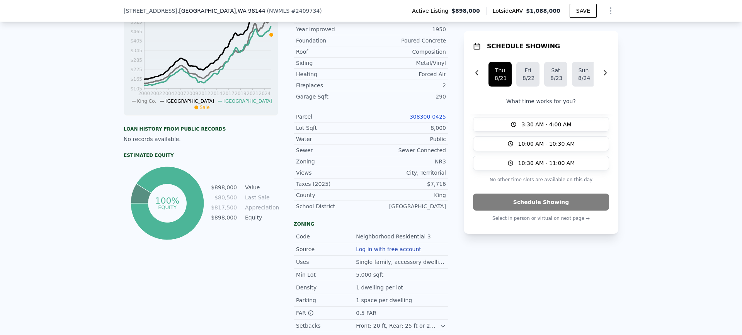
scroll to position [345, 0]
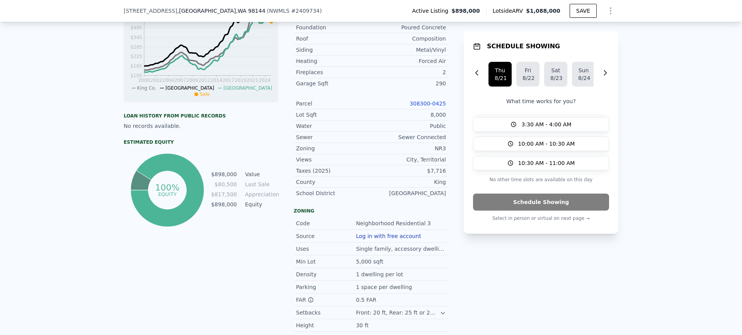
click at [438, 107] on link "308300-0425" at bounding box center [428, 104] width 36 height 6
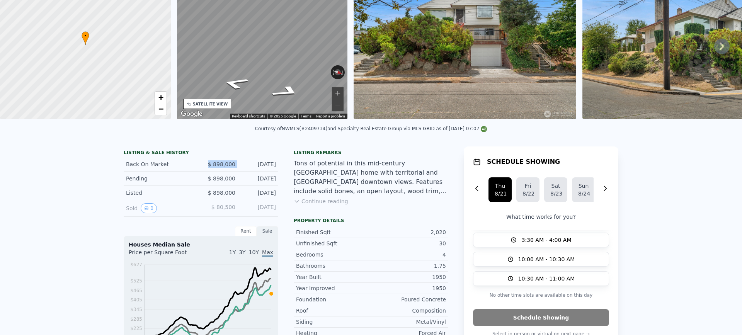
scroll to position [0, 0]
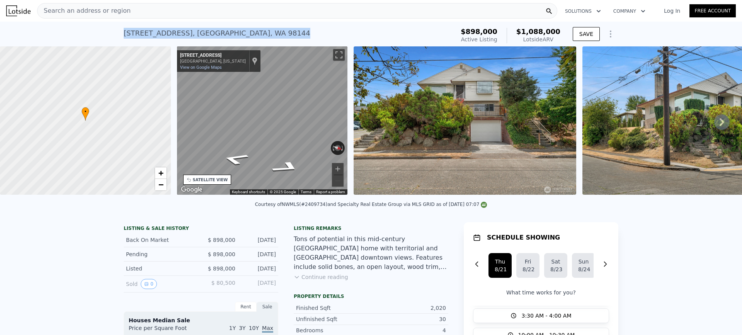
drag, startPoint x: 244, startPoint y: 31, endPoint x: 64, endPoint y: 41, distance: 179.7
click at [65, 41] on div "2117 S Bayview St , Seattle , WA 98144 Active at $898k (~ARV $1.088m ) $898,000…" at bounding box center [371, 34] width 742 height 25
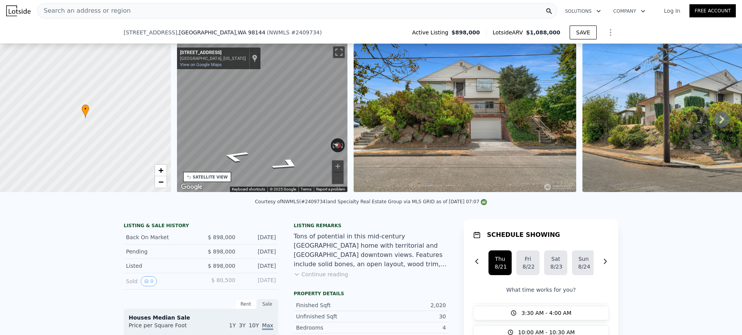
scroll to position [75, 0]
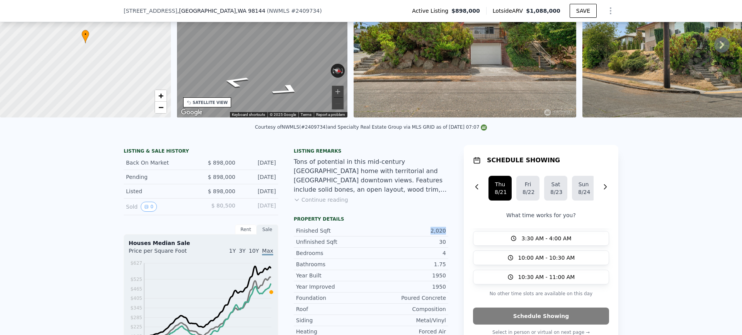
drag, startPoint x: 421, startPoint y: 233, endPoint x: 451, endPoint y: 232, distance: 29.8
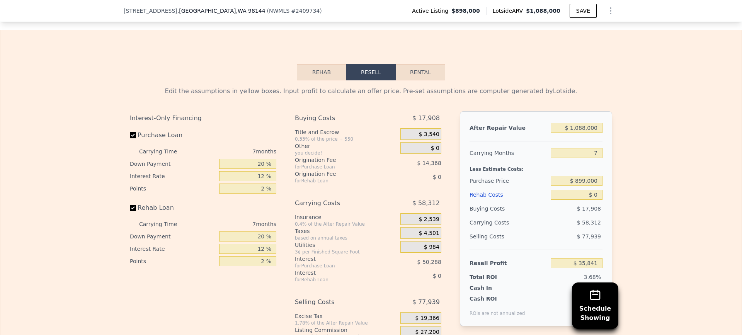
scroll to position [1312, 0]
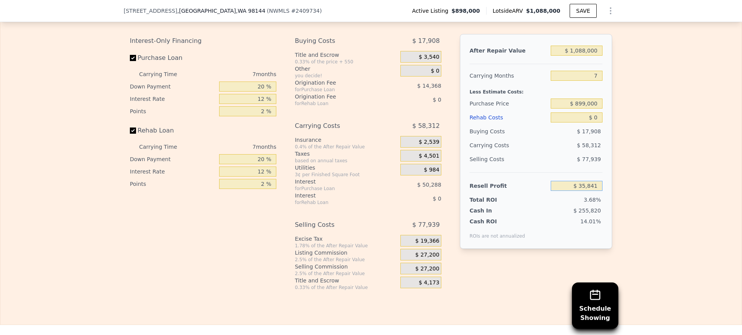
drag, startPoint x: 570, startPoint y: 196, endPoint x: 654, endPoint y: 194, distance: 84.7
click at [653, 195] on div "Edit the assumptions in yellow boxes. Input profit to calculate an offer price.…" at bounding box center [370, 147] width 741 height 288
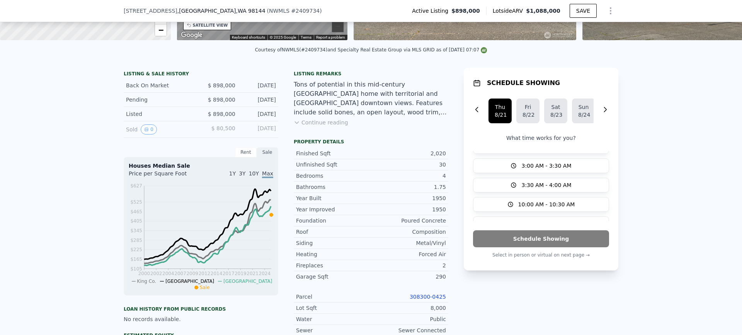
scroll to position [0, 0]
type input "$ 898,000"
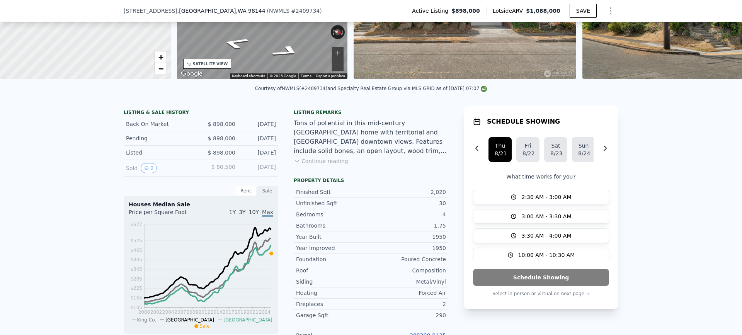
click at [177, 11] on span ", Seattle , WA 98144" at bounding box center [221, 11] width 88 height 8
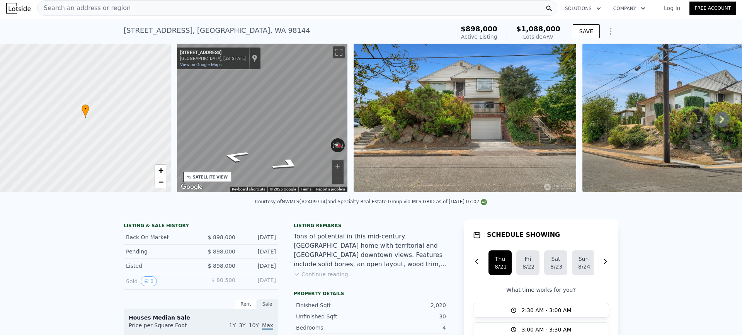
scroll to position [0, 0]
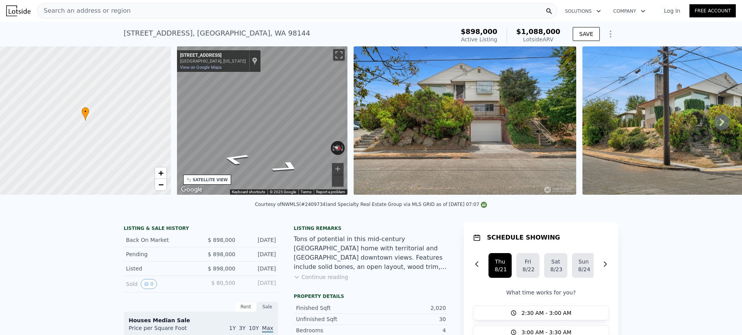
click at [205, 2] on div "Search an address or region Solutions Company Open main menu Log In Free Account" at bounding box center [371, 11] width 730 height 19
click at [203, 6] on div "Search an address or region" at bounding box center [297, 10] width 520 height 15
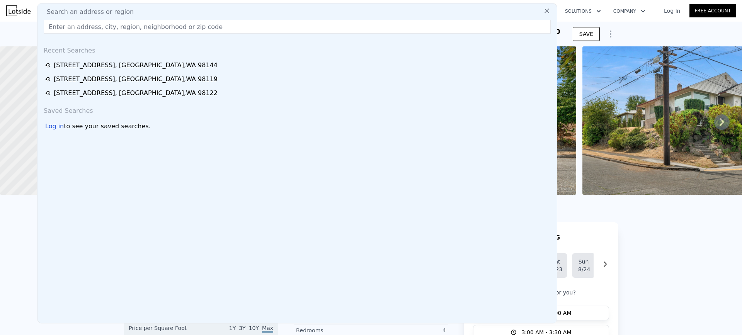
click at [202, 12] on div "Search an address or region" at bounding box center [297, 11] width 513 height 9
click at [201, 9] on div "Search an address or region" at bounding box center [297, 11] width 513 height 9
click at [204, 28] on input "text" at bounding box center [297, 27] width 507 height 14
paste input "2658 35th Ave W, Seattle, WA 98199"
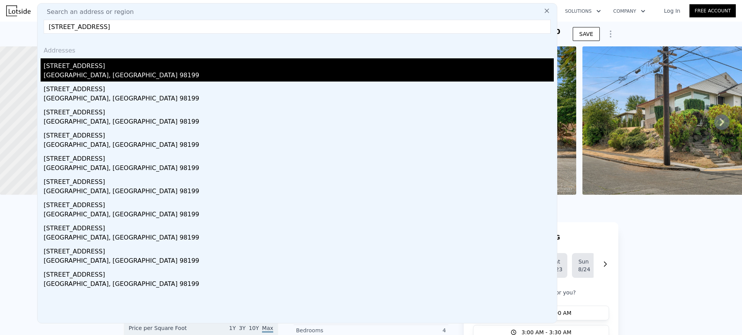
type input "2658 35th Ave W, Seattle, WA 98199"
click at [120, 73] on div "Seattle, WA 98199" at bounding box center [299, 76] width 510 height 11
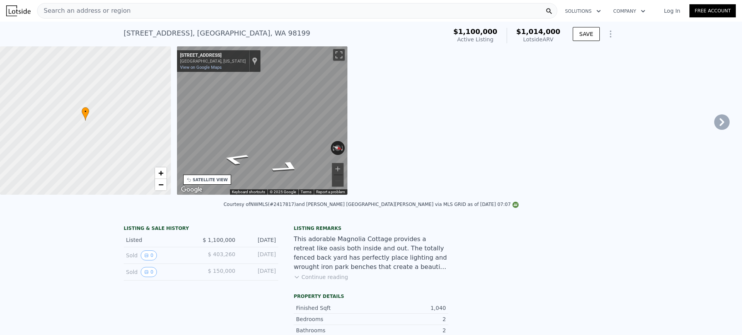
type input "3"
type input "1.75"
type input "890"
type input "1415"
type input "4260"
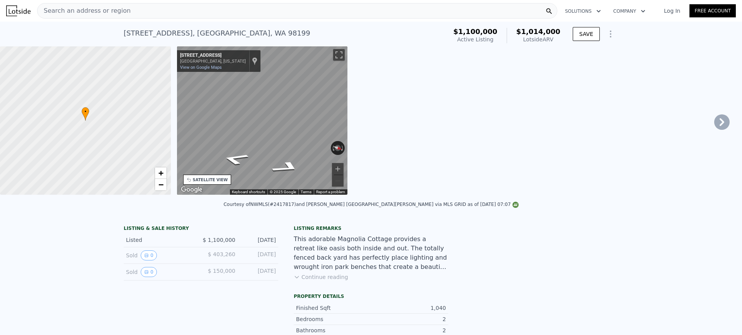
type input "5419"
type input "$ 1,014,000"
type input "-$ 250,265"
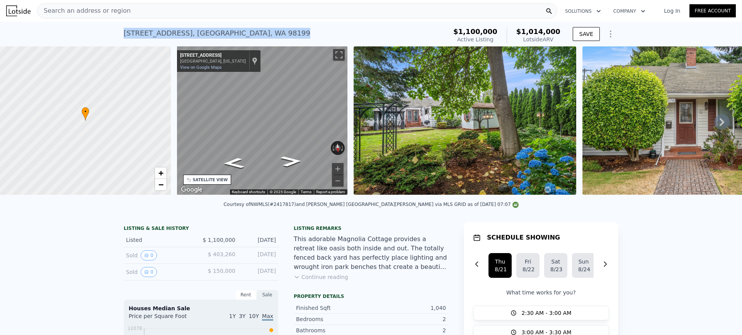
drag, startPoint x: 240, startPoint y: 32, endPoint x: 78, endPoint y: 32, distance: 161.6
click at [85, 34] on div "2658 35th Ave W , Seattle , WA 98199 Active at $1.100m (~ARV $1.014m ) $1,100,0…" at bounding box center [371, 34] width 742 height 25
drag, startPoint x: 233, startPoint y: 245, endPoint x: 199, endPoint y: 245, distance: 34.0
click at [199, 245] on div "Listed $ 1,100,000 Aug 8, 2025" at bounding box center [201, 240] width 155 height 14
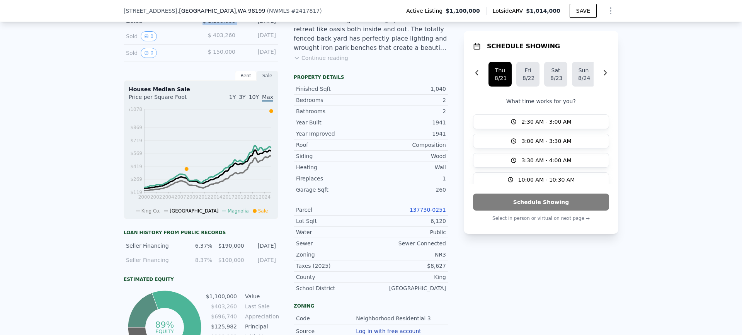
scroll to position [229, 0]
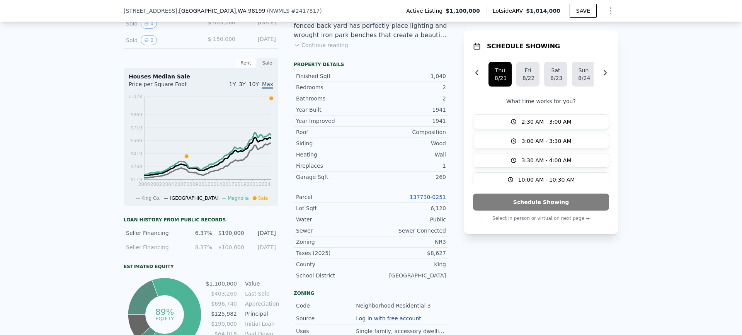
click at [435, 200] on link "137730-0251" at bounding box center [428, 197] width 36 height 6
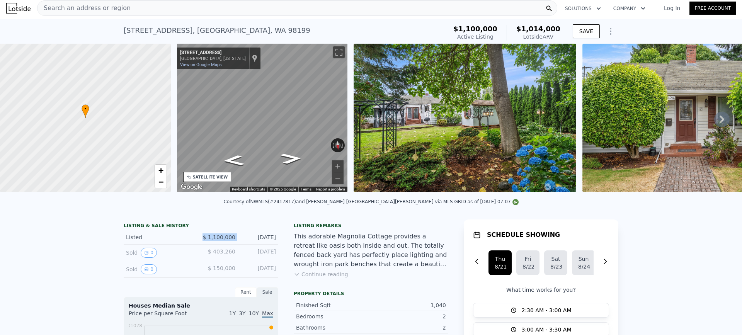
scroll to position [0, 0]
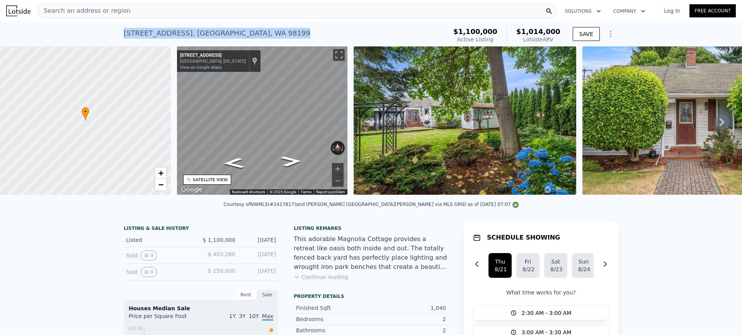
drag, startPoint x: 208, startPoint y: 31, endPoint x: 72, endPoint y: 31, distance: 136.5
click at [76, 31] on div "2658 35th Ave W , Seattle , WA 98199 Active at $1.100m (~ARV $1.014m ) $1,100,0…" at bounding box center [371, 34] width 742 height 25
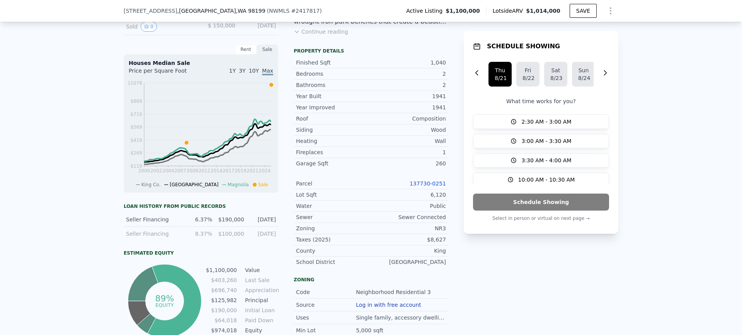
scroll to position [229, 0]
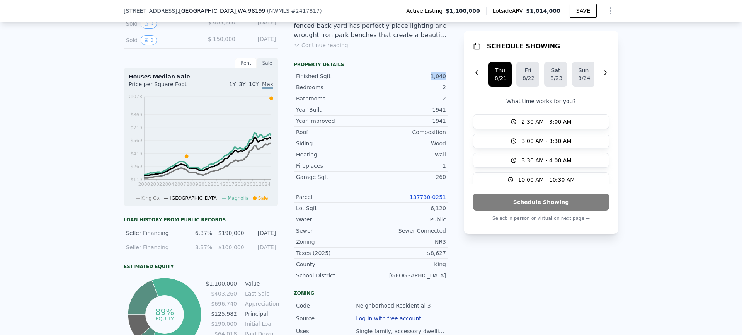
drag, startPoint x: 423, startPoint y: 82, endPoint x: 448, endPoint y: 81, distance: 25.5
click at [448, 81] on div "LISTING & SALE HISTORY Listed $ 1,100,000 Aug 8, 2025 Sold 0 $ 403,260 Aug 11, …" at bounding box center [371, 214] width 495 height 449
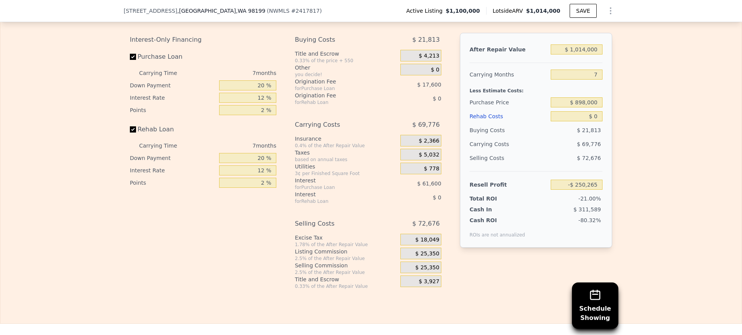
scroll to position [1350, 0]
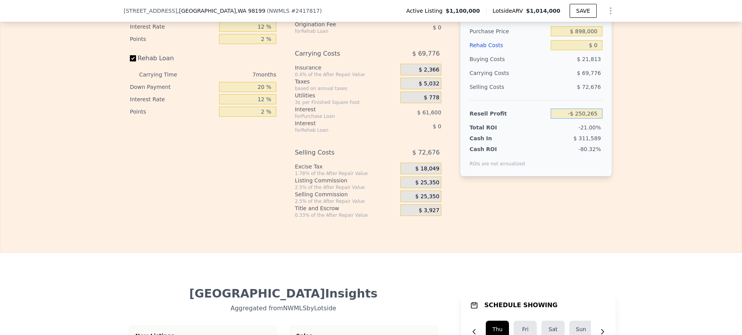
drag, startPoint x: 615, startPoint y: 120, endPoint x: 674, endPoint y: 120, distance: 59.1
click at [670, 121] on div "Edit the assumptions in yellow boxes. Input profit to calculate an offer price.…" at bounding box center [370, 75] width 741 height 288
type input "$ 1,100,000"
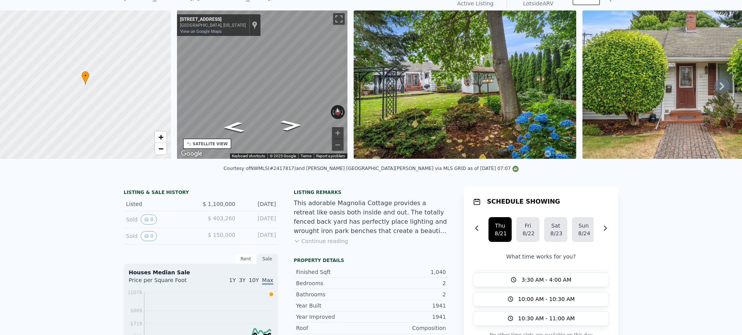
scroll to position [0, 0]
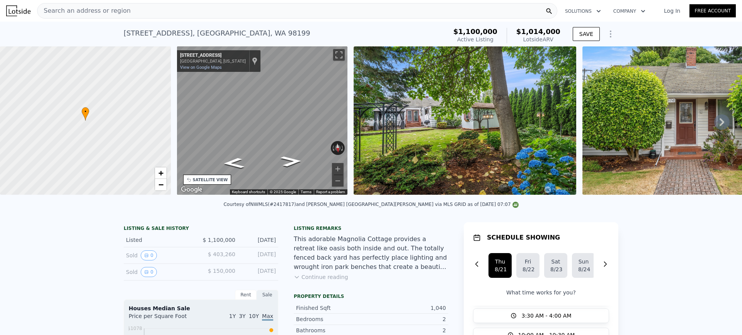
click at [197, 15] on div "Search an address or region" at bounding box center [297, 10] width 520 height 15
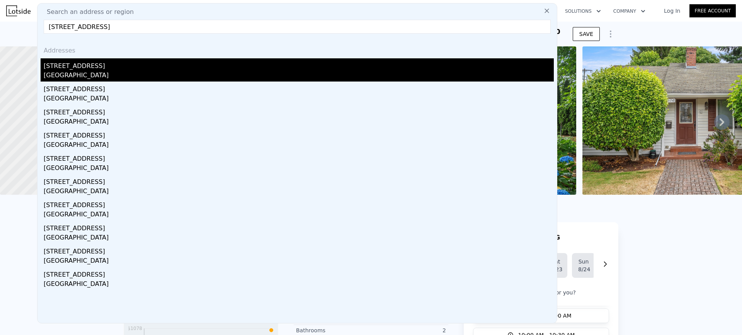
type input "547 S Trenton St, Seattle, WA 98108"
click at [92, 70] on div "547 S Trenton St" at bounding box center [299, 64] width 510 height 12
type input "4"
type input "2"
type input "750"
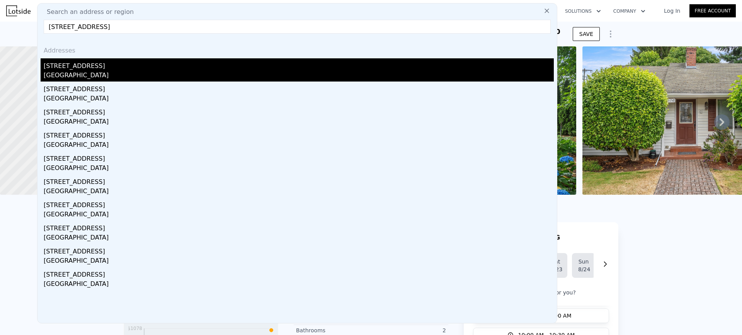
type input "1300"
type input "3480"
type input "9800"
type input "$ 569,000"
type input "6"
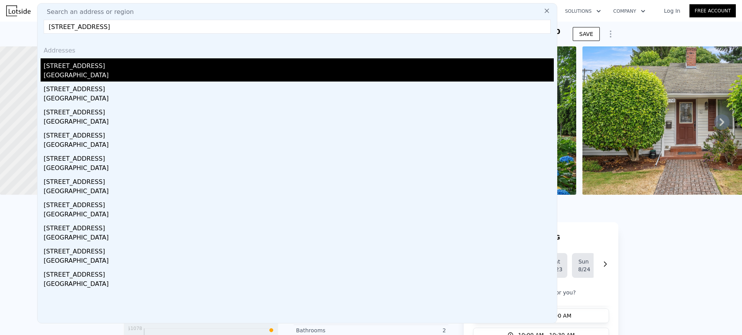
type input "$ 98,000"
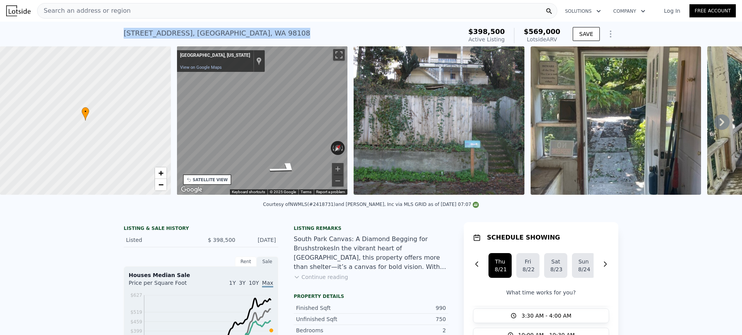
drag, startPoint x: 181, startPoint y: 35, endPoint x: 81, endPoint y: 33, distance: 99.7
click at [82, 33] on div "547 S Trenton St , Seattle , WA 98108 Active at $398,500 (~ARV $569k ) $398,500…" at bounding box center [371, 34] width 742 height 25
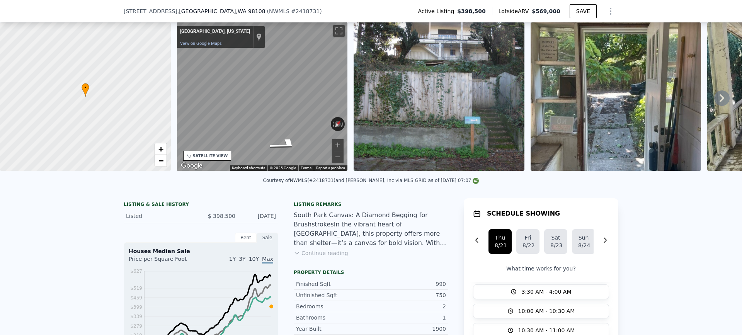
scroll to position [36, 0]
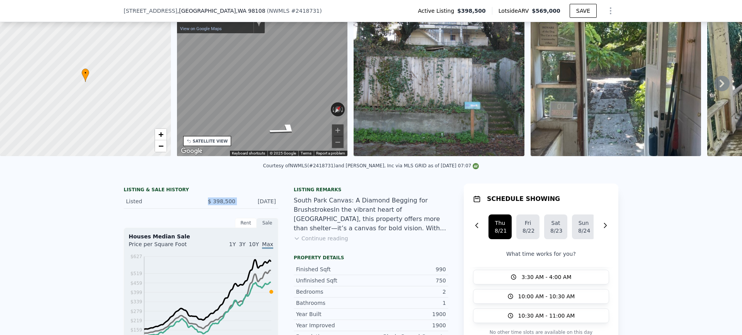
drag, startPoint x: 234, startPoint y: 208, endPoint x: 196, endPoint y: 203, distance: 38.1
click at [196, 204] on div "Listed $ 398,500 Aug 8, 2025" at bounding box center [201, 201] width 155 height 14
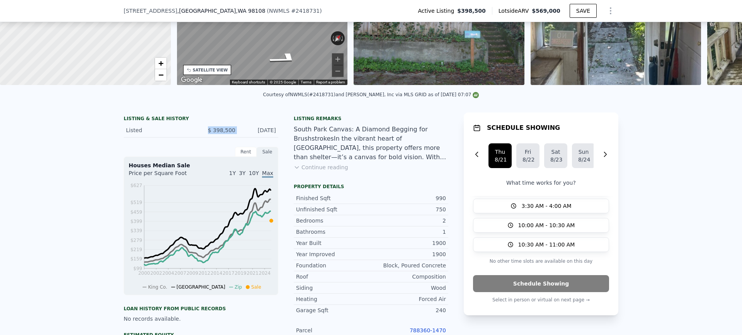
scroll to position [191, 0]
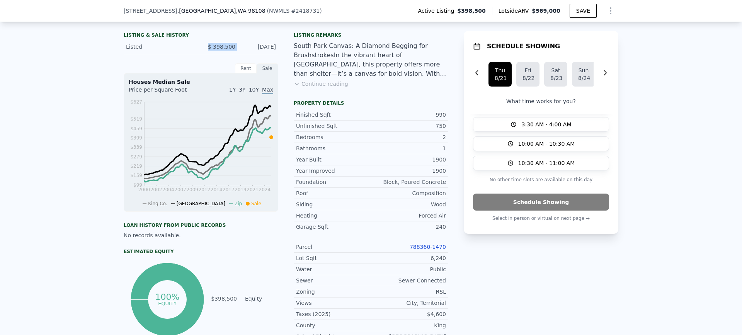
click at [433, 250] on link "788360-1470" at bounding box center [428, 247] width 36 height 6
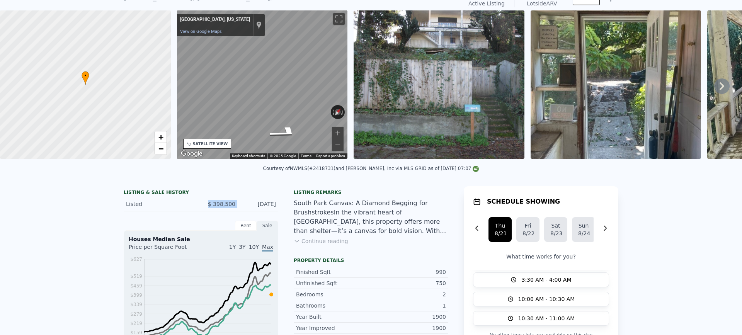
scroll to position [0, 0]
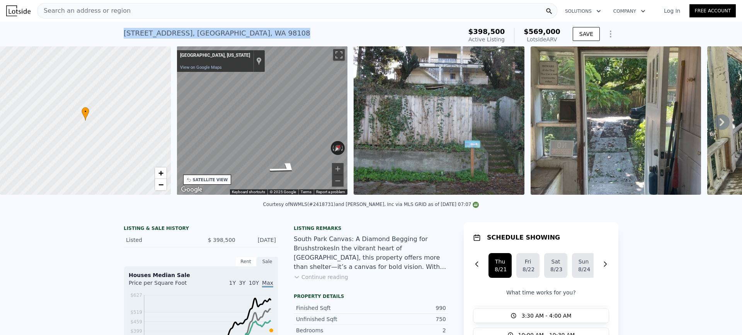
drag, startPoint x: 162, startPoint y: 34, endPoint x: 0, endPoint y: 34, distance: 162.4
click at [3, 34] on div "547 S Trenton St , Seattle , WA 98108 Active at $398,500 (~ARV $569k ) $398,500…" at bounding box center [371, 34] width 742 height 25
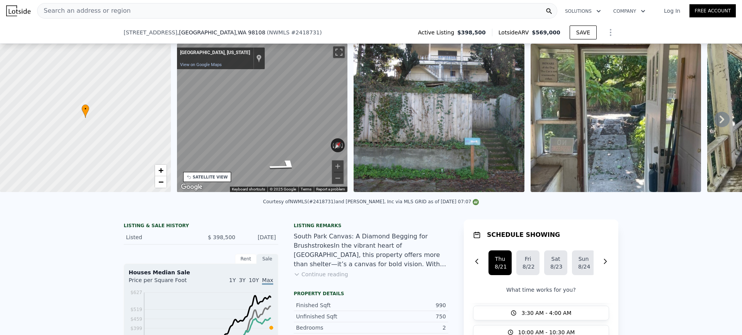
scroll to position [191, 0]
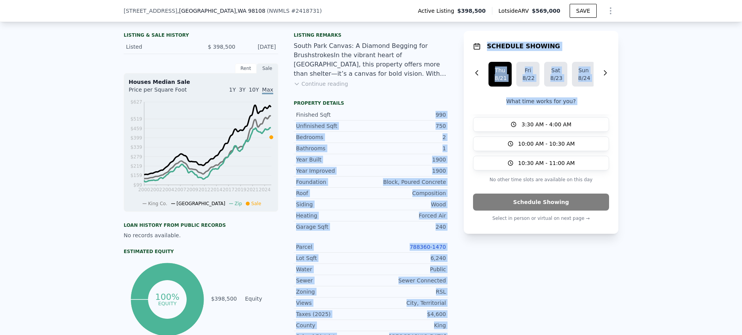
drag, startPoint x: 424, startPoint y: 120, endPoint x: 457, endPoint y: 118, distance: 32.6
click at [457, 118] on div "LISTING & SALE HISTORY Listed $ 398,500 Aug 8, 2025 Rent Sale Rent over time Pr…" at bounding box center [371, 188] width 495 height 319
drag, startPoint x: 410, startPoint y: 114, endPoint x: 412, endPoint y: 118, distance: 4.7
click at [409, 114] on div "Finished Sqft 990 Unfinished Sqft 750 Bedrooms 2 Bathrooms 1 Year Built 1900 Ye…" at bounding box center [371, 224] width 155 height 236
click at [427, 119] on div "990" at bounding box center [408, 115] width 75 height 8
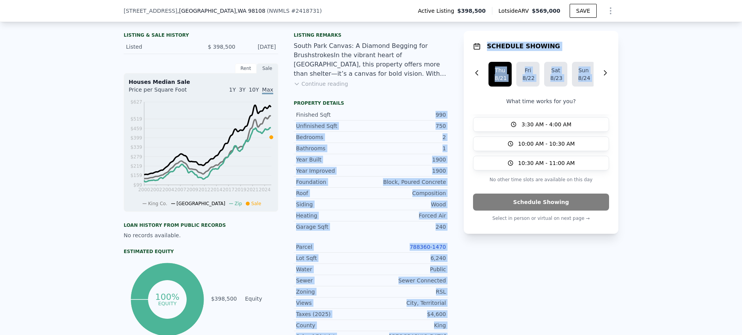
click at [427, 119] on div "990" at bounding box center [408, 115] width 75 height 8
click at [397, 152] on div "1" at bounding box center [408, 149] width 75 height 8
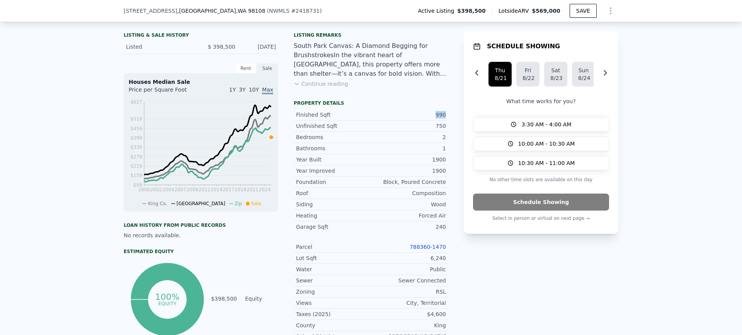
drag, startPoint x: 436, startPoint y: 119, endPoint x: 444, endPoint y: 120, distance: 8.2
click at [444, 120] on div "Finished Sqft 990" at bounding box center [371, 114] width 155 height 11
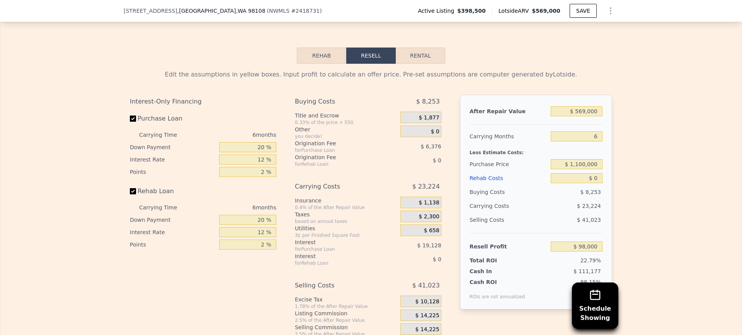
scroll to position [1157, 0]
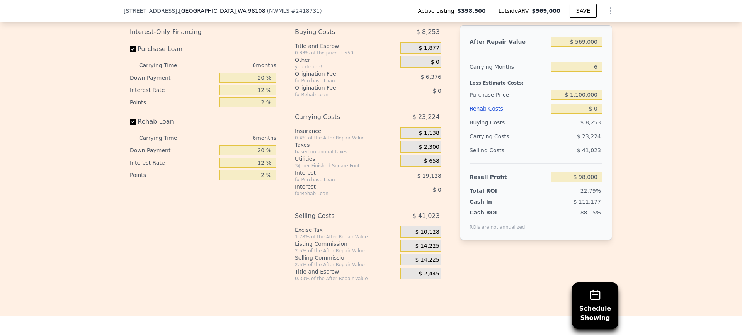
drag, startPoint x: 577, startPoint y: 188, endPoint x: 655, endPoint y: 189, distance: 77.7
click at [653, 189] on div "Edit the assumptions in yellow boxes. Input profit to calculate an offer price.…" at bounding box center [370, 138] width 741 height 288
drag, startPoint x: 569, startPoint y: 189, endPoint x: 630, endPoint y: 182, distance: 61.9
click at [629, 182] on div "Edit the assumptions in yellow boxes. Input profit to calculate an offer price.…" at bounding box center [370, 138] width 741 height 288
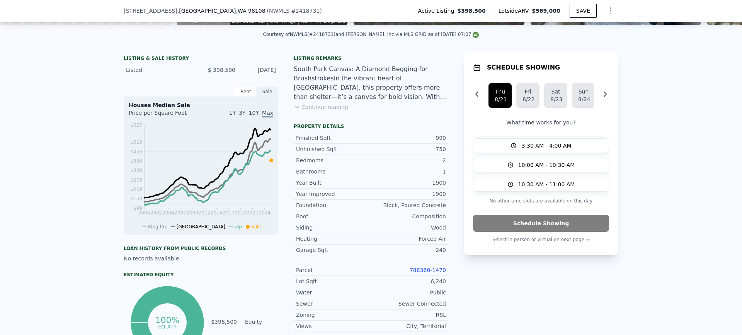
scroll to position [36, 0]
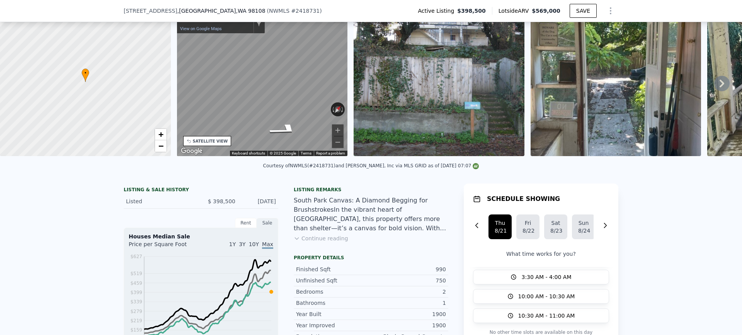
type input "$ 398,500"
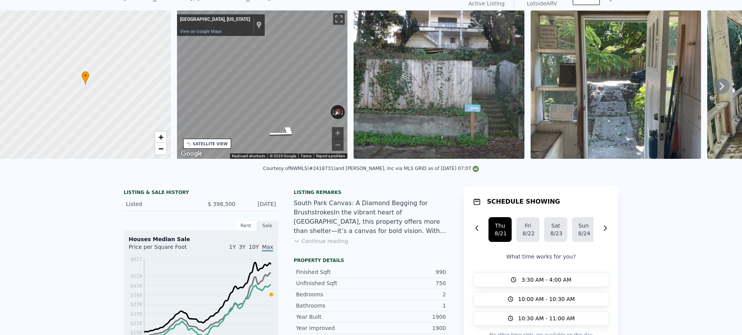
scroll to position [0, 0]
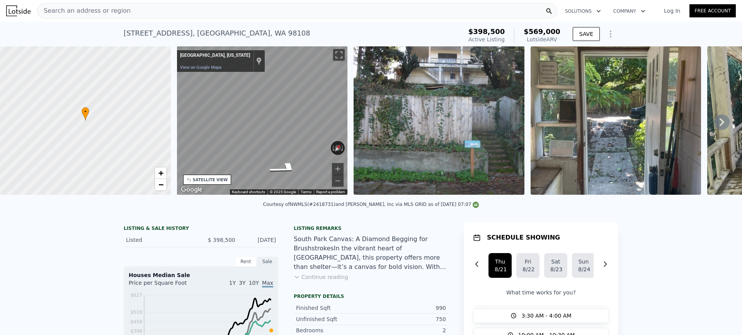
click at [160, 19] on div "Search an address or region Solutions Company Open main menu Log In Free Account" at bounding box center [371, 11] width 730 height 19
click at [150, 13] on div "Search an address or region" at bounding box center [297, 10] width 520 height 15
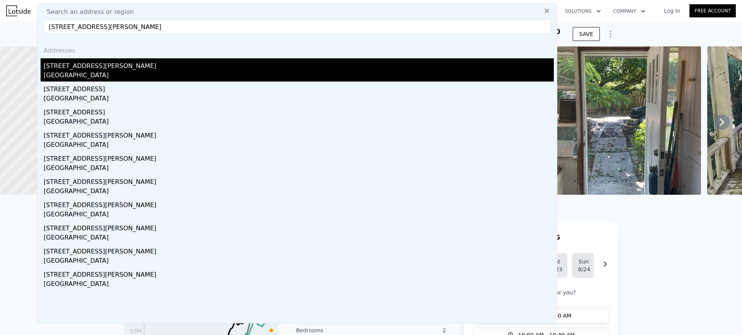
type input "2540 S Graham St, Seattle, WA 98108"
click at [90, 70] on div "2540 S Graham St" at bounding box center [299, 64] width 510 height 12
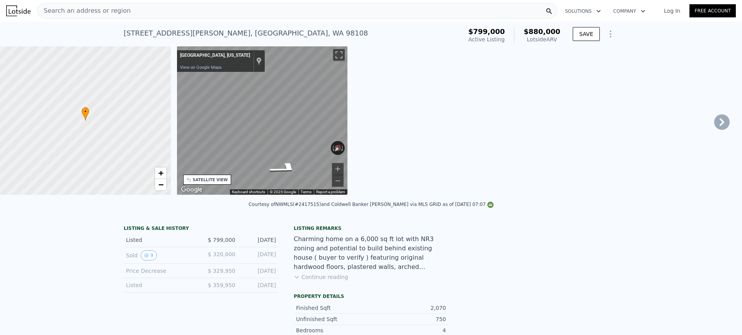
type input "3"
type input "5"
type input "3"
type input "1560"
type input "2340"
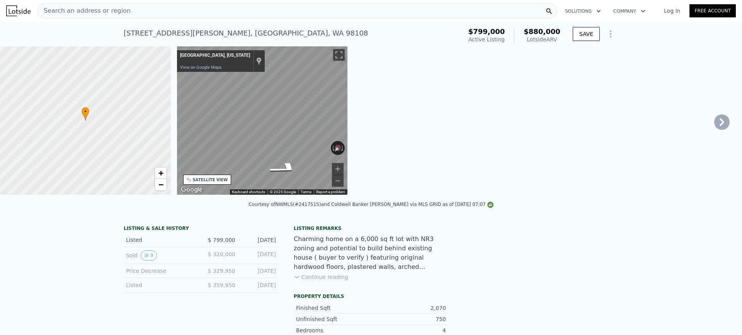
type input "4000"
type input "8400"
type input "$ 880,000"
type input "7"
type input "-$ 50,154"
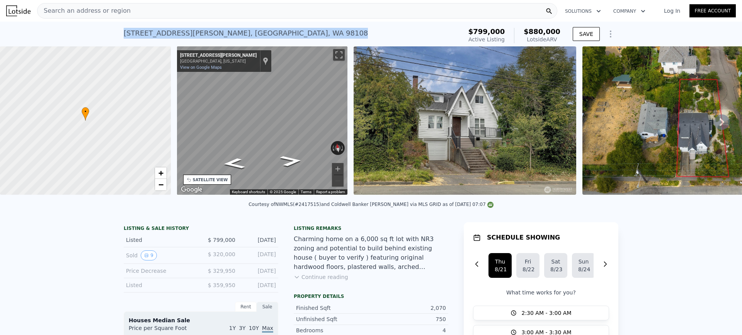
drag, startPoint x: 211, startPoint y: 30, endPoint x: 72, endPoint y: 31, distance: 139.9
click at [77, 31] on div "2540 S Graham St , Seattle , WA 98108 Active at $799k (~ARV $880k ) $799,000 Ac…" at bounding box center [371, 34] width 742 height 25
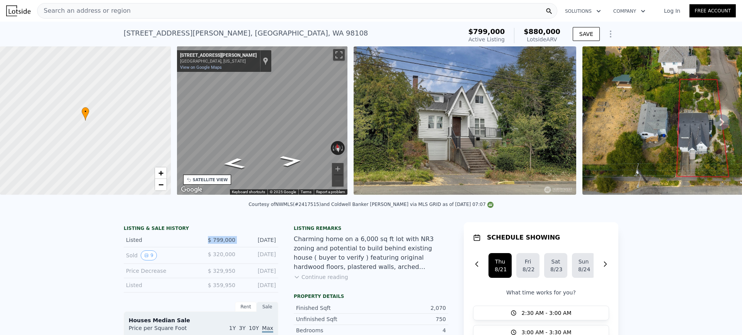
drag, startPoint x: 221, startPoint y: 247, endPoint x: 200, endPoint y: 248, distance: 20.9
click at [204, 247] on div "Listed $ 799,000 Aug 7, 2025" at bounding box center [201, 240] width 155 height 14
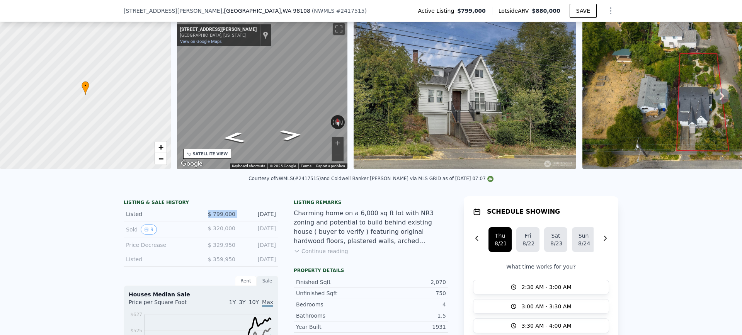
scroll to position [268, 0]
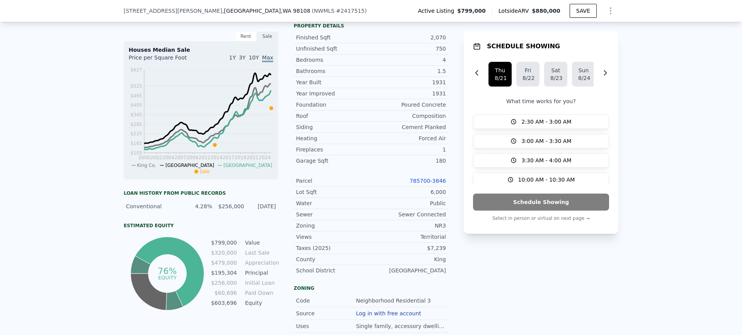
click at [435, 184] on link "785700-3846" at bounding box center [428, 181] width 36 height 6
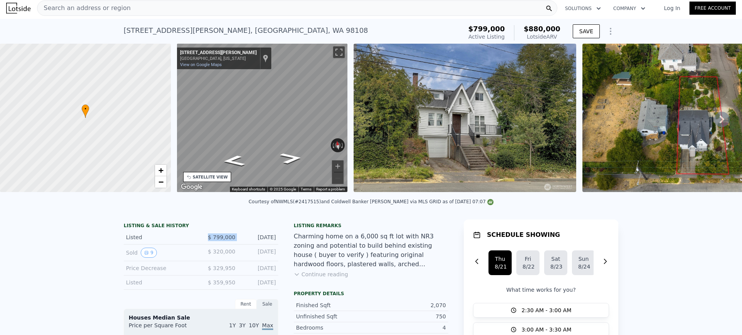
scroll to position [0, 0]
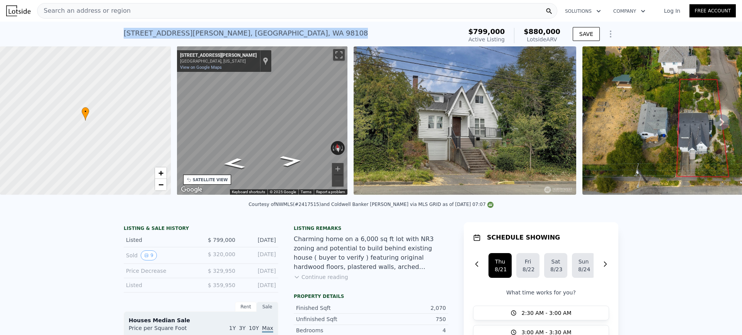
drag, startPoint x: 241, startPoint y: 33, endPoint x: 52, endPoint y: 28, distance: 189.1
click at [60, 29] on div "2540 S Graham St , Seattle , WA 98108 Active at $799k (~ARV $880k ) $799,000 Ac…" at bounding box center [371, 34] width 742 height 25
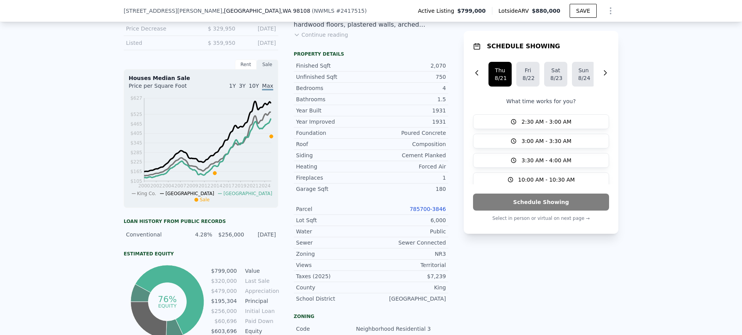
scroll to position [191, 0]
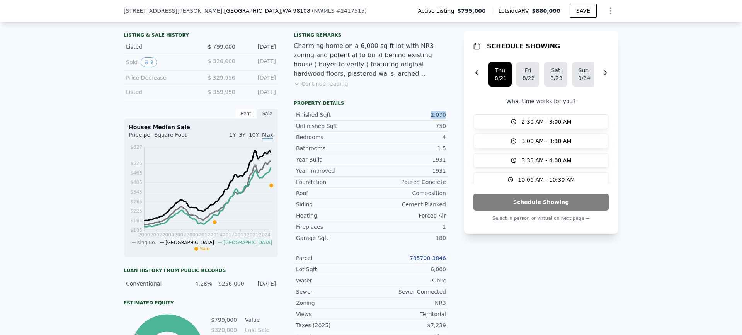
drag, startPoint x: 415, startPoint y: 117, endPoint x: 448, endPoint y: 116, distance: 33.2
click at [448, 116] on div "LISTING & SALE HISTORY Listed $ 799,000 Aug 7, 2025 Sold 9 $ 320,000 Apr 30, 20…" at bounding box center [371, 270] width 495 height 483
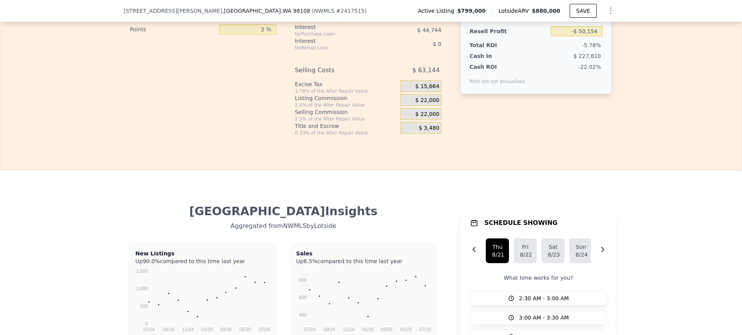
scroll to position [1389, 0]
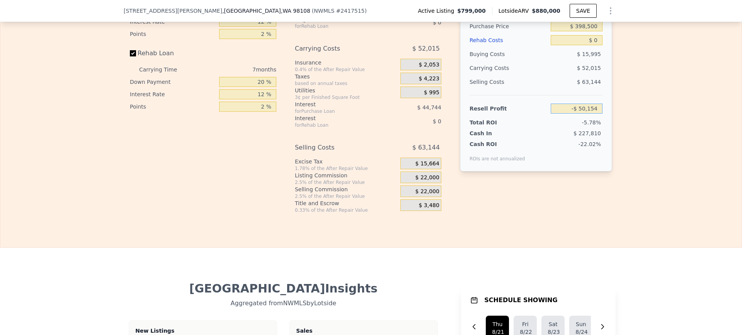
drag, startPoint x: 562, startPoint y: 119, endPoint x: 639, endPoint y: 119, distance: 76.9
click at [638, 119] on div "Edit the assumptions in yellow boxes. Input profit to calculate an offer price.…" at bounding box center [370, 70] width 741 height 288
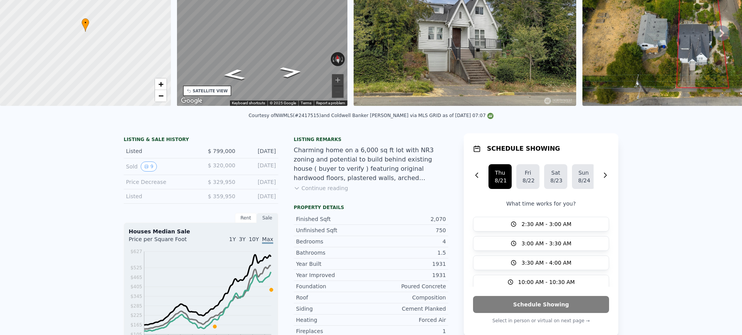
scroll to position [0, 0]
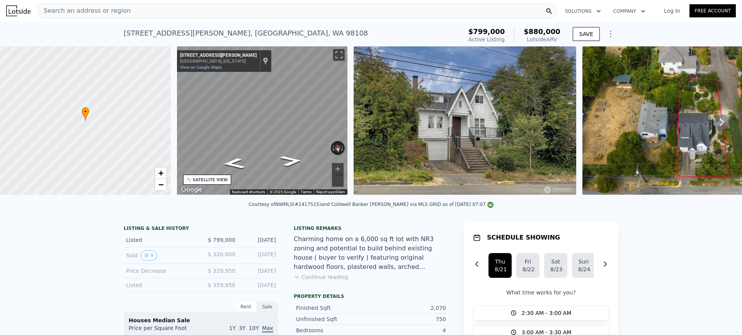
type input "$ 799,000"
click at [246, 32] on div "2540 S Graham St , Seattle , WA 98108 Active at $799k (~ARV $880k )" at bounding box center [292, 36] width 336 height 22
click at [229, 17] on div "Search an address or region" at bounding box center [297, 10] width 520 height 15
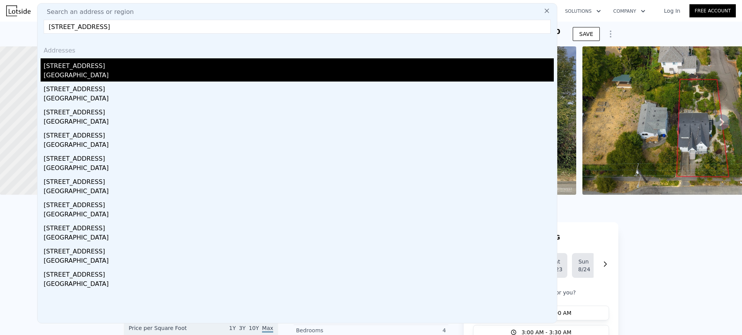
type input "029 29th Ave S, Seattle, WA 98108"
click at [91, 74] on div "Seattle, WA 98108" at bounding box center [299, 76] width 510 height 11
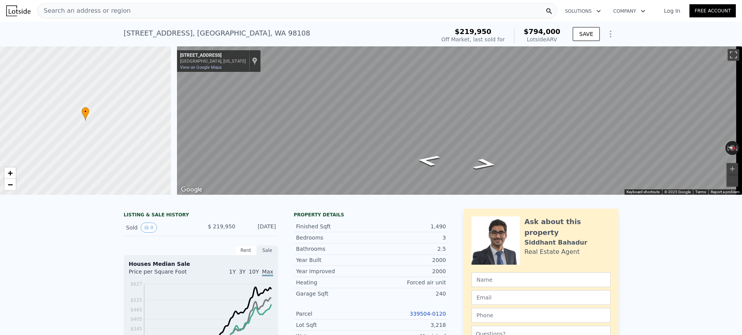
click at [248, 32] on div "6543 29th Ave S , Seattle , WA 98108 Sold Apr 2001 for $219,950 (~ARV $794k )" at bounding box center [278, 36] width 308 height 22
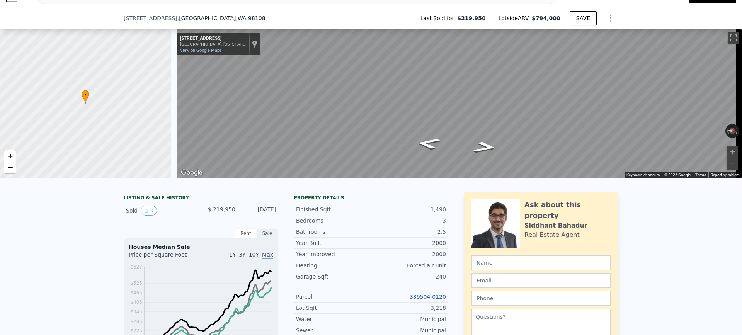
scroll to position [36, 0]
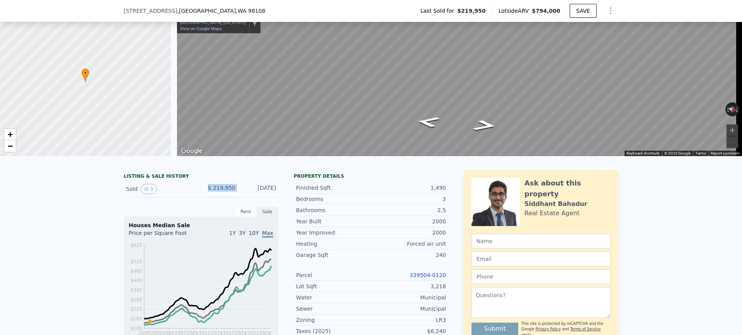
drag, startPoint x: 236, startPoint y: 192, endPoint x: 198, endPoint y: 194, distance: 38.3
click at [200, 194] on div "Sold 0 $ 219,950 Apr 12, 2001" at bounding box center [201, 189] width 155 height 17
click at [388, 233] on div "Year Improved 2000" at bounding box center [371, 232] width 155 height 11
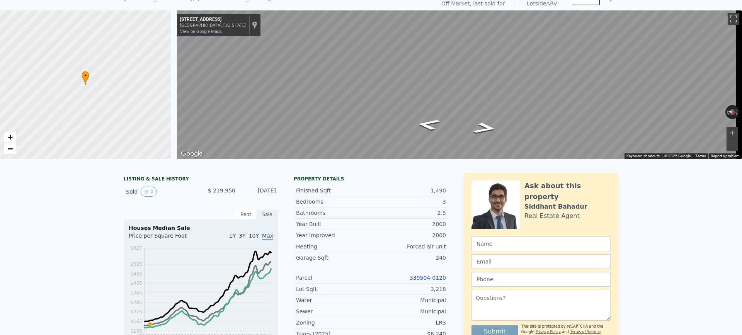
scroll to position [0, 0]
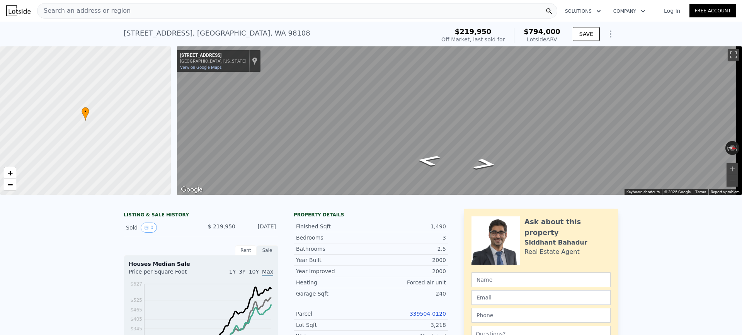
click at [219, 13] on div "Search an address or region" at bounding box center [297, 10] width 520 height 15
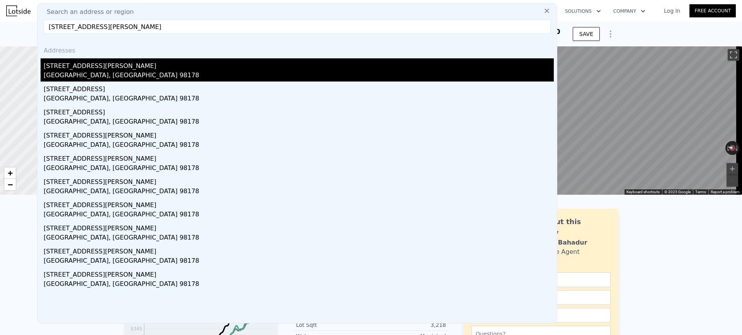
type input "5312 S Hazel St, Seattle, WA 98178"
click at [110, 68] on div "5312 S Hazel St" at bounding box center [299, 64] width 510 height 12
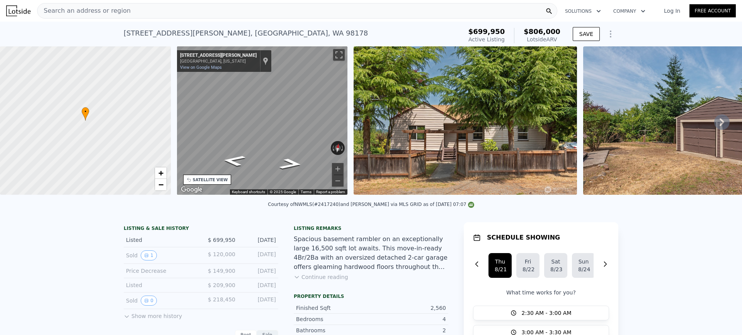
click at [234, 34] on div "5312 S Hazel St , Seattle , WA 98178 Active at $699,950 (~ARV $806k )" at bounding box center [292, 36] width 336 height 22
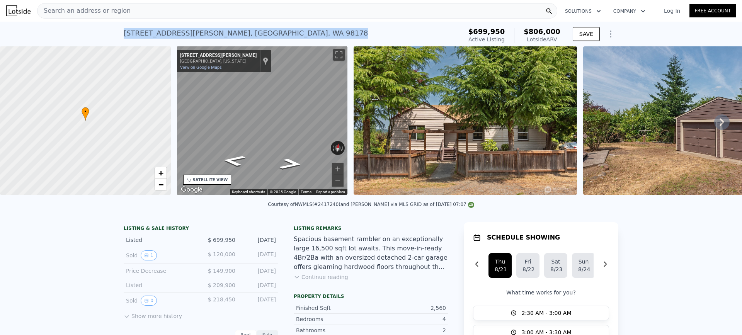
drag, startPoint x: 228, startPoint y: 32, endPoint x: 117, endPoint y: 32, distance: 110.6
click at [117, 32] on div "5312 S Hazel St , Seattle , WA 98178 Active at $699,950 (~ARV $806k ) $699,950 …" at bounding box center [371, 34] width 742 height 25
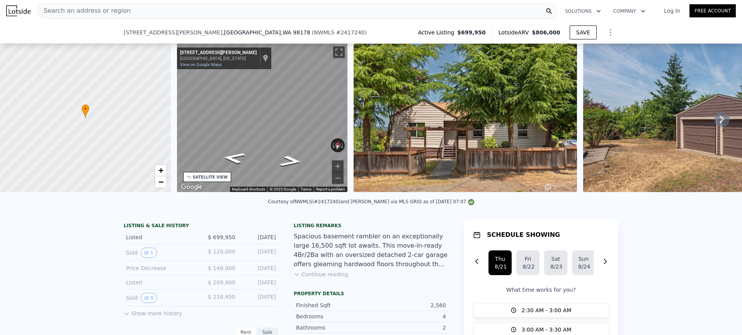
scroll to position [152, 0]
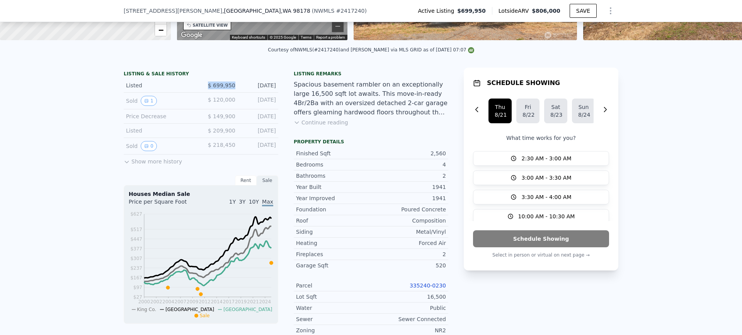
drag, startPoint x: 234, startPoint y: 89, endPoint x: 191, endPoint y: 89, distance: 42.9
click at [191, 89] on div "Listed $ 699,950 Jul 31, 2025" at bounding box center [201, 85] width 155 height 14
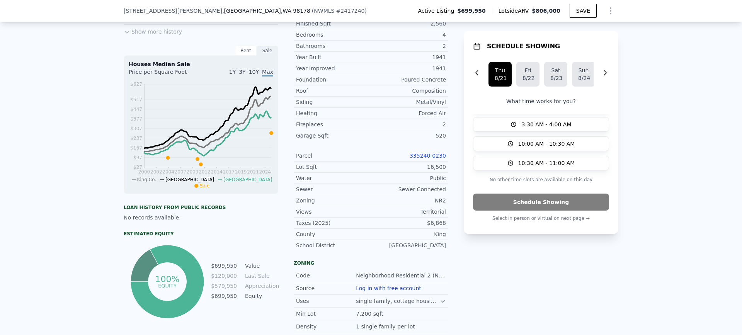
scroll to position [268, 0]
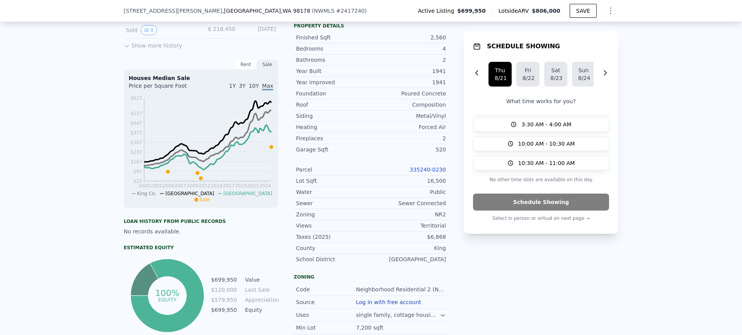
click at [433, 173] on link "335240-0230" at bounding box center [428, 170] width 36 height 6
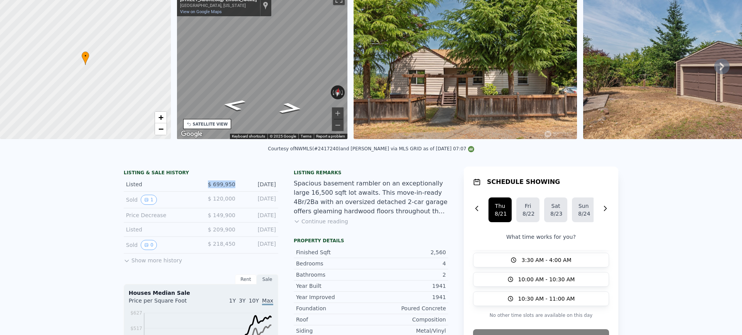
scroll to position [0, 0]
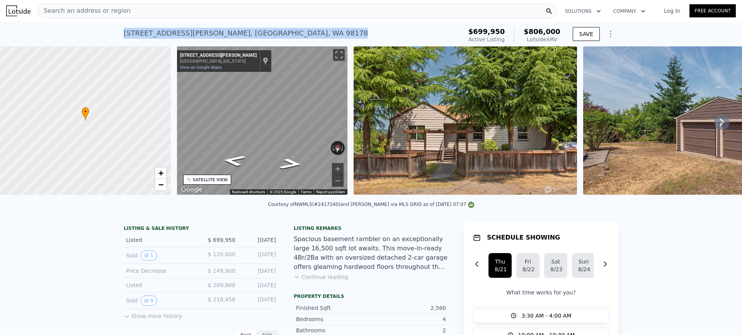
drag, startPoint x: 235, startPoint y: 31, endPoint x: 73, endPoint y: 36, distance: 162.4
click at [75, 37] on div "5312 S Hazel St , Seattle , WA 98178 Active at $699,950 (~ARV $806k ) $699,950 …" at bounding box center [371, 34] width 742 height 25
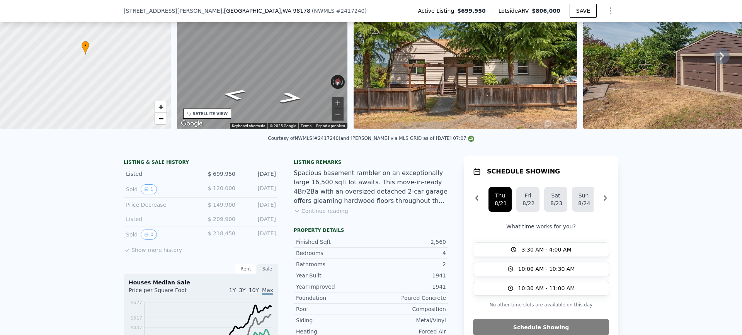
scroll to position [229, 0]
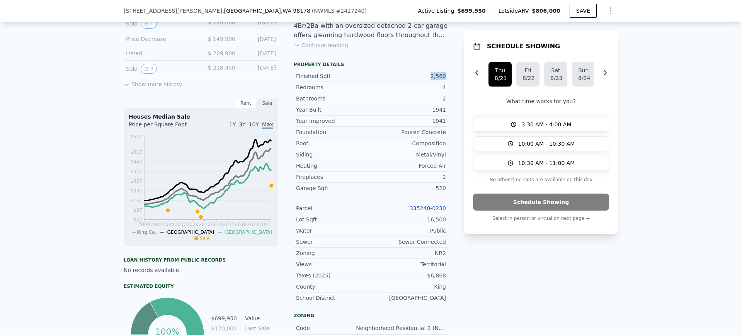
drag, startPoint x: 421, startPoint y: 82, endPoint x: 450, endPoint y: 80, distance: 29.8
click at [450, 80] on div "LISTING & SALE HISTORY Listed $ 699,950 Jul 31, 2025 Sold 1 $ 120,000 Jun 17, 2…" at bounding box center [371, 226] width 495 height 472
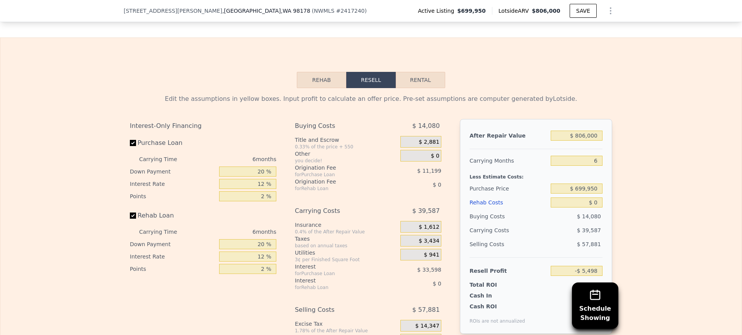
scroll to position [1273, 0]
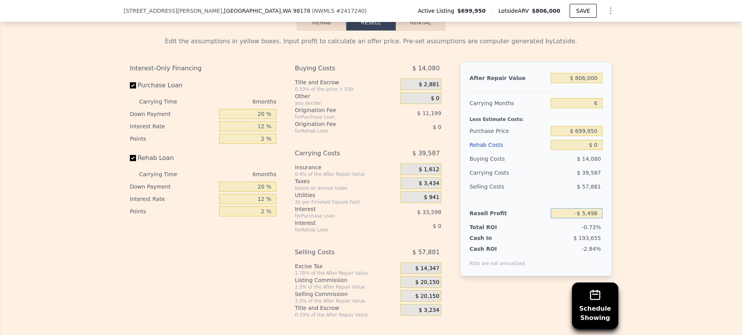
drag, startPoint x: 561, startPoint y: 223, endPoint x: 639, endPoint y: 220, distance: 78.5
click at [637, 223] on div "Edit the assumptions in yellow boxes. Input profit to calculate an offer price.…" at bounding box center [370, 175] width 741 height 288
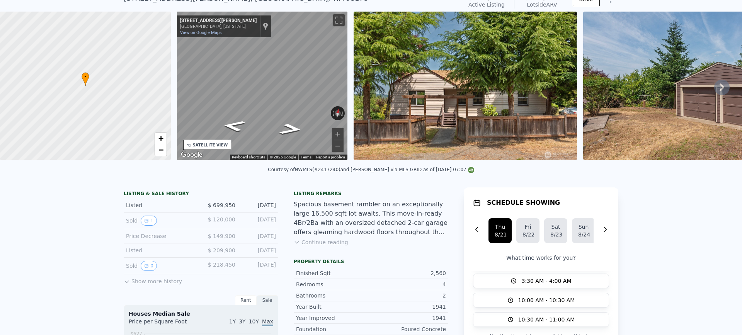
scroll to position [0, 0]
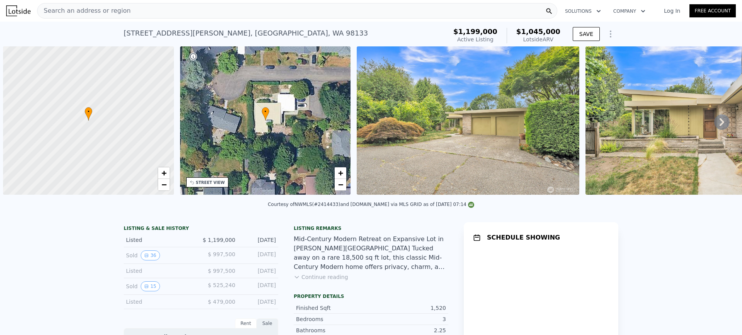
scroll to position [0, 3]
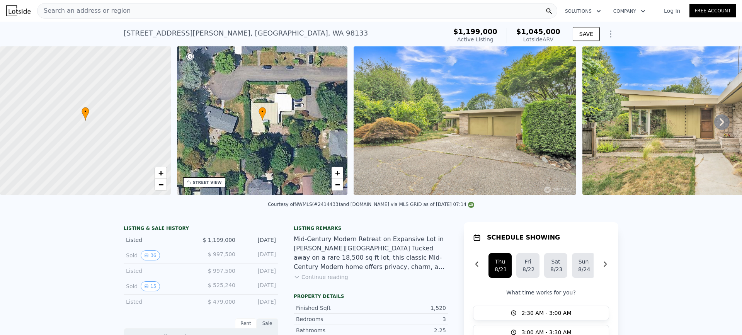
click at [282, 119] on div "• + −" at bounding box center [262, 120] width 171 height 148
click at [413, 139] on img at bounding box center [465, 120] width 223 height 148
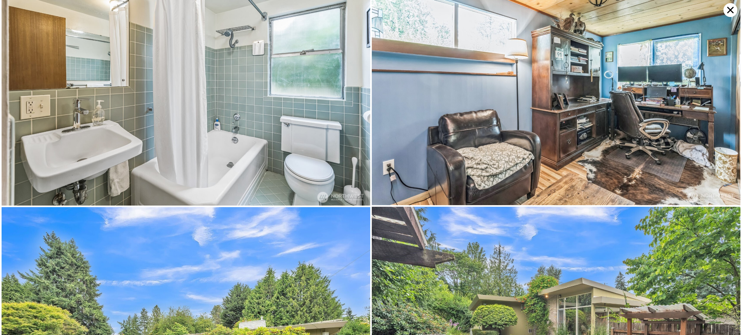
scroll to position [4327, 0]
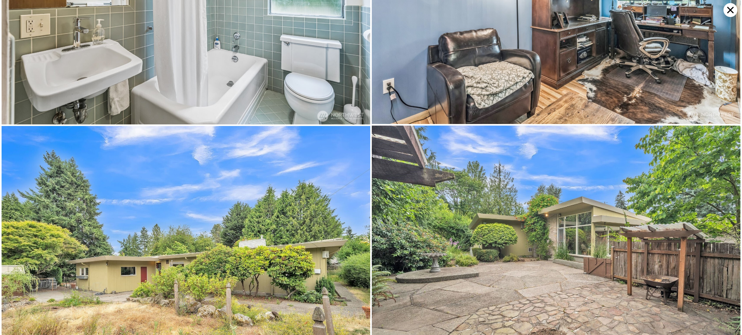
drag, startPoint x: 726, startPoint y: 6, endPoint x: 637, endPoint y: 0, distance: 89.1
click at [727, 7] on icon at bounding box center [731, 10] width 14 height 14
